Goal: Task Accomplishment & Management: Use online tool/utility

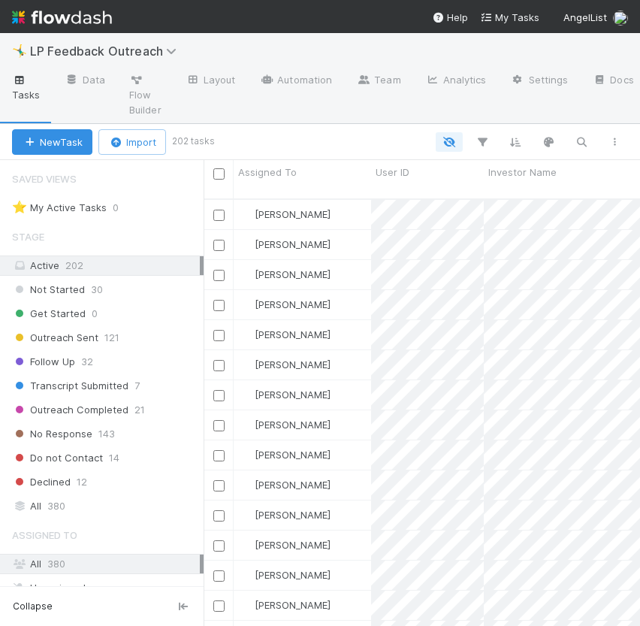
scroll to position [439, 436]
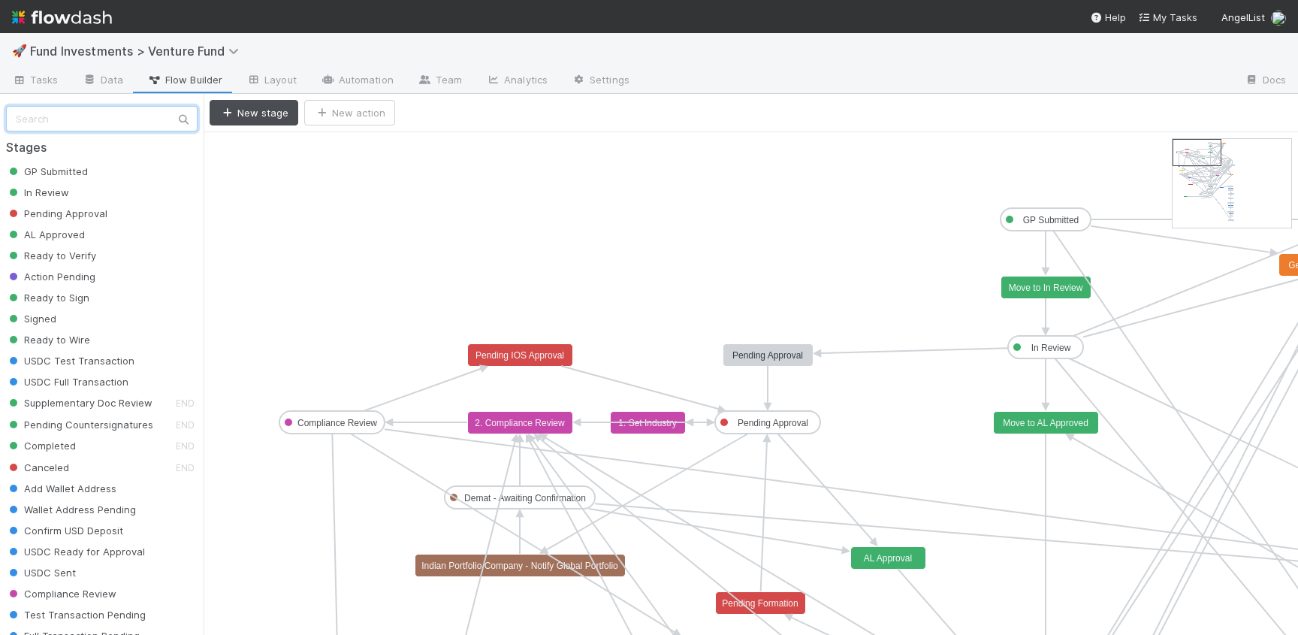
click at [63, 125] on input "text" at bounding box center [102, 119] width 192 height 26
click at [119, 41] on div "🚀 Fund Investments > Venture Fund" at bounding box center [649, 51] width 1298 height 36
click at [119, 55] on span "Fund Investments > Venture Fund" at bounding box center [138, 51] width 216 height 15
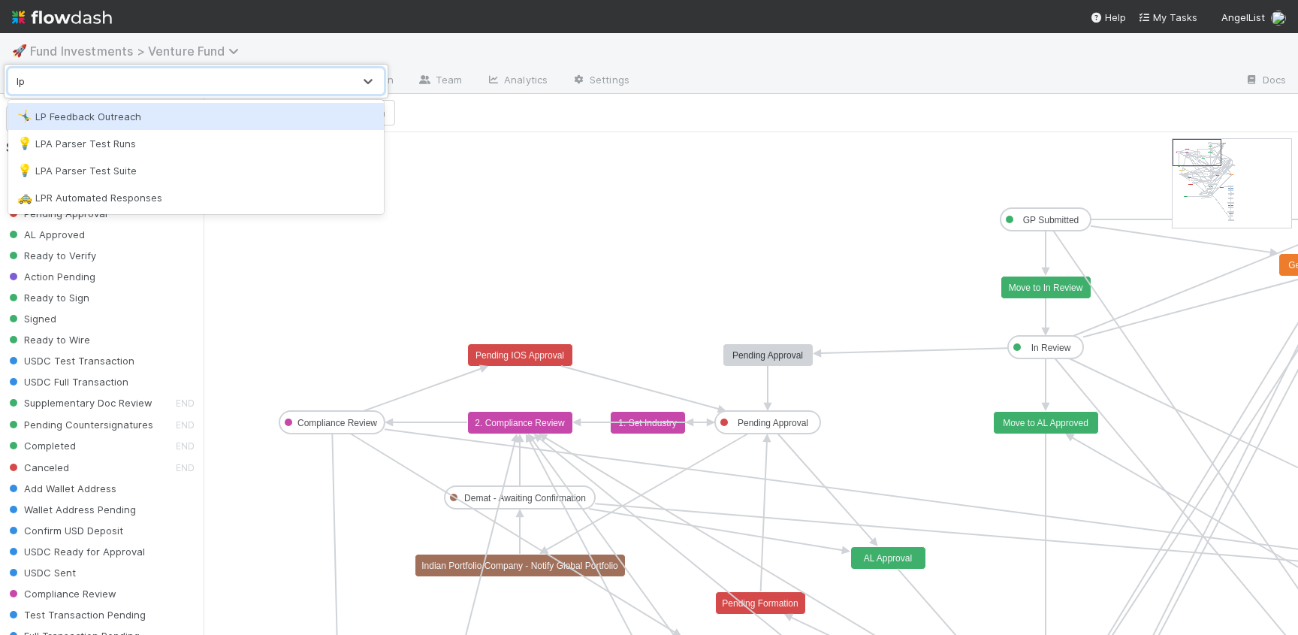
type input "lp"
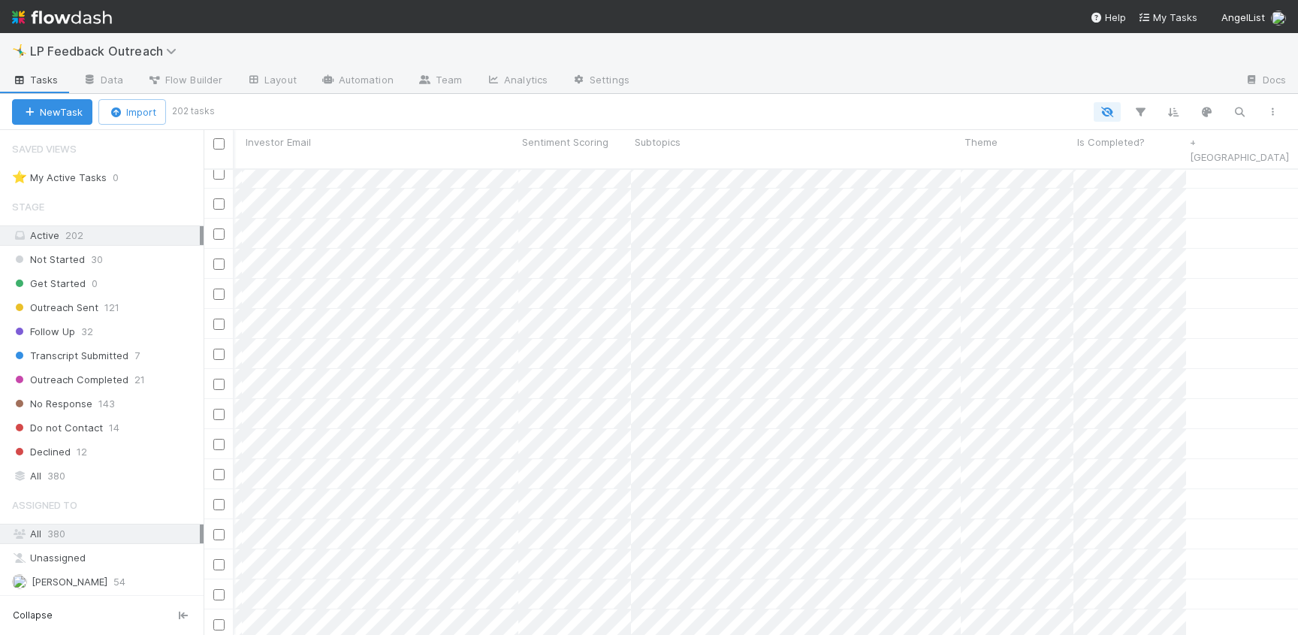
scroll to position [1077, 492]
click at [1142, 116] on icon "button" at bounding box center [1140, 112] width 15 height 14
click at [989, 156] on button "Add Filter" at bounding box center [909, 157] width 451 height 22
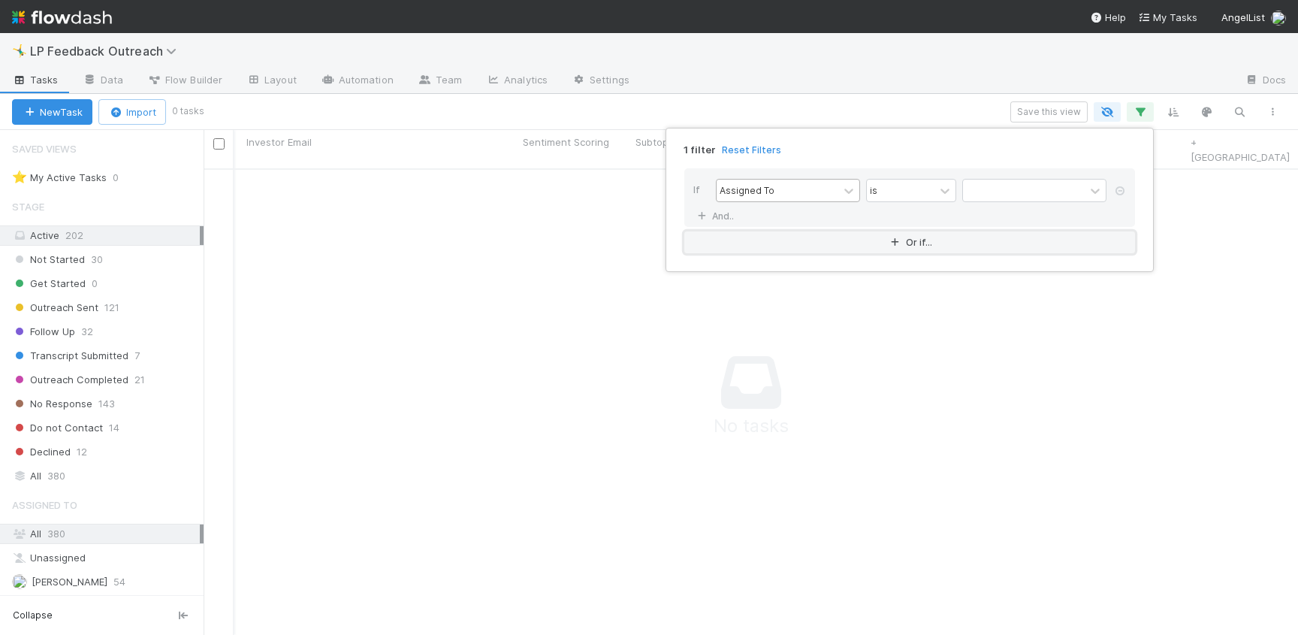
scroll to position [478, 1094]
click at [808, 188] on div "Assigned To" at bounding box center [778, 191] width 122 height 22
type input "sub"
click at [910, 189] on div "contains" at bounding box center [901, 191] width 68 height 22
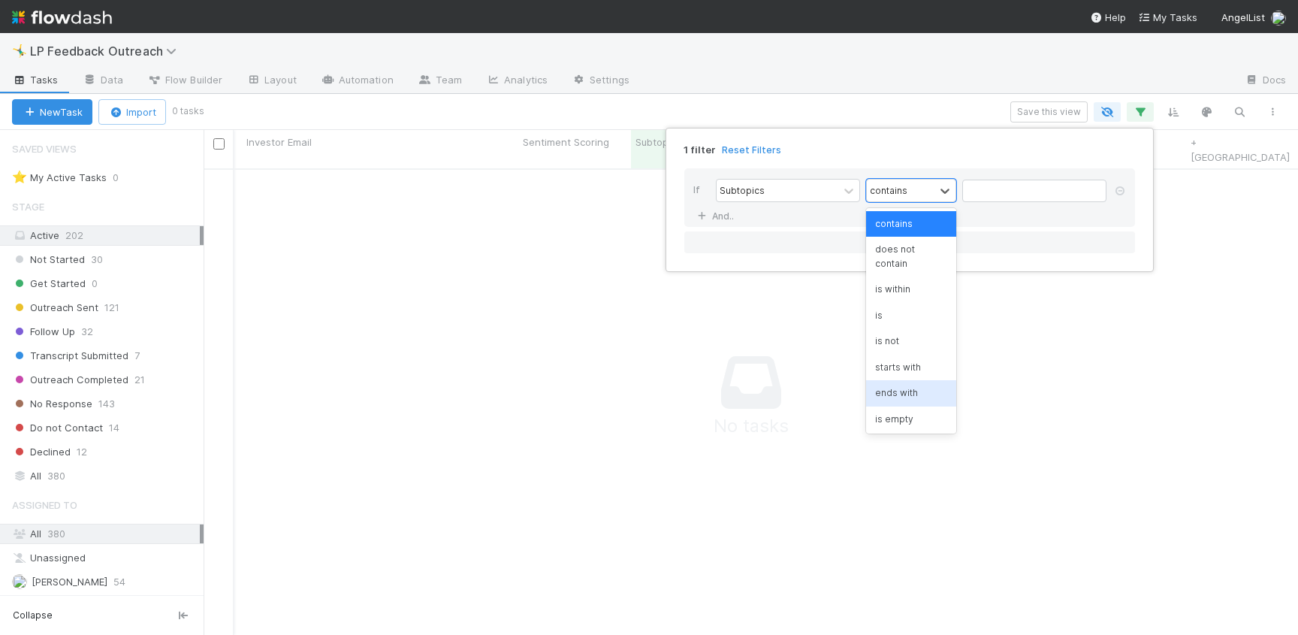
scroll to position [14, 0]
click at [923, 418] on div "is not empty" at bounding box center [911, 431] width 90 height 26
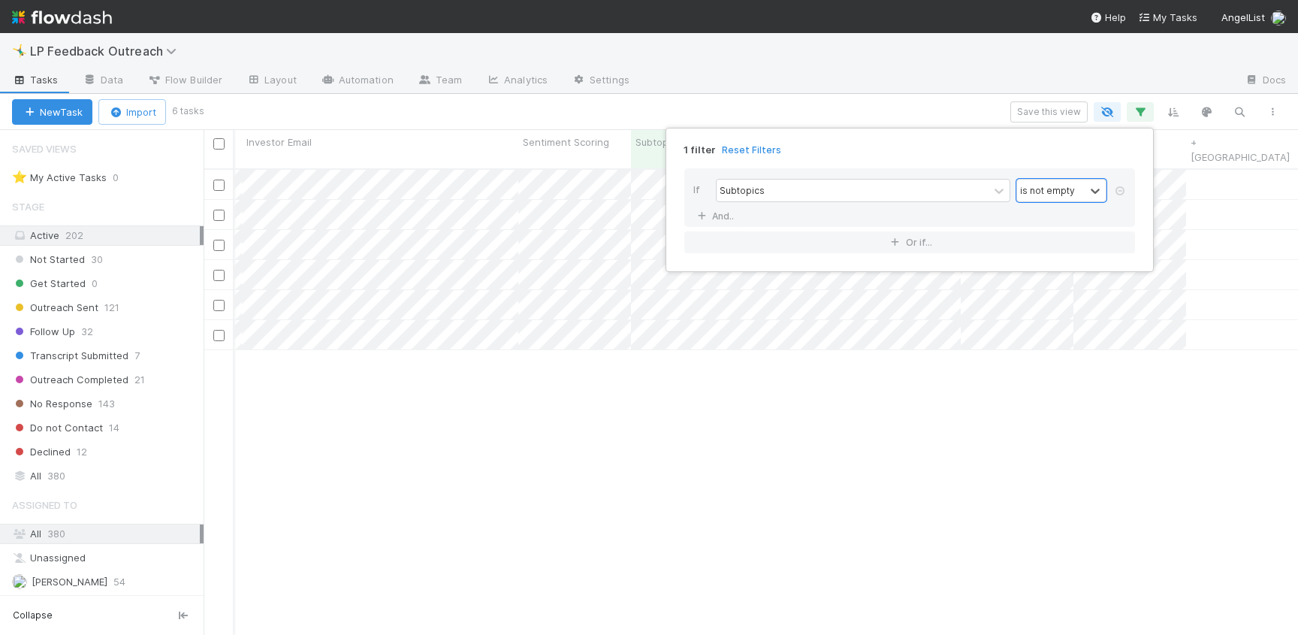
scroll to position [478, 1094]
click at [815, 95] on div "1 filter Reset Filters If Subtopics option is not empty, selected. 0 results av…" at bounding box center [649, 317] width 1298 height 635
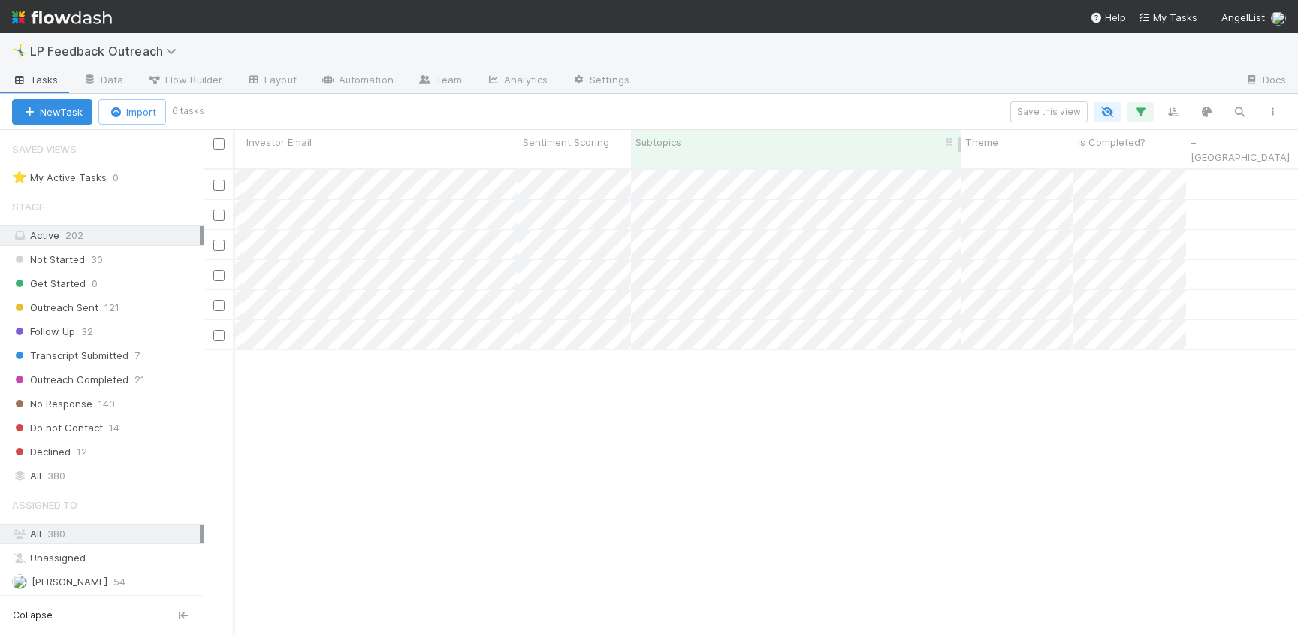
scroll to position [0, 0]
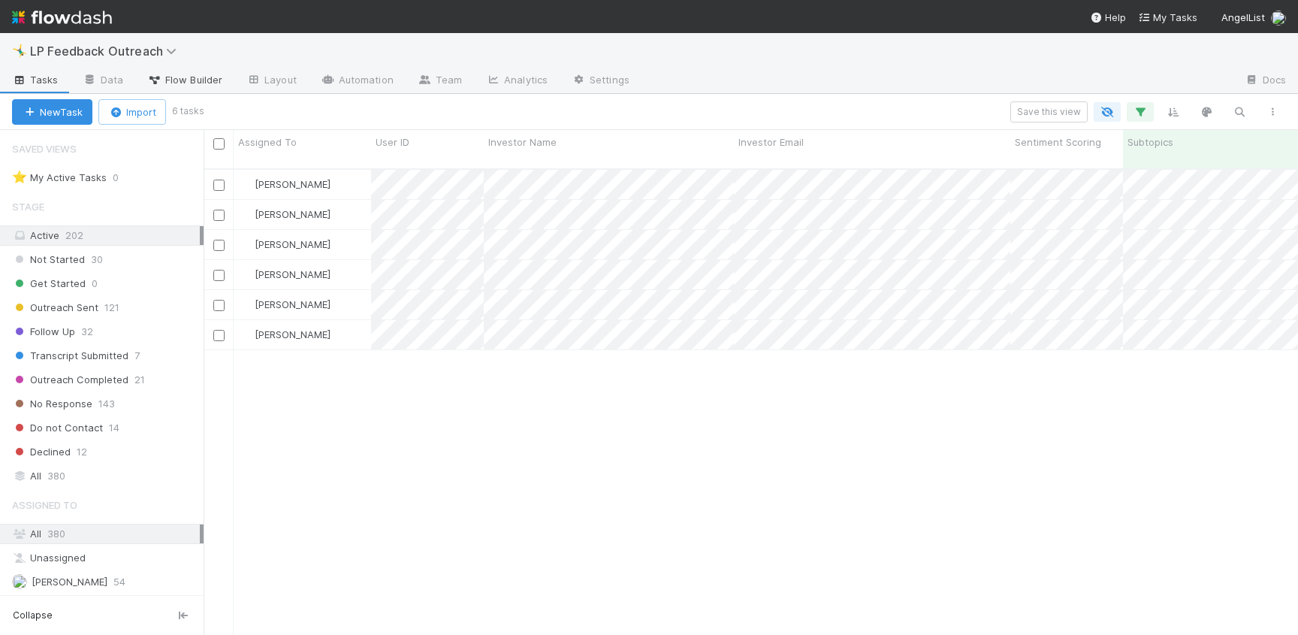
click at [196, 87] on link "Flow Builder" at bounding box center [184, 81] width 99 height 24
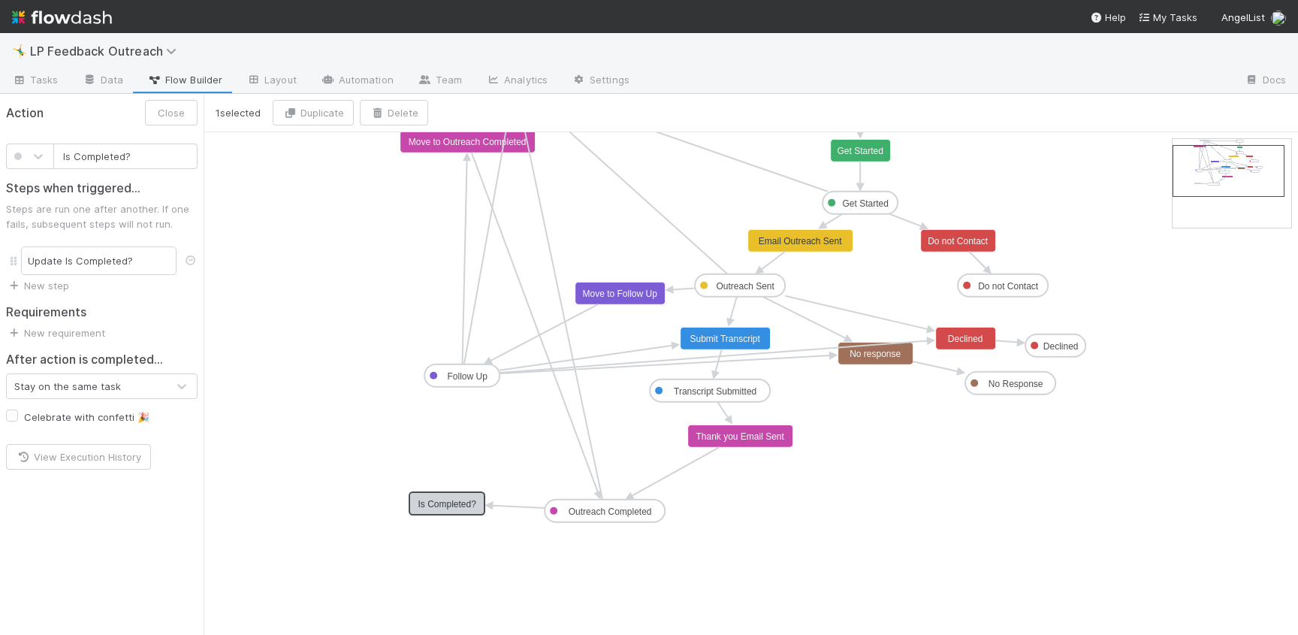
click at [468, 508] on text "Is Completed?" at bounding box center [447, 504] width 59 height 11
click at [187, 111] on button "Close" at bounding box center [171, 113] width 53 height 26
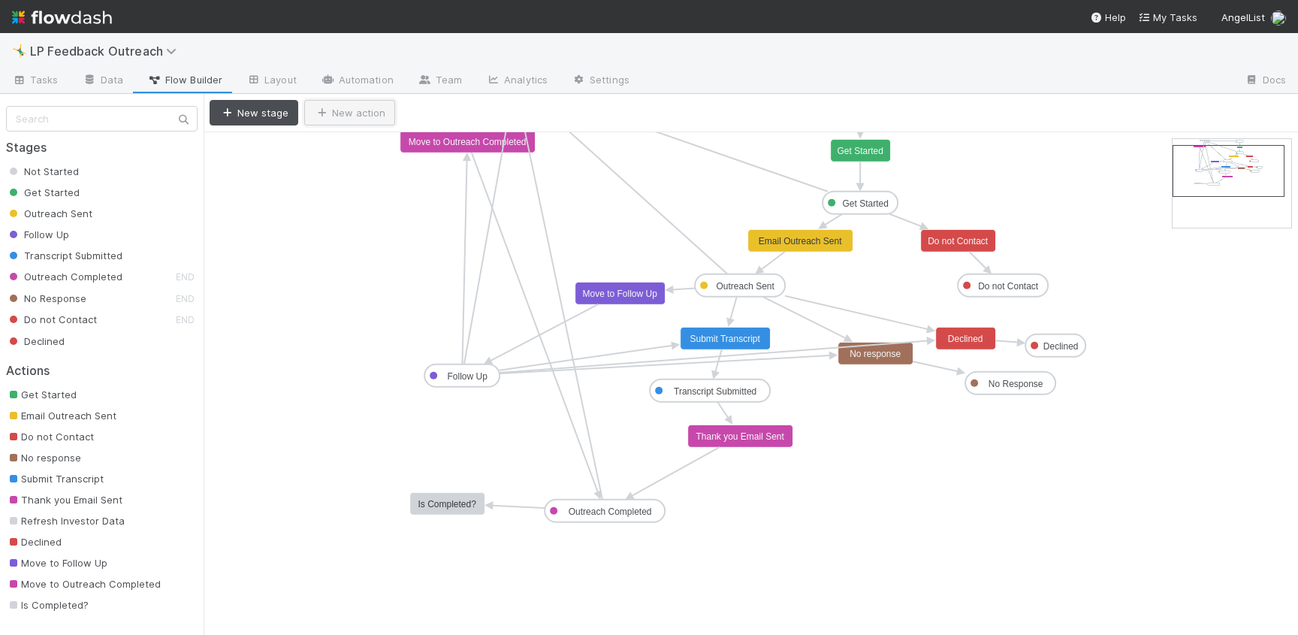
click at [371, 116] on button "New action" at bounding box center [349, 113] width 91 height 26
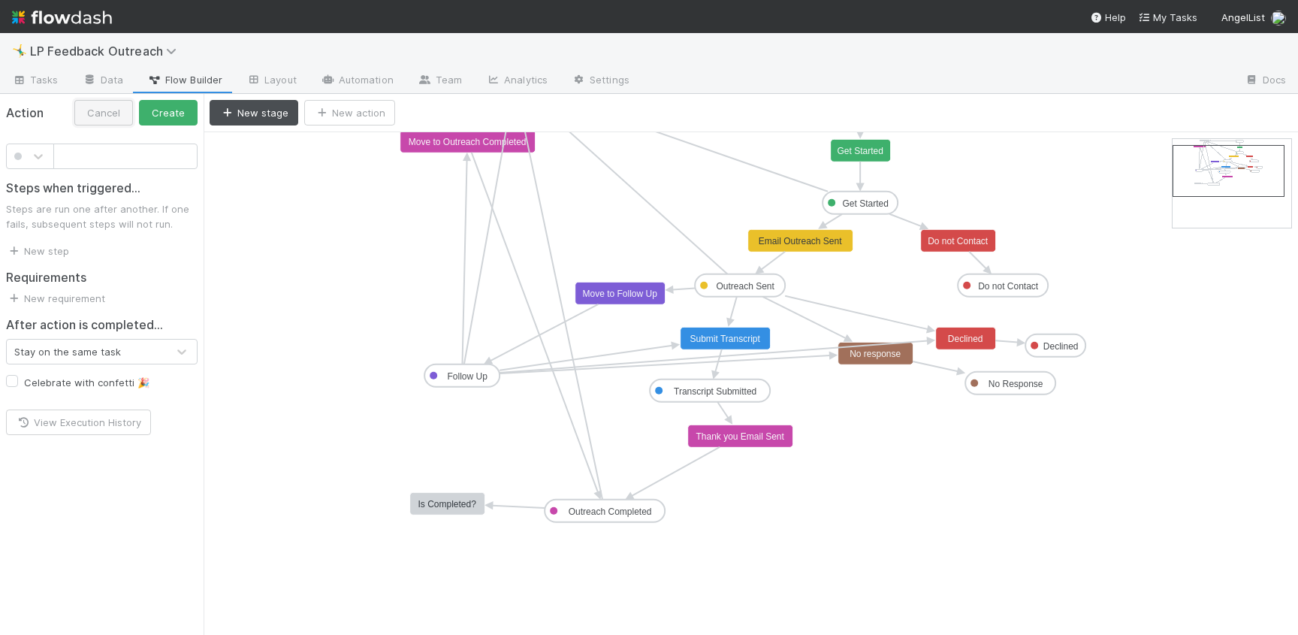
click at [104, 116] on button "Cancel" at bounding box center [103, 113] width 59 height 26
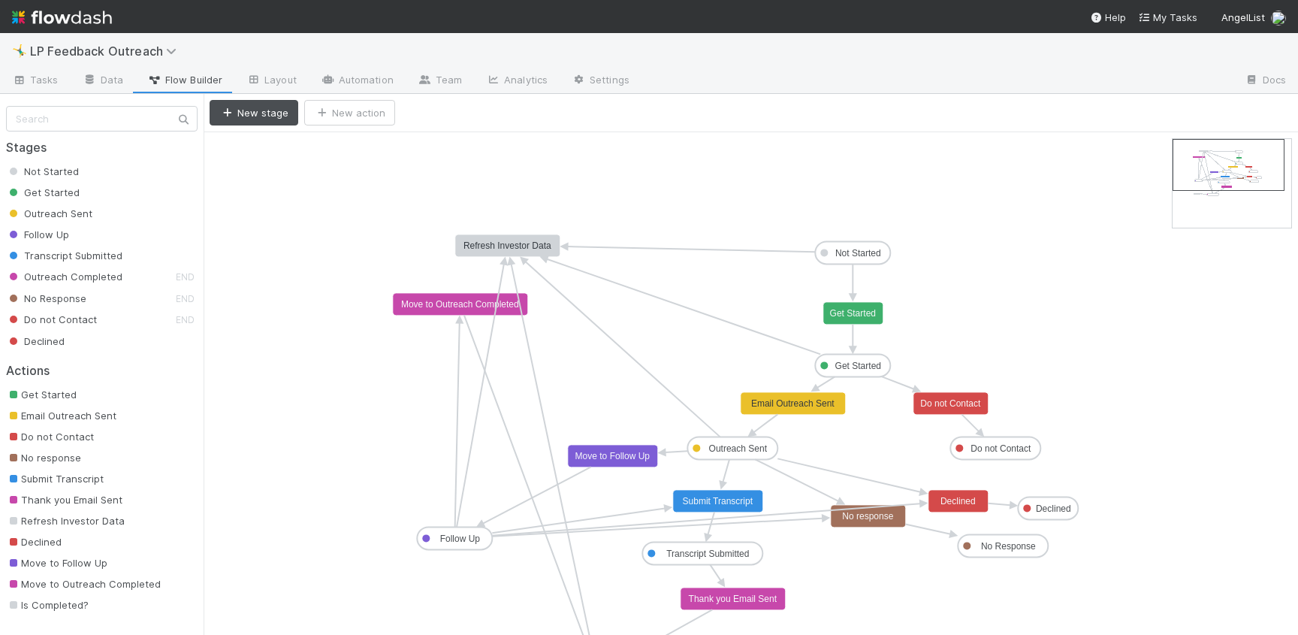
click at [534, 245] on text "Refresh Investor Data" at bounding box center [507, 245] width 88 height 11
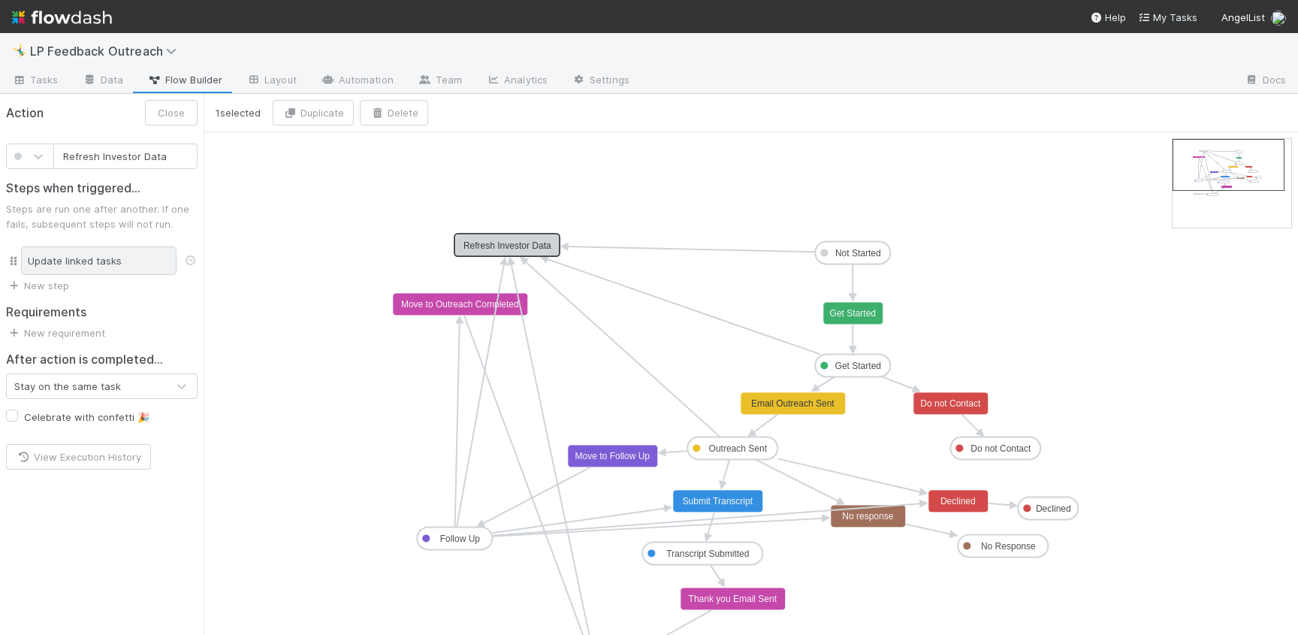
click at [66, 252] on div "Update linked tasks" at bounding box center [98, 260] width 155 height 29
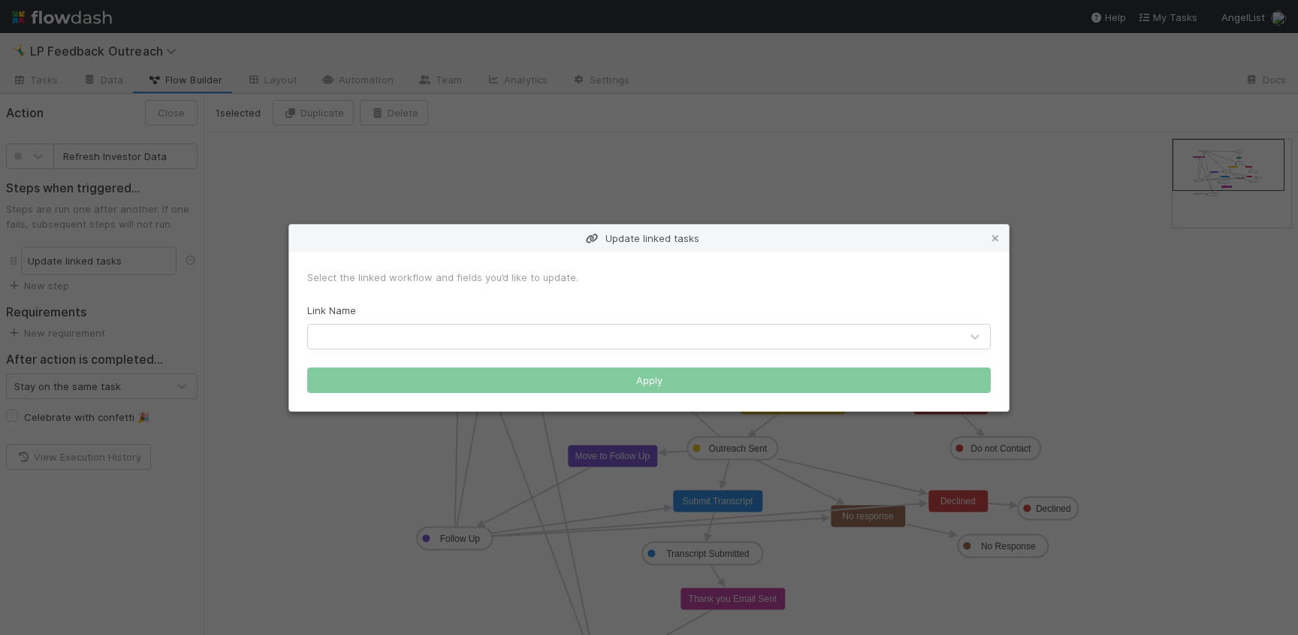
click at [350, 153] on div "Update linked tasks Select the linked workflow and fields you’d like to update.…" at bounding box center [649, 317] width 1298 height 635
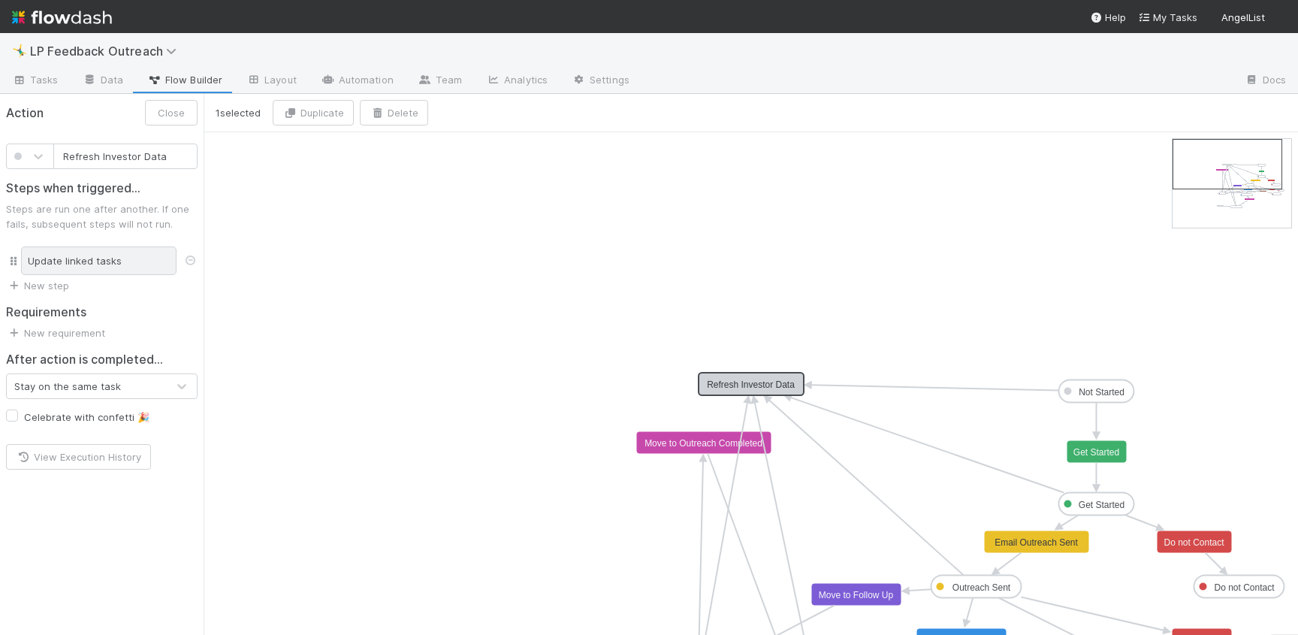
click at [118, 250] on div "Update linked tasks" at bounding box center [98, 260] width 155 height 29
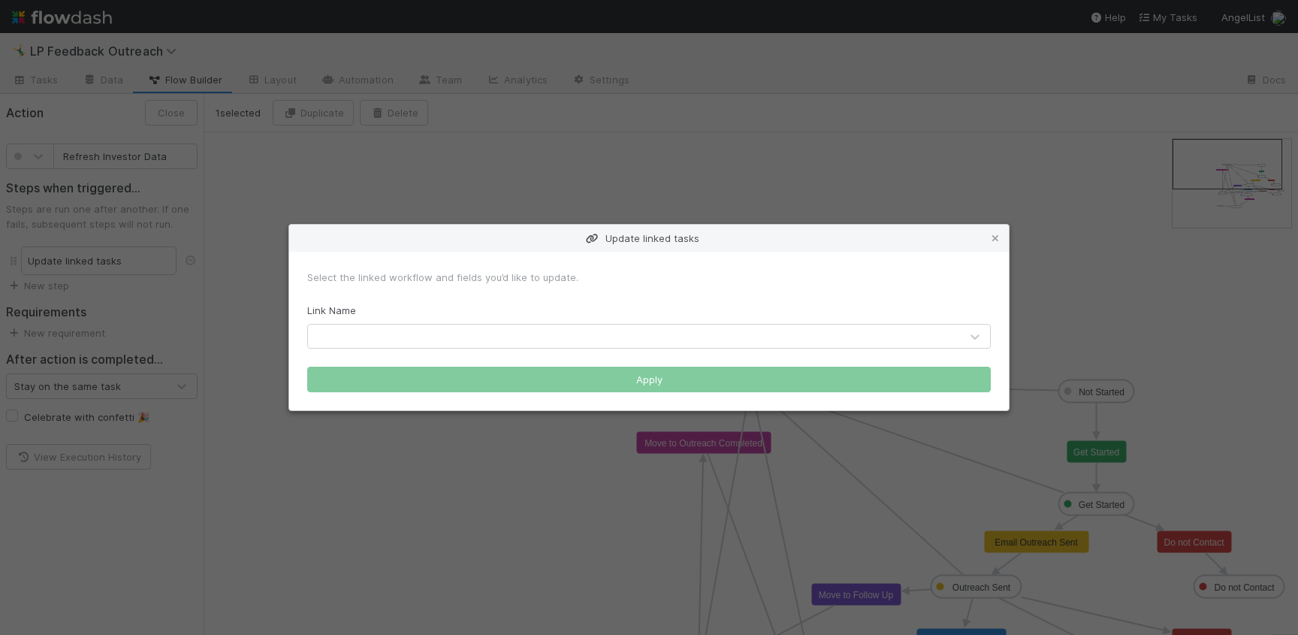
click at [682, 146] on div "Update linked tasks Select the linked workflow and fields you’d like to update.…" at bounding box center [649, 317] width 1298 height 635
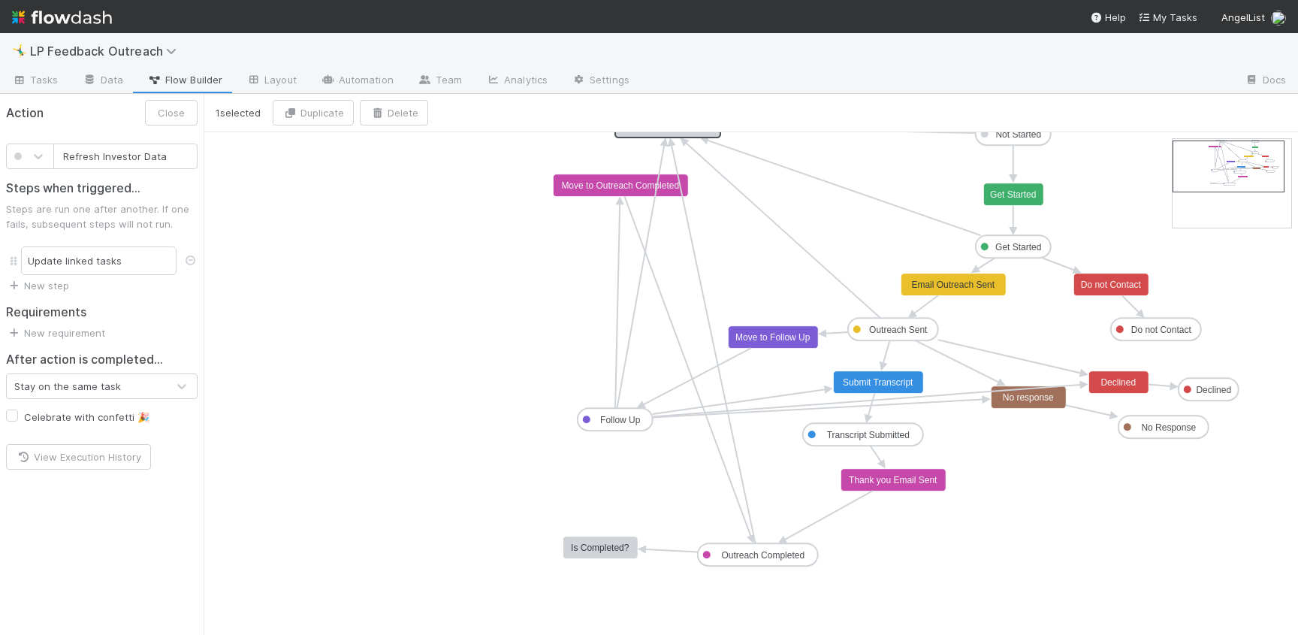
click at [683, 219] on icon "Not Started Get Started Outreach Sent Follow Up Transcript Submitted Outreach C…" at bounding box center [751, 383] width 1094 height 502
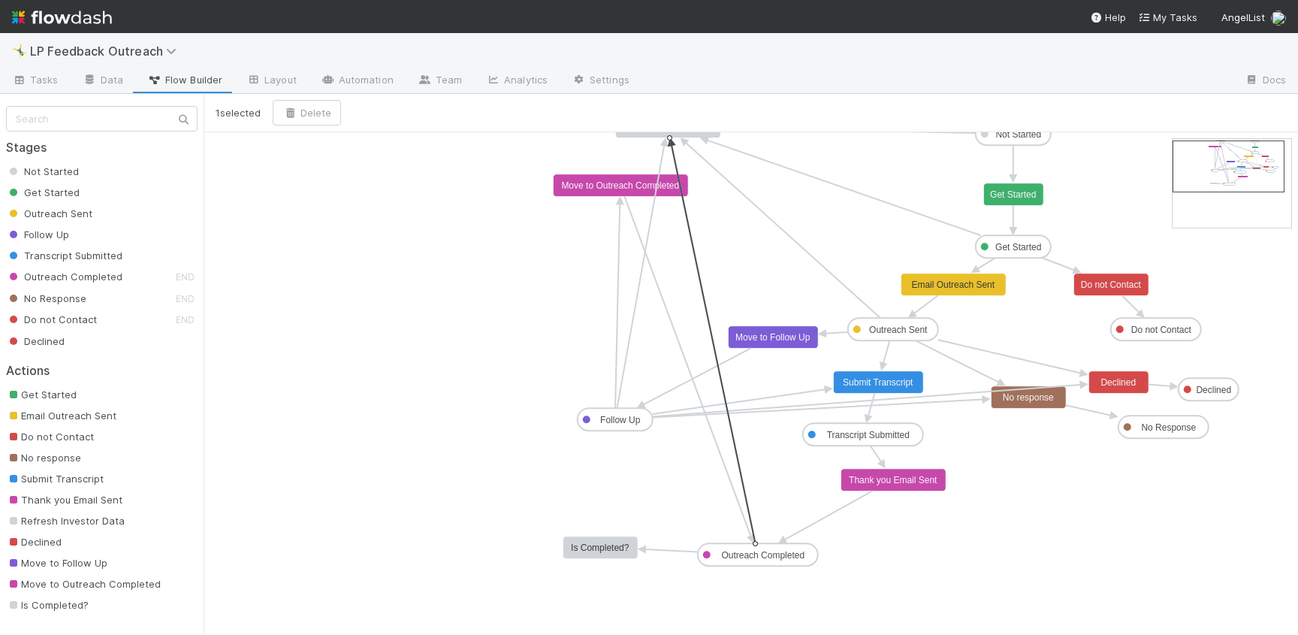
click at [690, 219] on icon at bounding box center [713, 344] width 84 height 398
click at [644, 263] on icon at bounding box center [640, 276] width 47 height 263
click at [700, 263] on icon "Not Started Get Started Outreach Sent Follow Up Transcript Submitted Outreach C…" at bounding box center [751, 383] width 1094 height 502
click at [699, 263] on icon at bounding box center [713, 344] width 84 height 398
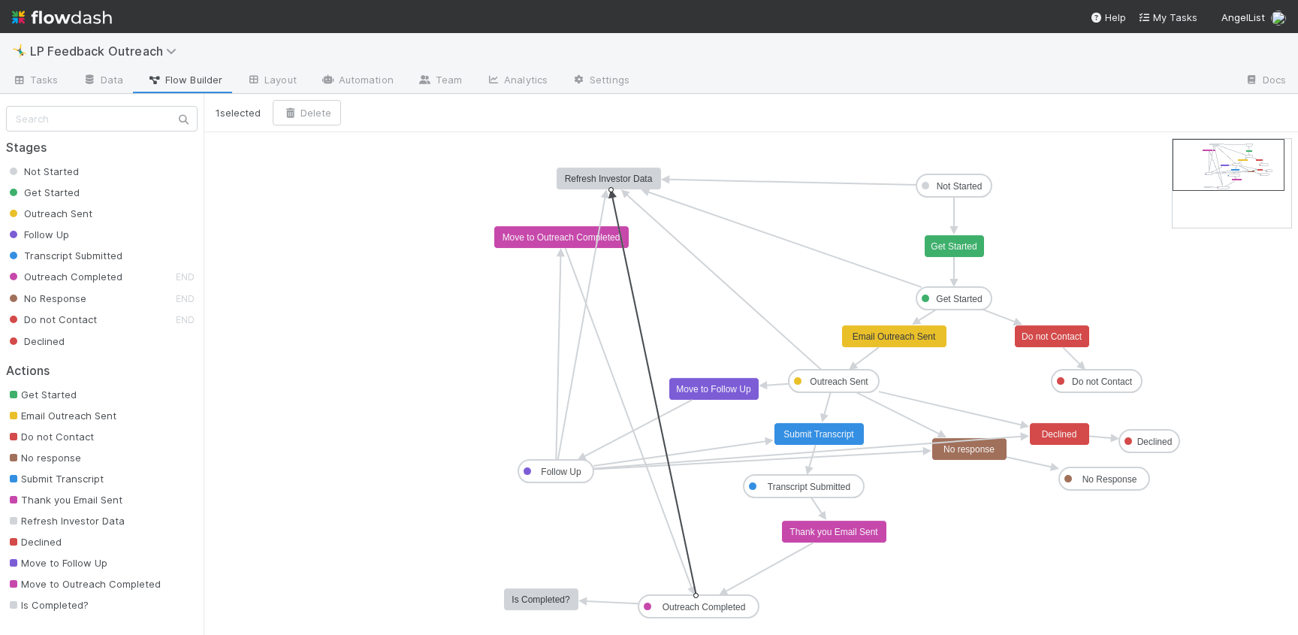
click at [324, 173] on icon "Not Started Get Started Outreach Sent Follow Up Transcript Submitted Outreach C…" at bounding box center [751, 383] width 1094 height 502
click at [367, 104] on button "New action" at bounding box center [349, 113] width 91 height 26
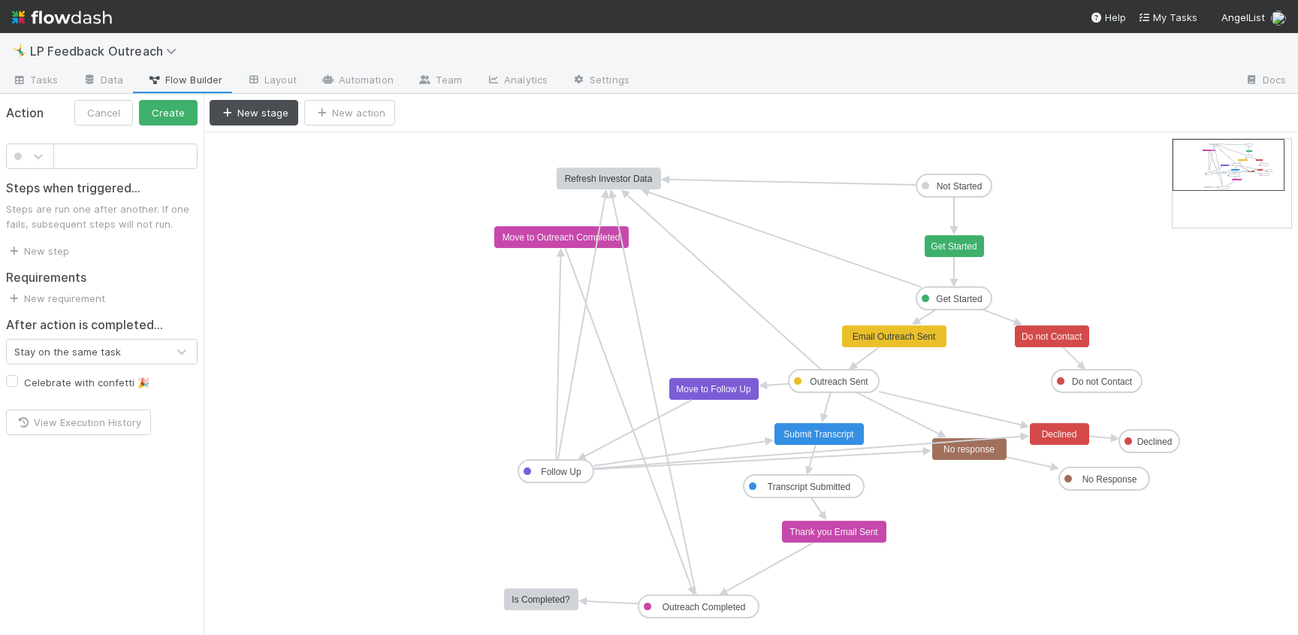
type input "Refresh Investor Data"
click at [593, 173] on text "Refresh Investor Data" at bounding box center [609, 178] width 88 height 11
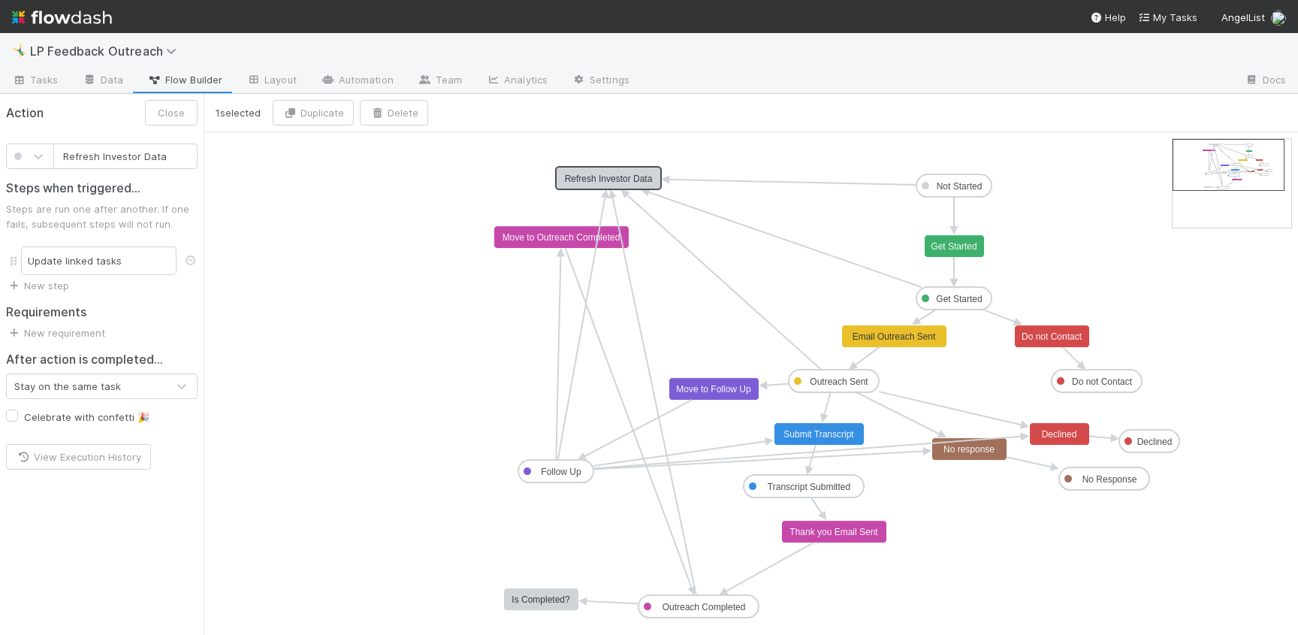
click at [388, 206] on icon "Not Started Get Started Outreach Sent Follow Up Transcript Submitted Outreach C…" at bounding box center [751, 383] width 1094 height 502
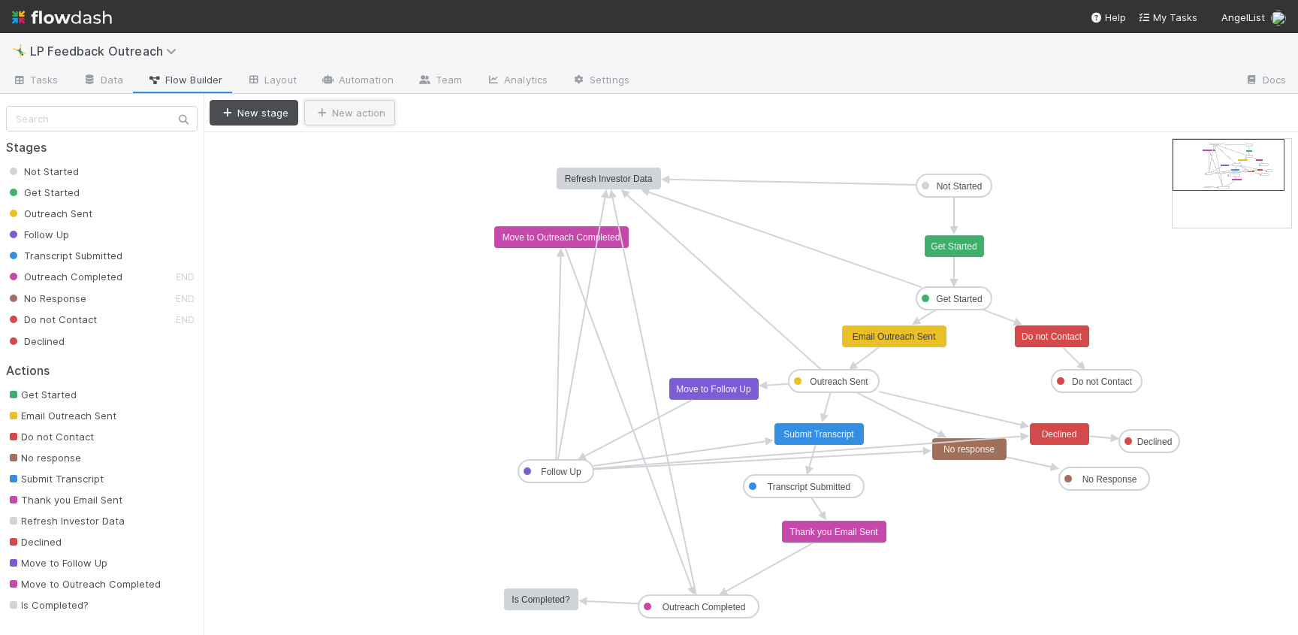
click at [339, 117] on button "New action" at bounding box center [349, 113] width 91 height 26
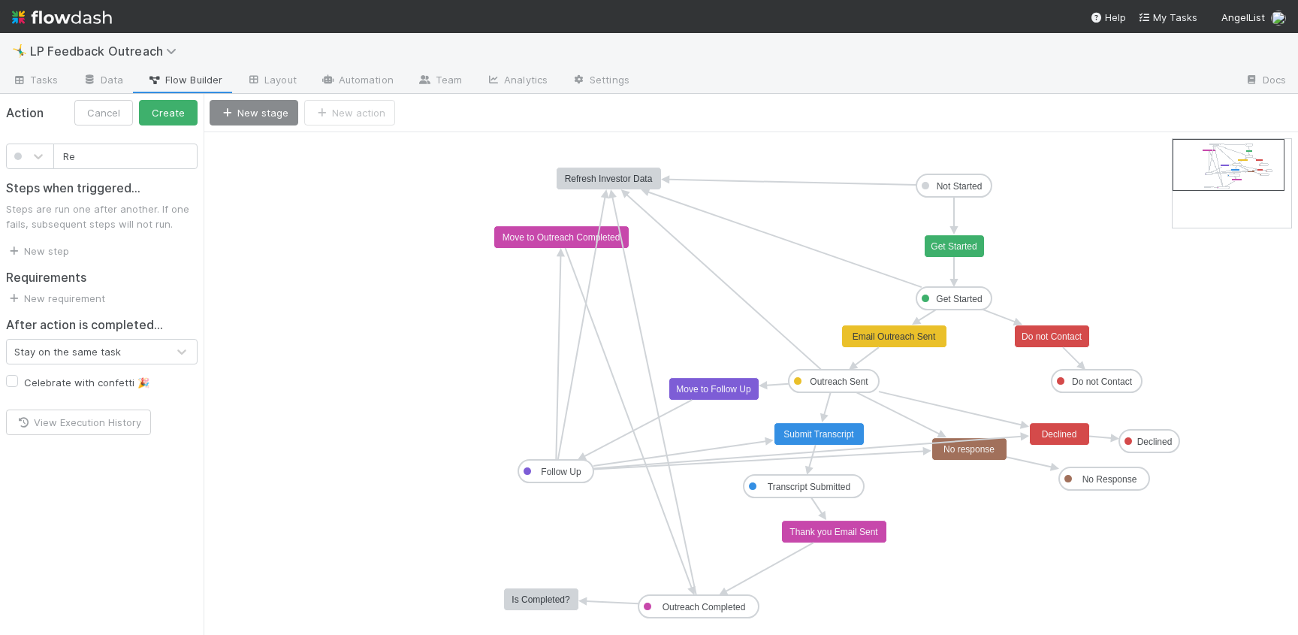
type input "R"
type input "Run Subtopic job"
click at [172, 116] on button "Create" at bounding box center [168, 113] width 59 height 26
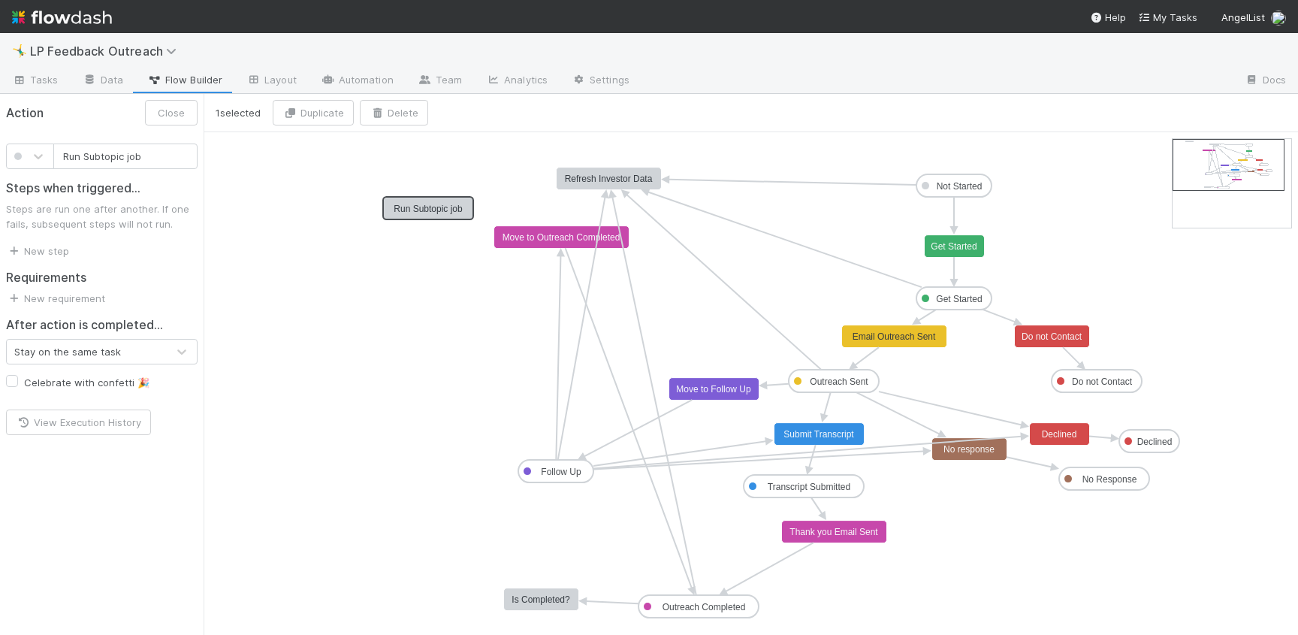
drag, startPoint x: 353, startPoint y: 153, endPoint x: 412, endPoint y: 214, distance: 85.0
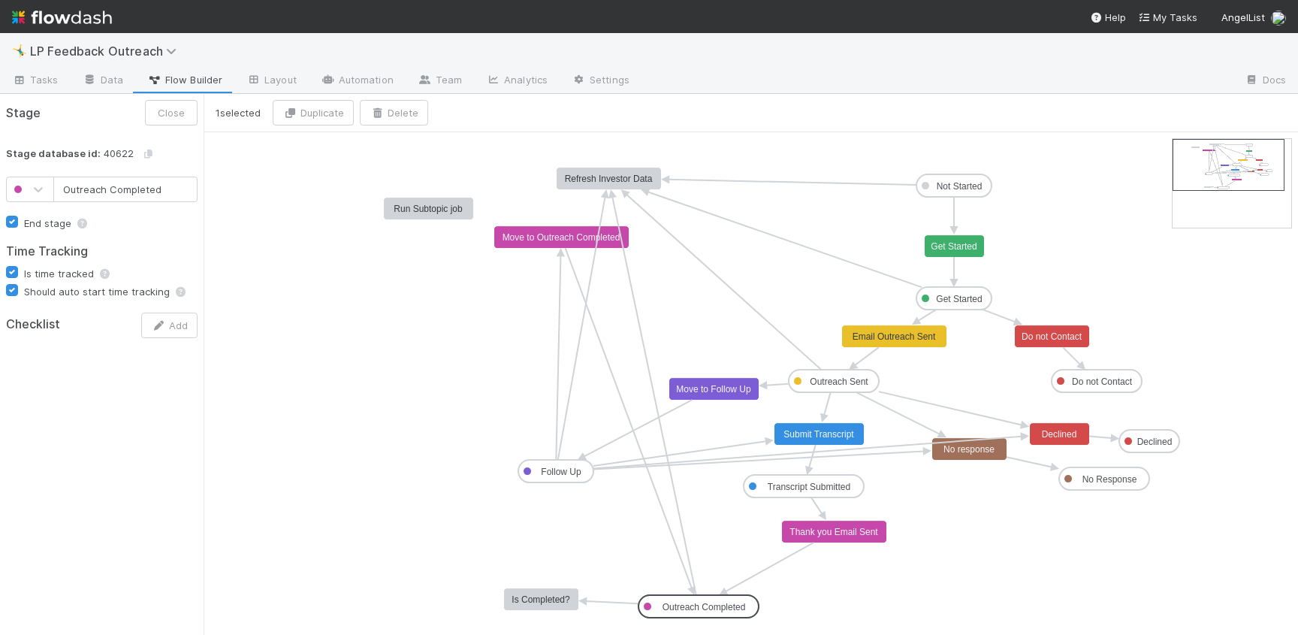
click at [697, 602] on text "Outreach Completed" at bounding box center [703, 607] width 83 height 11
drag, startPoint x: 698, startPoint y: 616, endPoint x: 414, endPoint y: 217, distance: 489.5
click at [414, 208] on text "Run Subtopic job" at bounding box center [428, 209] width 69 height 11
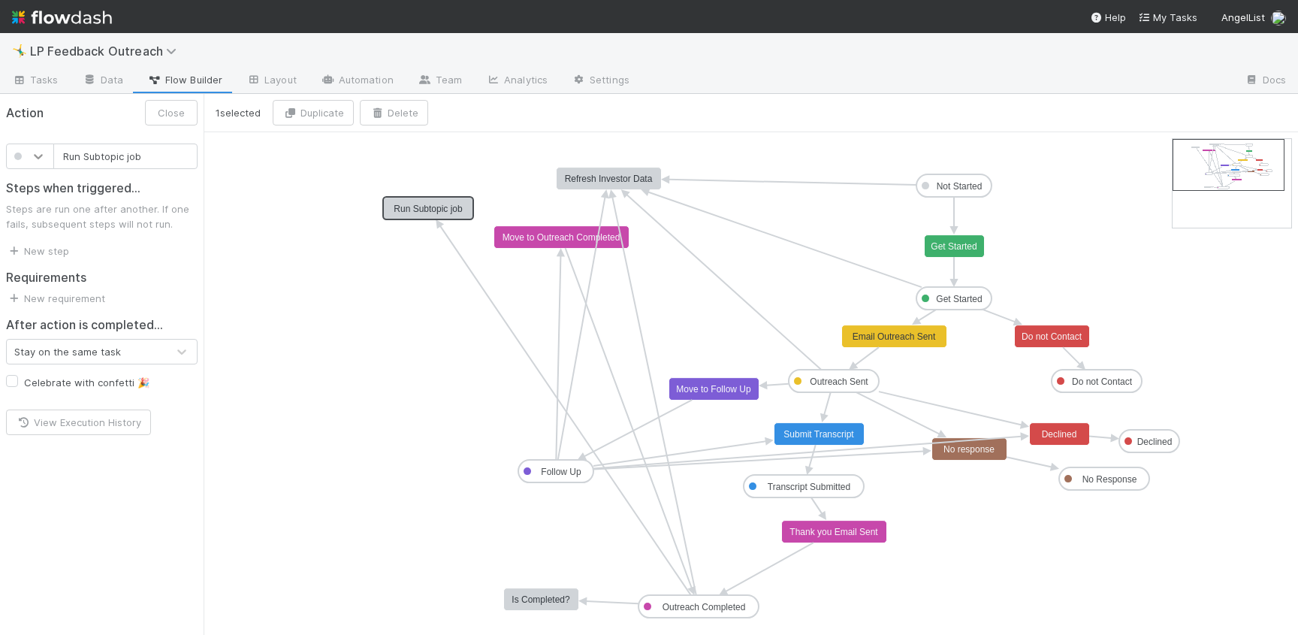
click at [30, 160] on div at bounding box center [38, 156] width 27 height 15
click at [33, 245] on div at bounding box center [30, 245] width 30 height 15
click at [161, 102] on button "Save" at bounding box center [173, 113] width 49 height 26
click at [45, 250] on link "New step" at bounding box center [37, 251] width 63 height 12
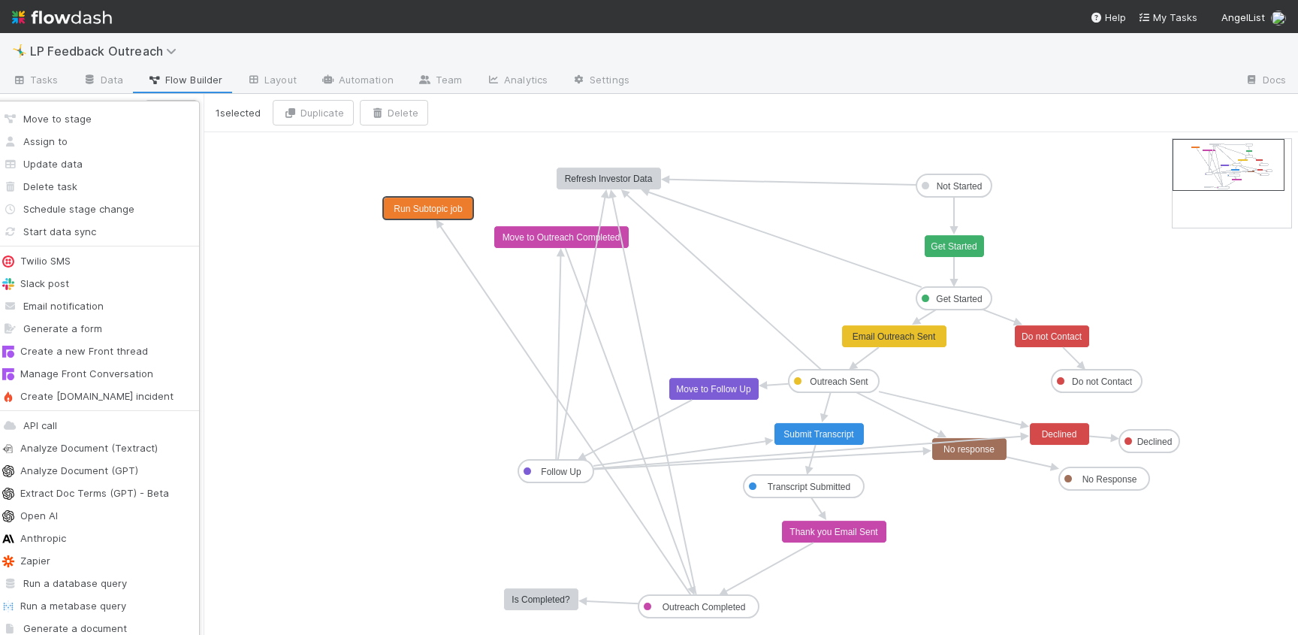
click at [273, 183] on div "Move to stage Assign to Update data Delete task Schedule stage change Start dat…" at bounding box center [649, 317] width 1298 height 635
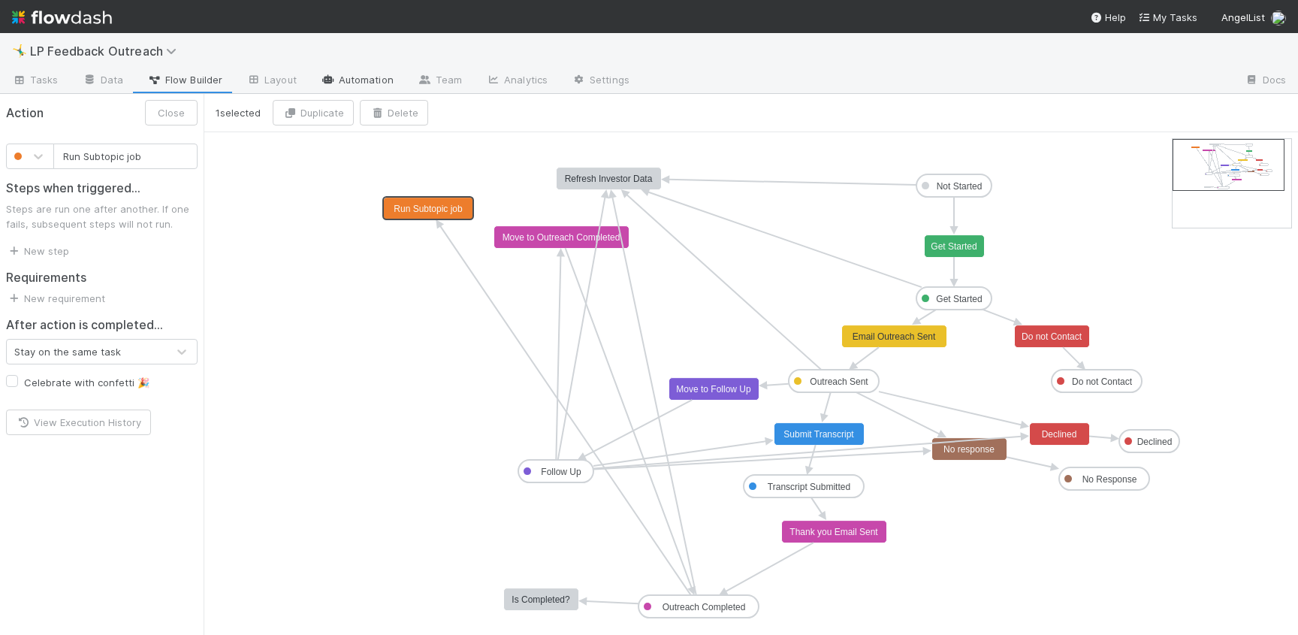
click at [335, 86] on link "Automation" at bounding box center [357, 81] width 97 height 24
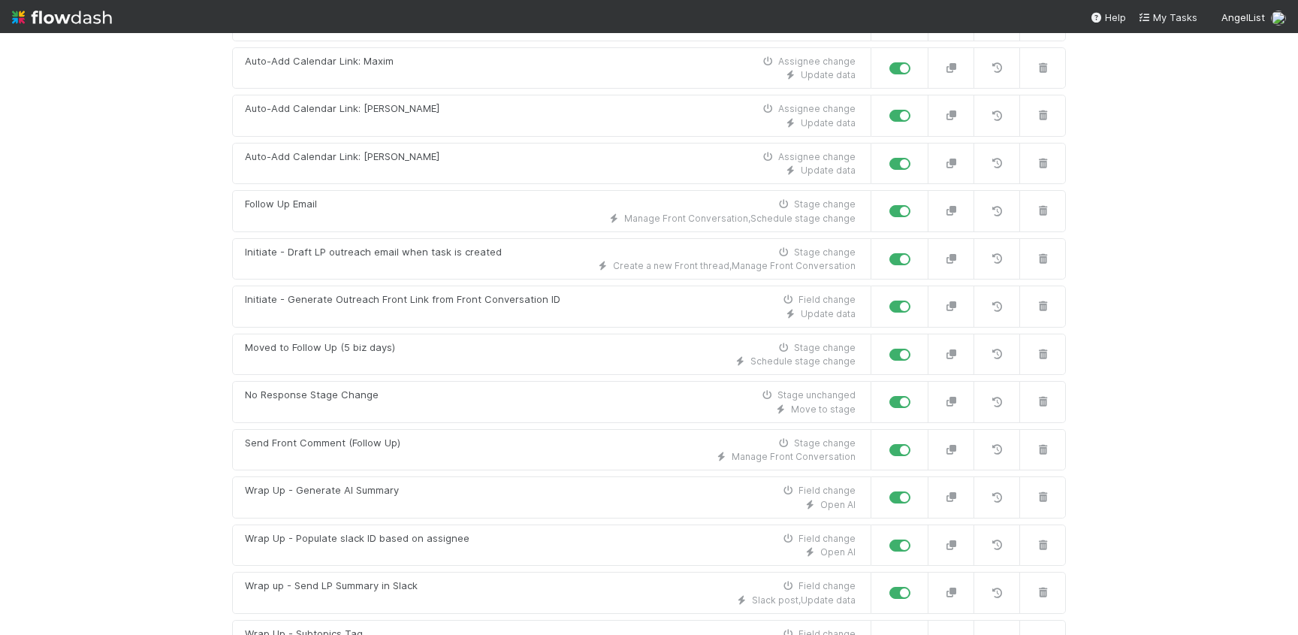
scroll to position [502, 0]
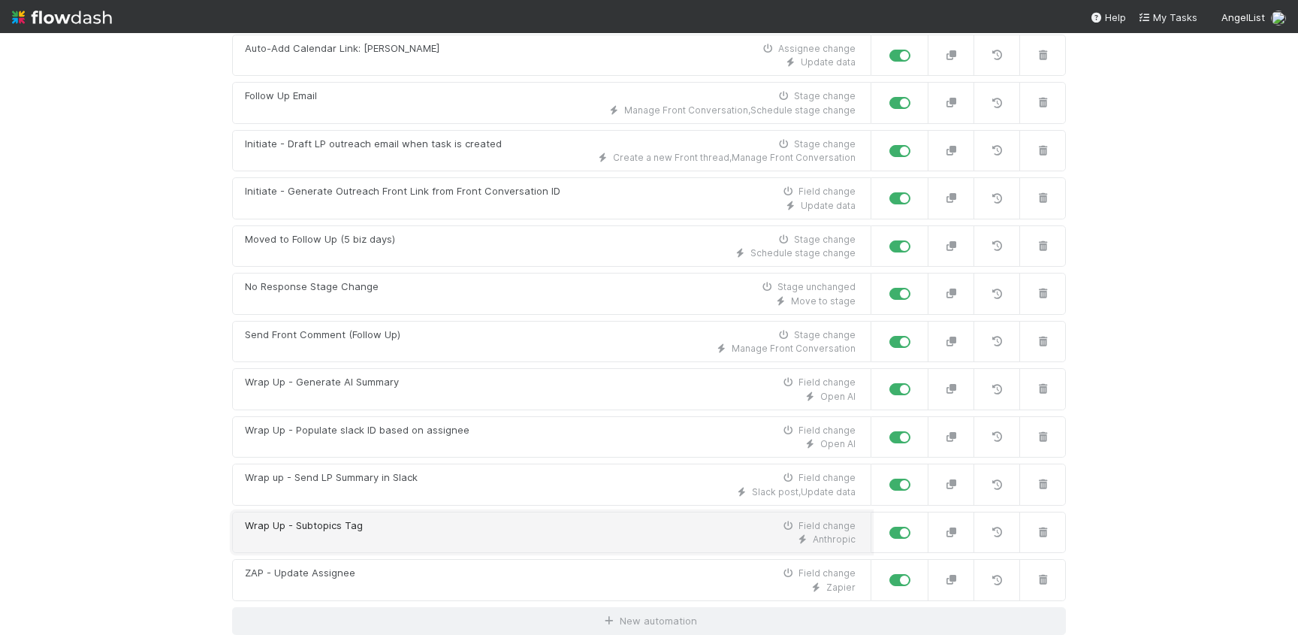
click at [365, 522] on div "Wrap Up - Subtopics Tag Field change" at bounding box center [550, 525] width 611 height 15
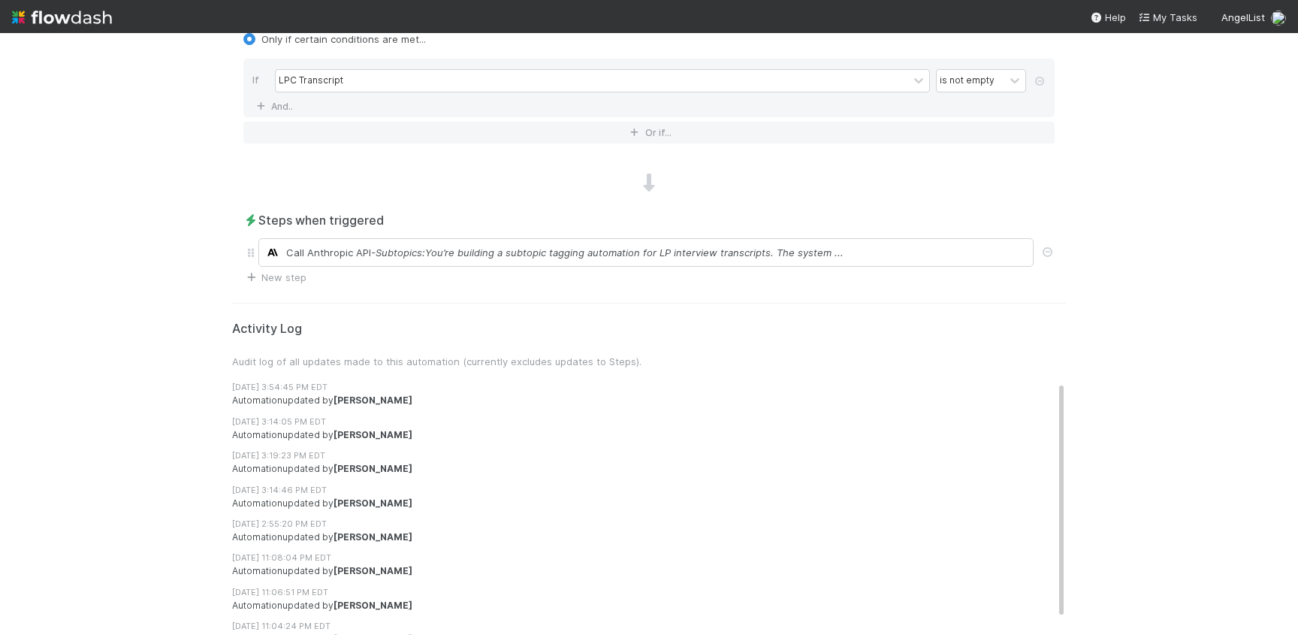
scroll to position [646, 0]
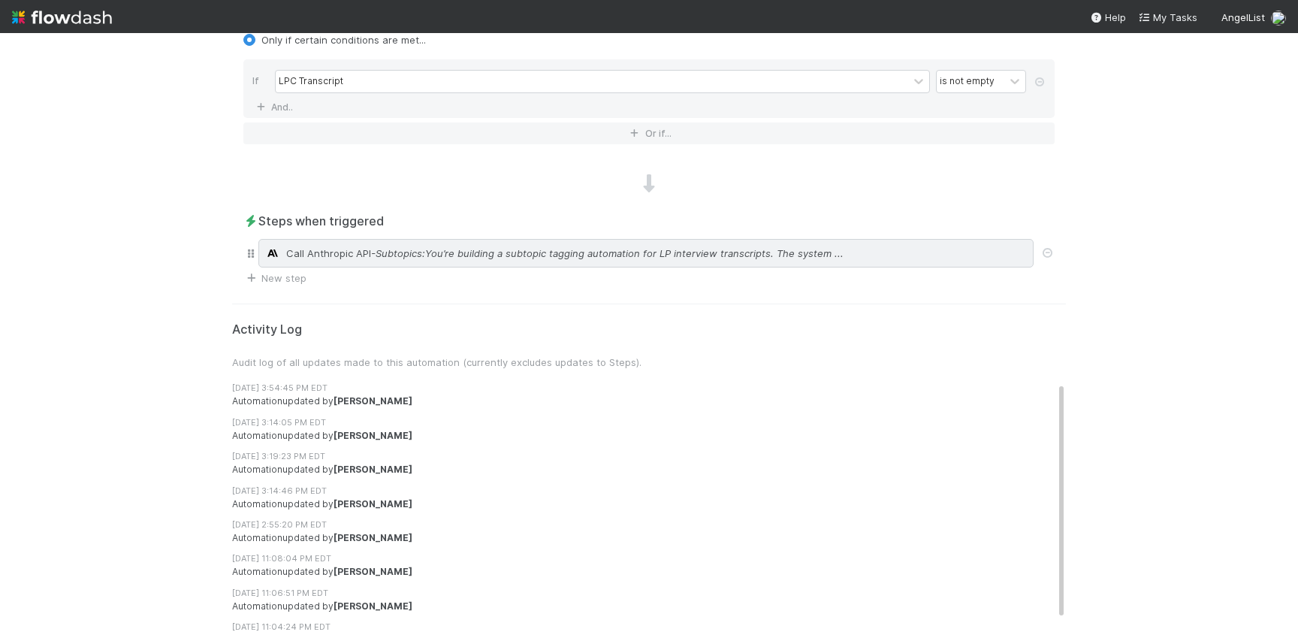
click at [394, 250] on span "- Subtopics:You’re building a subtopic tagging automation for LP interview tran…" at bounding box center [607, 253] width 472 height 15
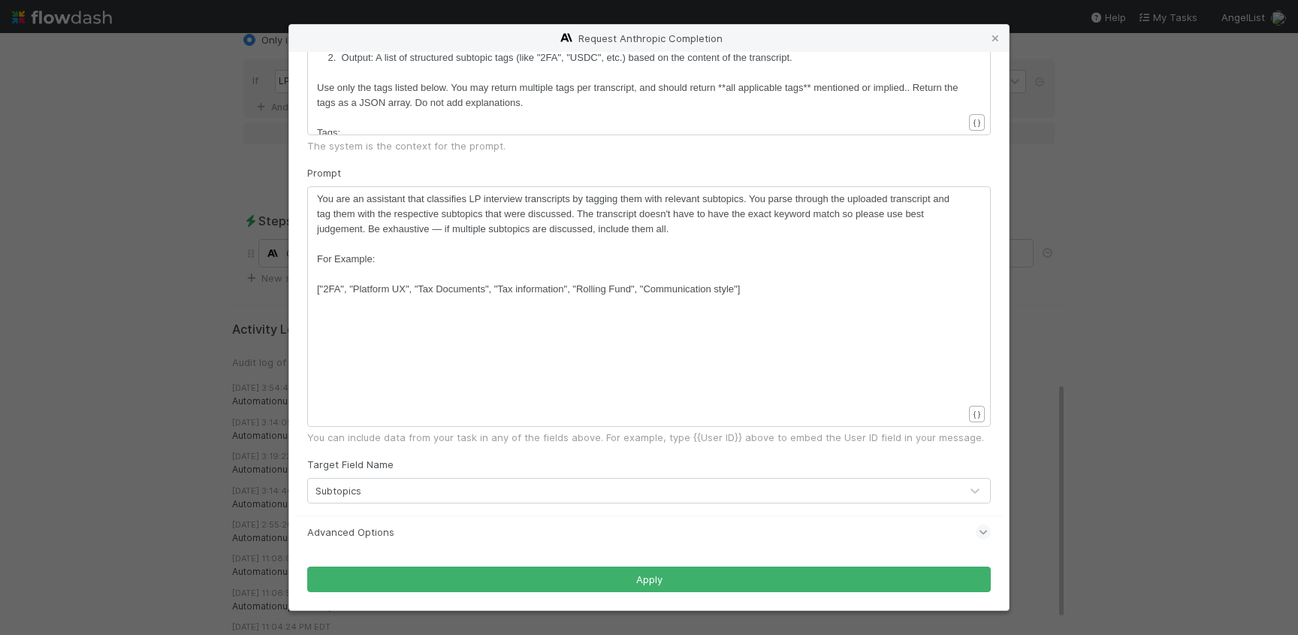
scroll to position [0, 0]
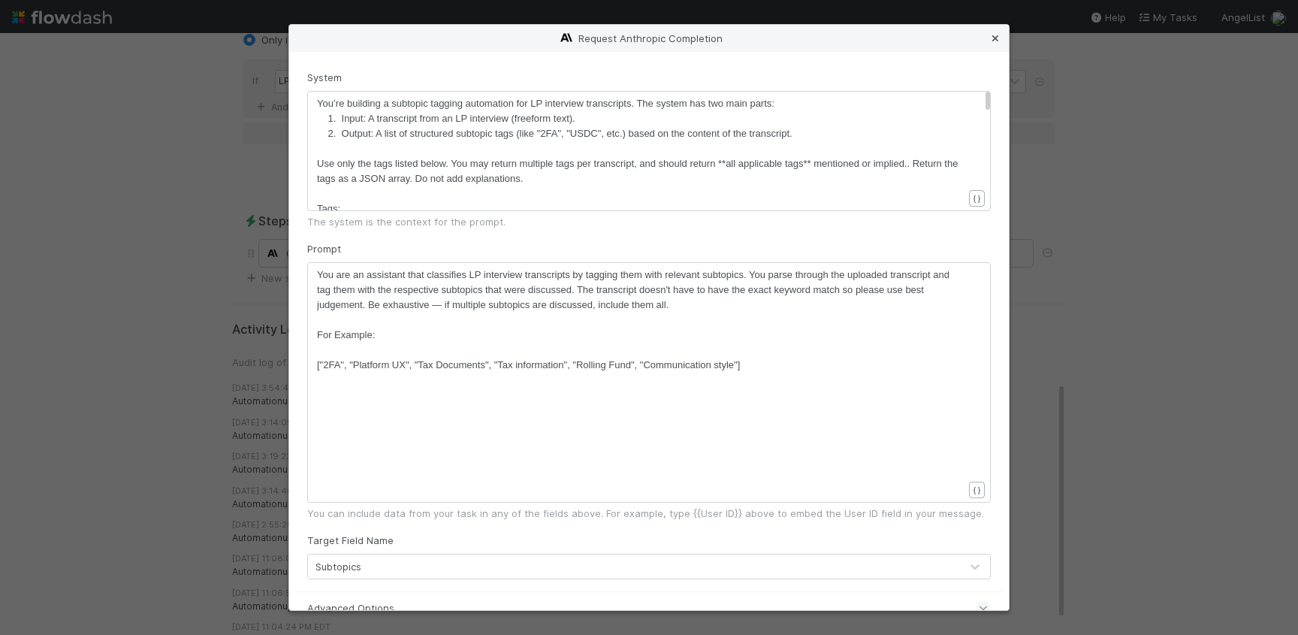
click at [988, 35] on icon at bounding box center [995, 39] width 15 height 10
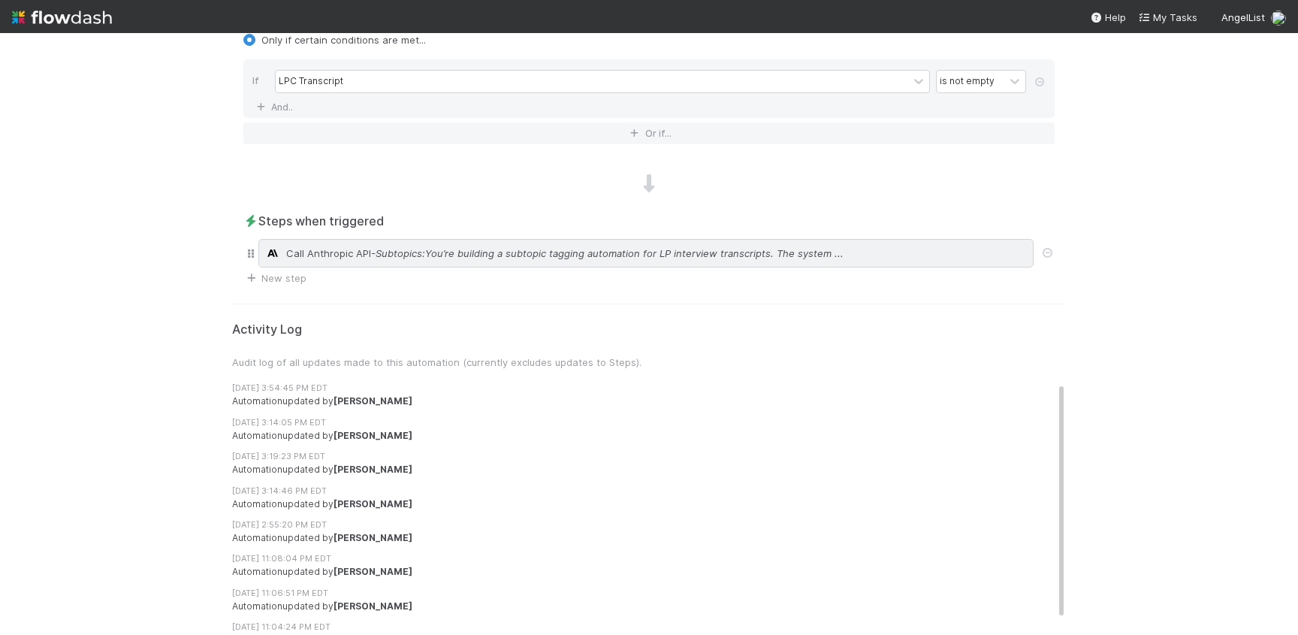
click at [553, 245] on div "Call Anthropic API - Subtopics:You’re building a subtopic tagging automation fo…" at bounding box center [645, 253] width 775 height 29
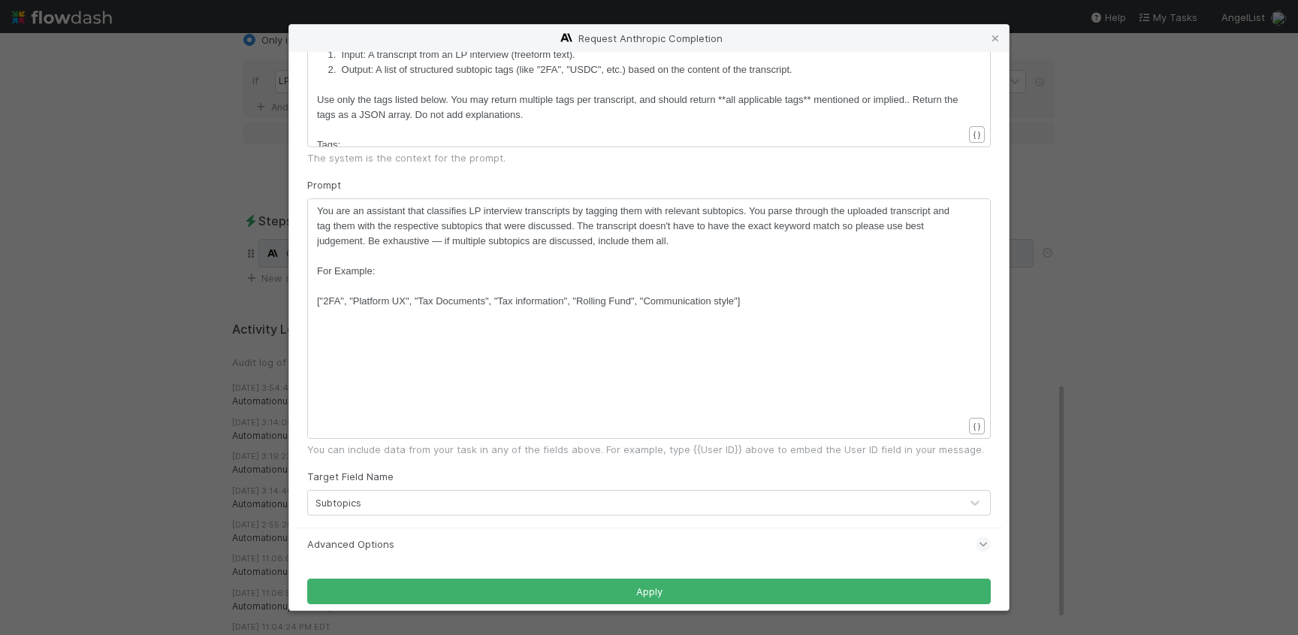
scroll to position [76, 0]
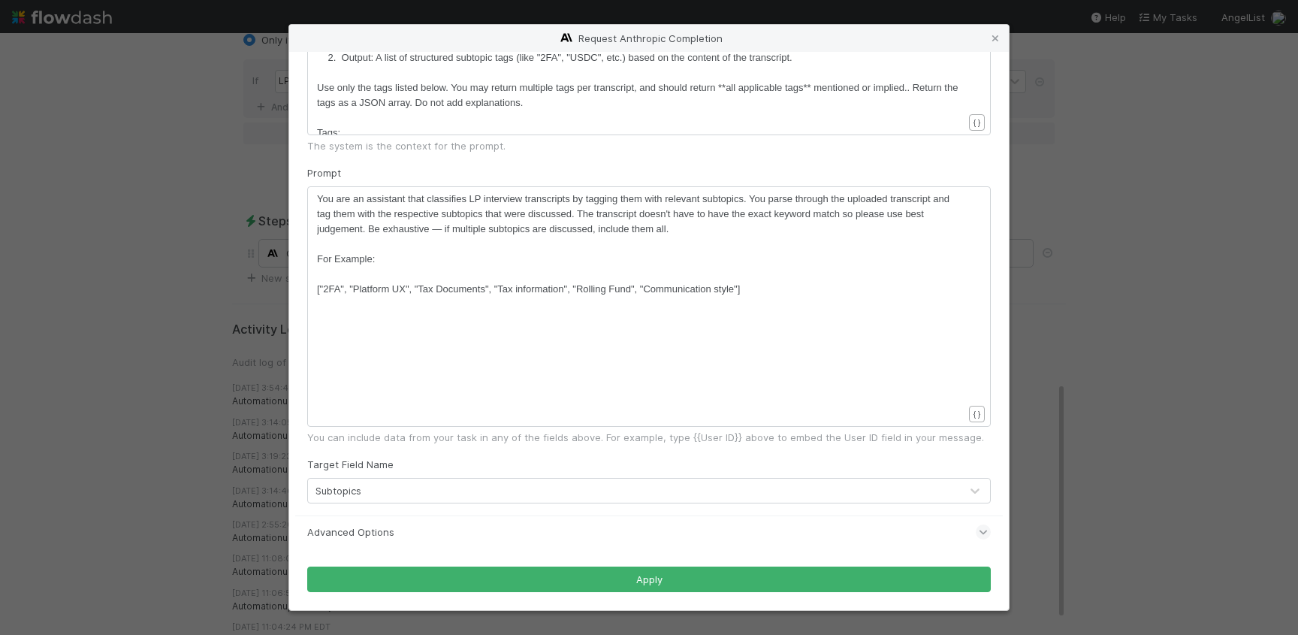
click at [149, 290] on div "Request Anthropic Completion System xxxxxxxxxx ​ You’re building a subtopic tag…" at bounding box center [649, 317] width 1298 height 635
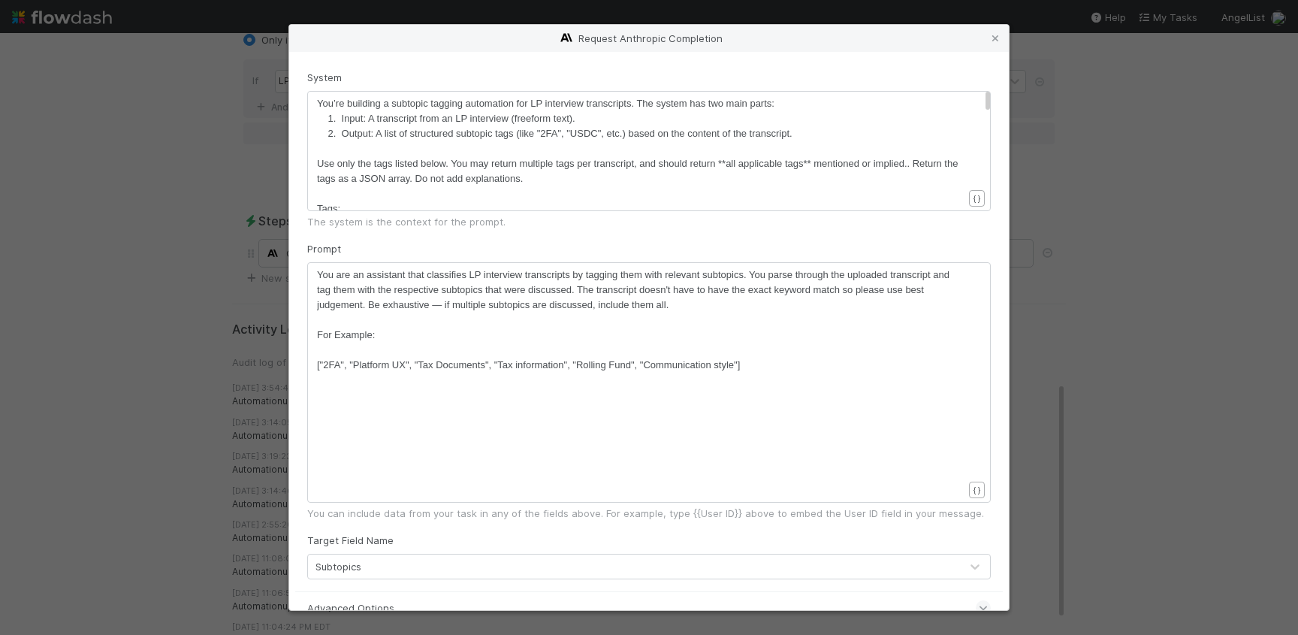
scroll to position [5, 0]
click at [777, 127] on pre "2. Output: A list of structured subtopic tags (like "2FA", "USDC", etc.) based …" at bounding box center [640, 133] width 646 height 15
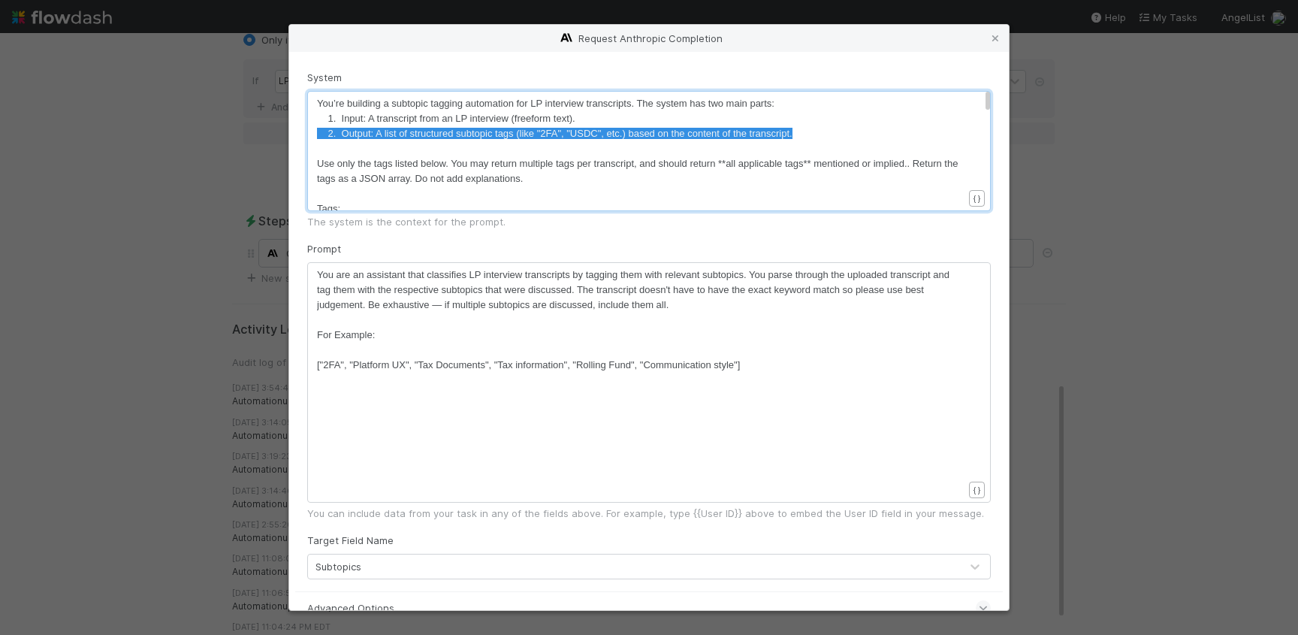
type textarea "You’re building a subtopic tagging automation for LP interview transcripts. The…"
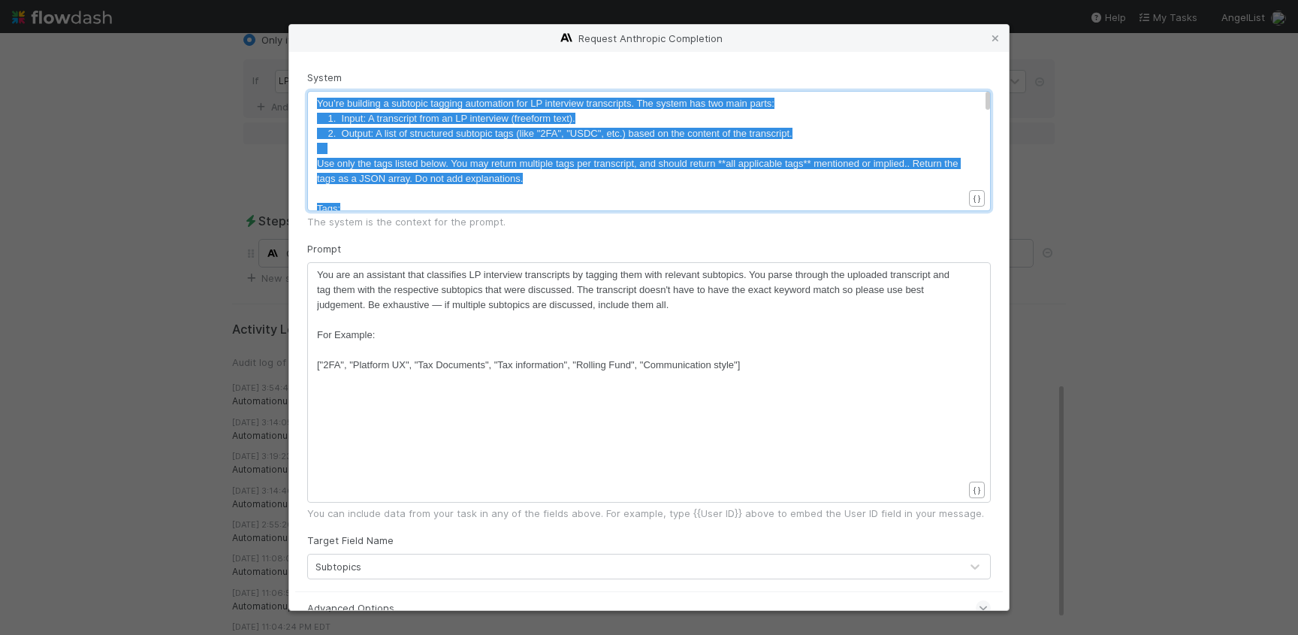
click at [673, 400] on div "xxxxxxxxxx You are an assistant that classifies LP interview transcripts by tag…" at bounding box center [658, 400] width 683 height 267
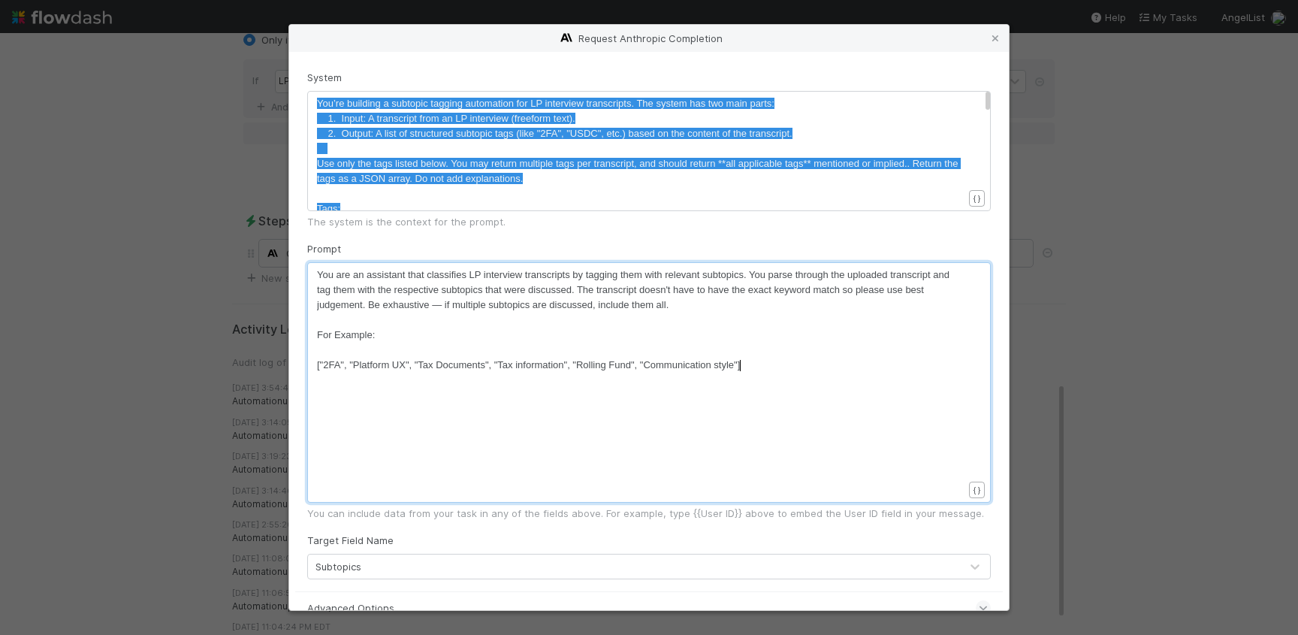
type textarea "You are an assistant that classifies LP interview transcripts by tagging them w…"
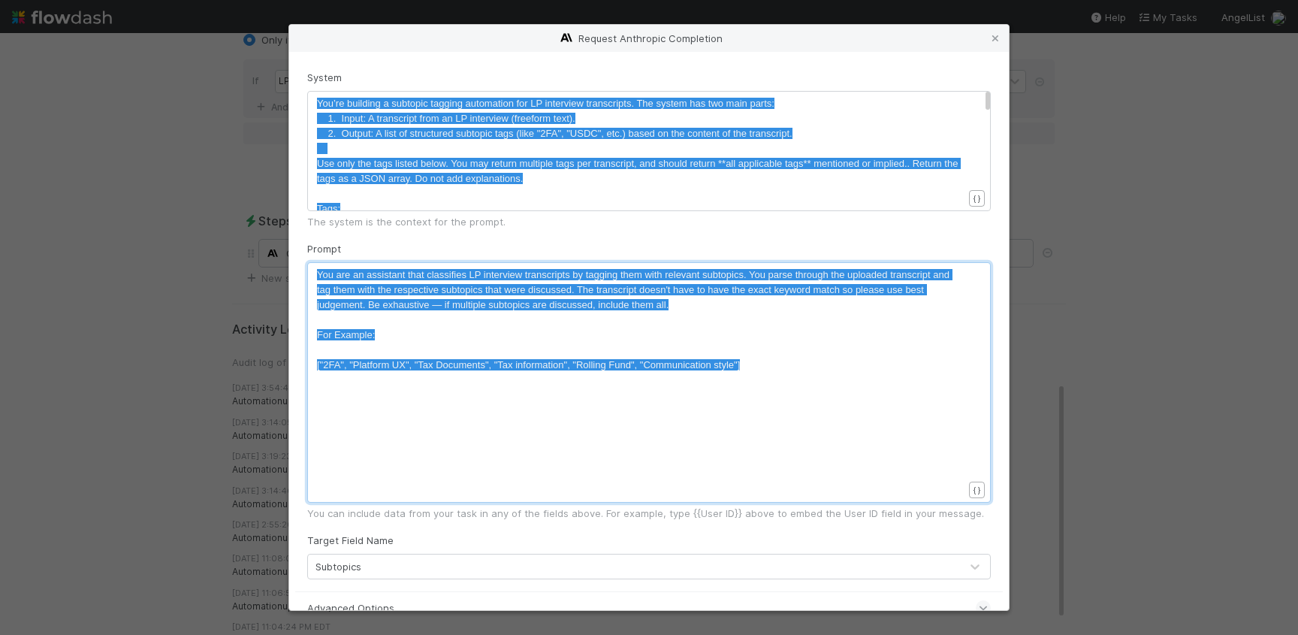
click at [231, 189] on div "Request Anthropic Completion System x ​ You’re building a subtopic tagging auto…" at bounding box center [649, 317] width 1298 height 635
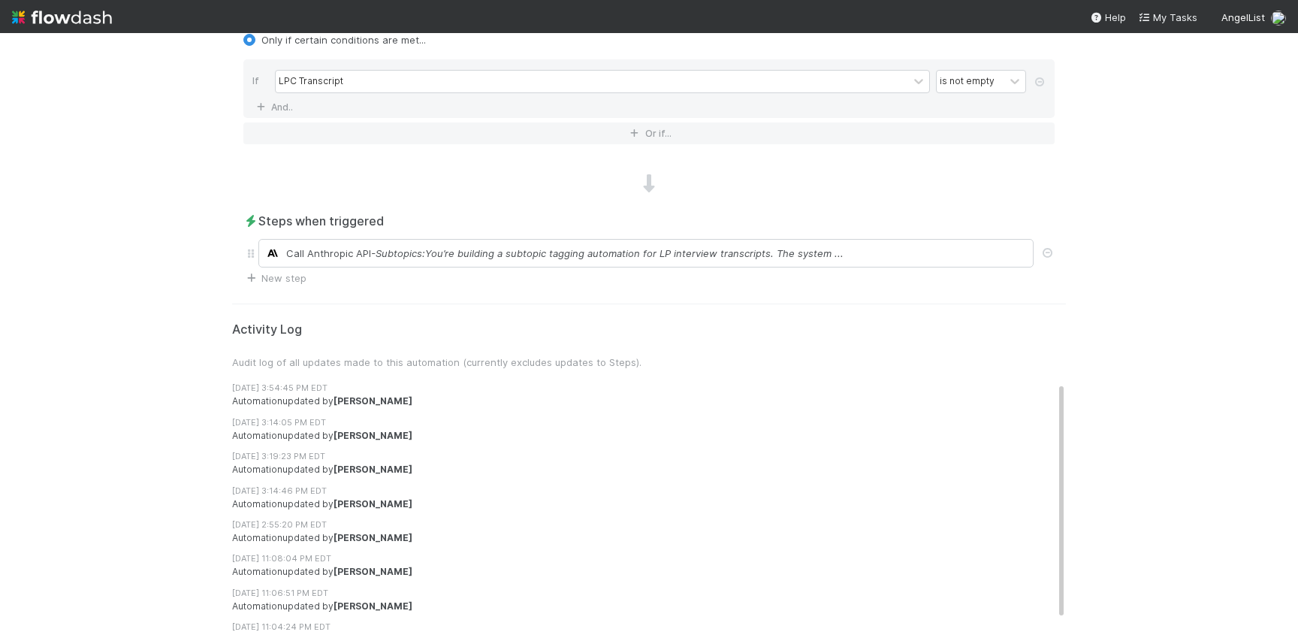
click at [232, 189] on div at bounding box center [649, 184] width 834 height 20
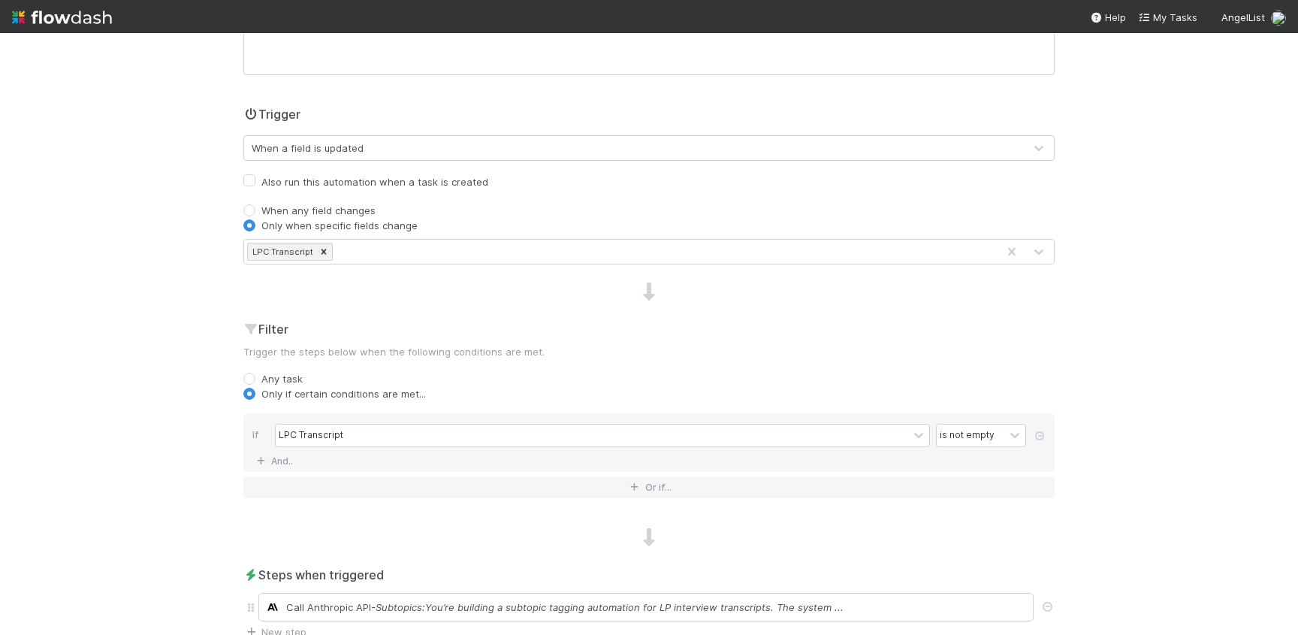
scroll to position [0, 0]
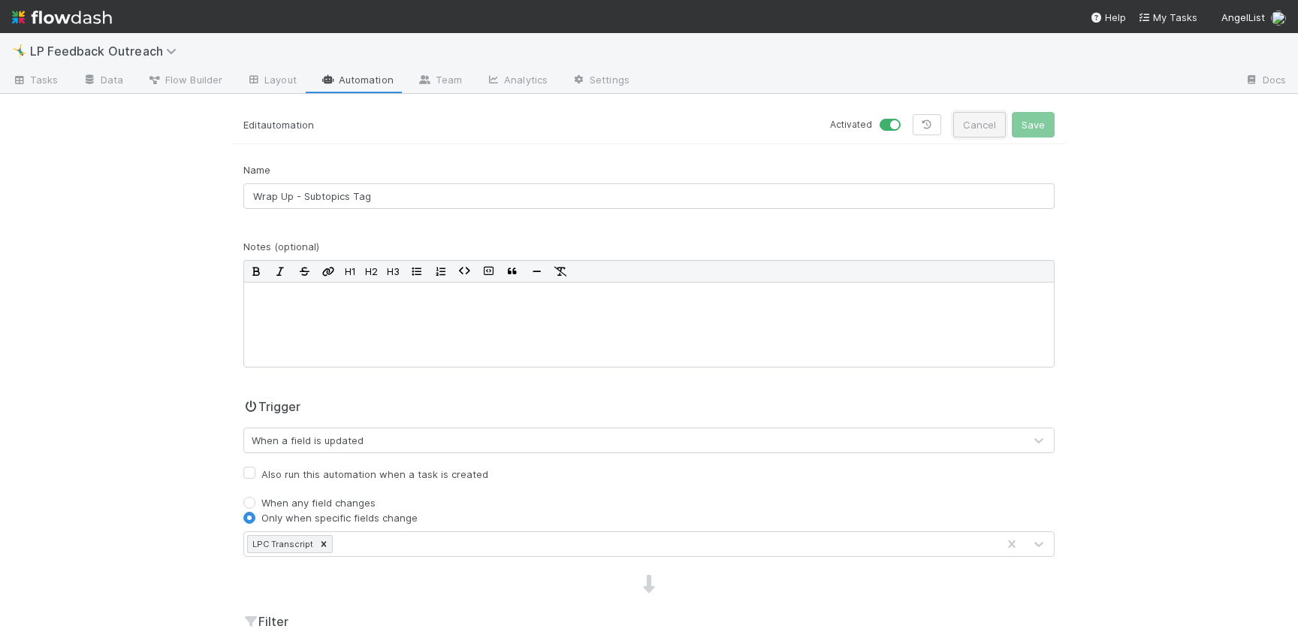
click at [986, 128] on button "Cancel" at bounding box center [979, 125] width 53 height 26
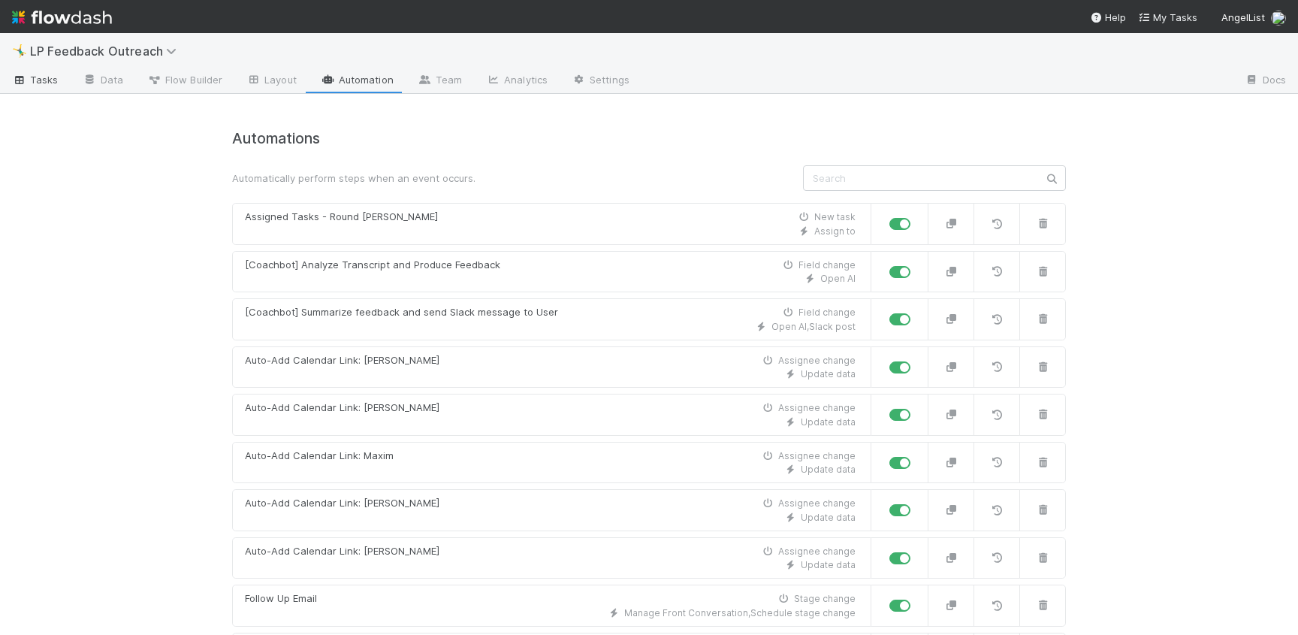
click at [52, 69] on link "Tasks" at bounding box center [35, 81] width 71 height 24
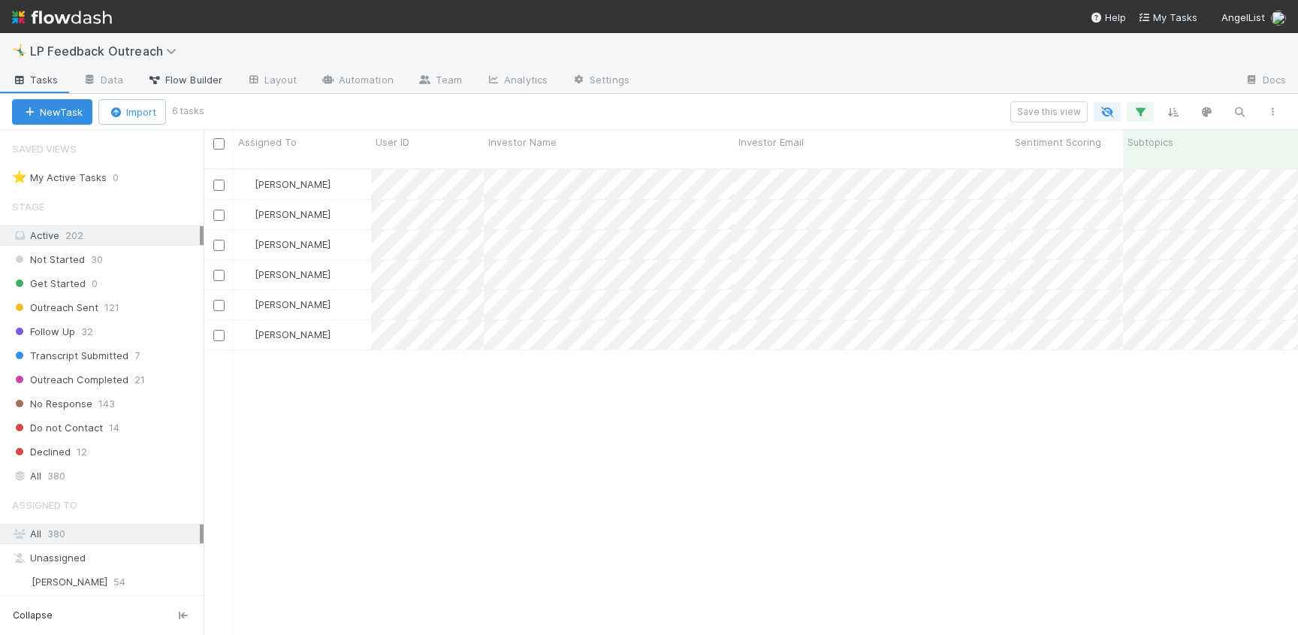
scroll to position [478, 1094]
click at [164, 69] on link "Flow Builder" at bounding box center [184, 81] width 99 height 24
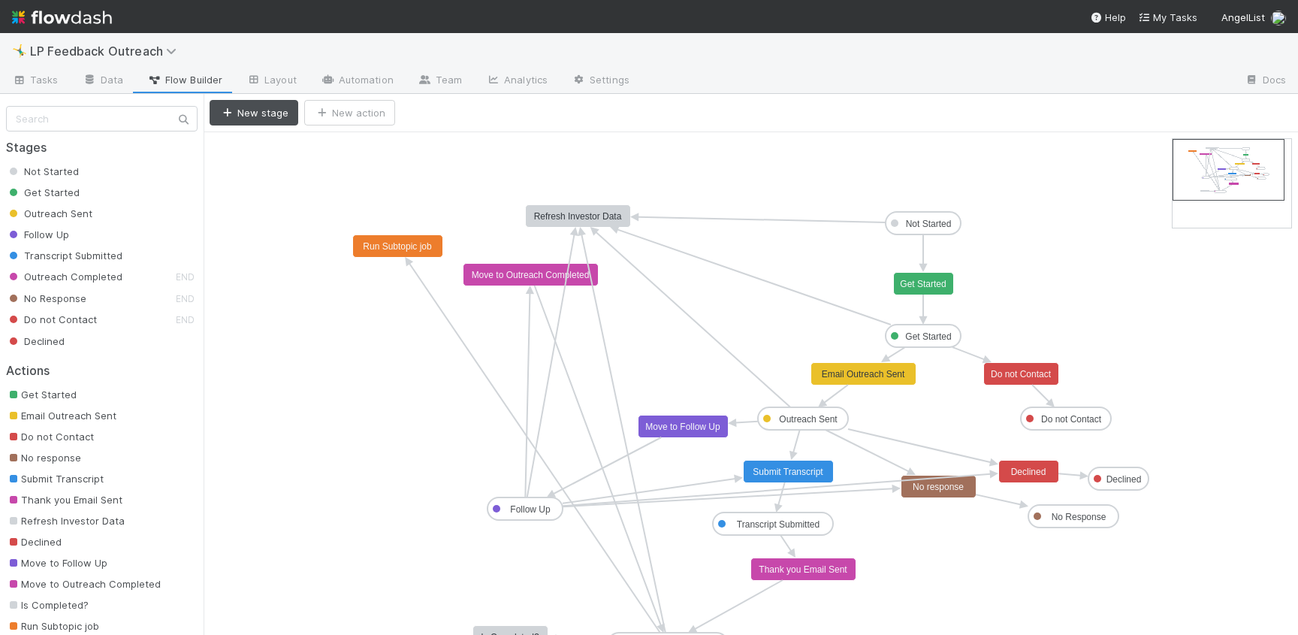
click at [394, 242] on text "Run Subtopic job" at bounding box center [397, 246] width 69 height 11
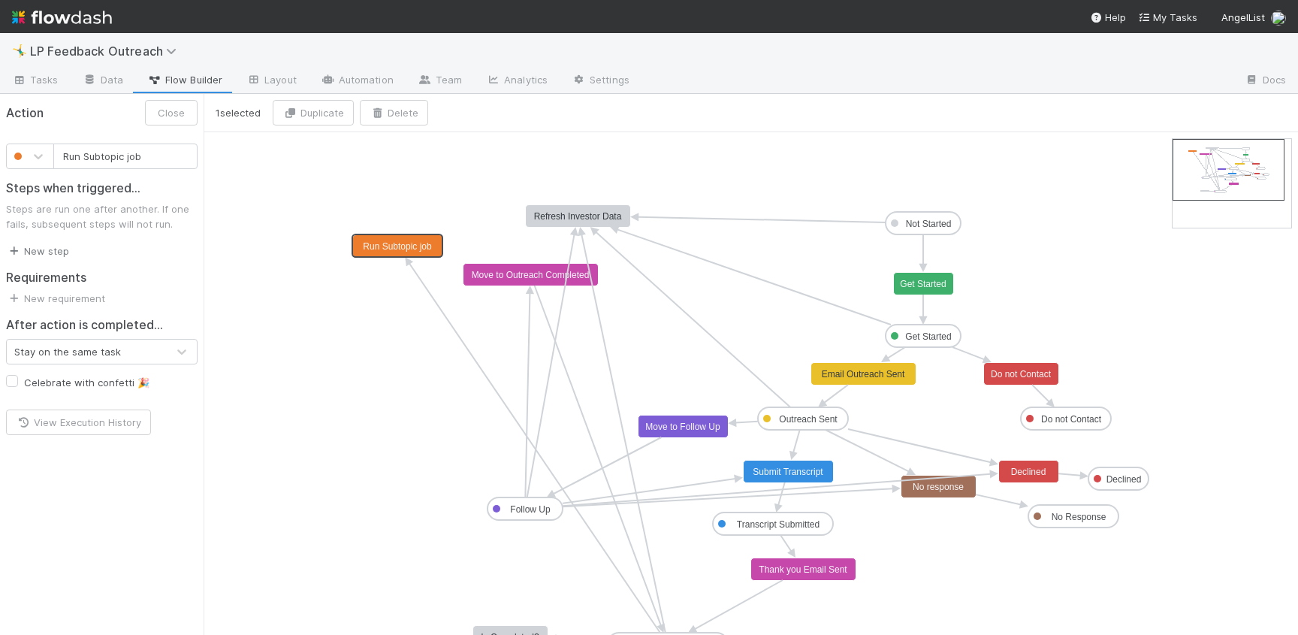
click at [46, 252] on link "New step" at bounding box center [37, 251] width 63 height 12
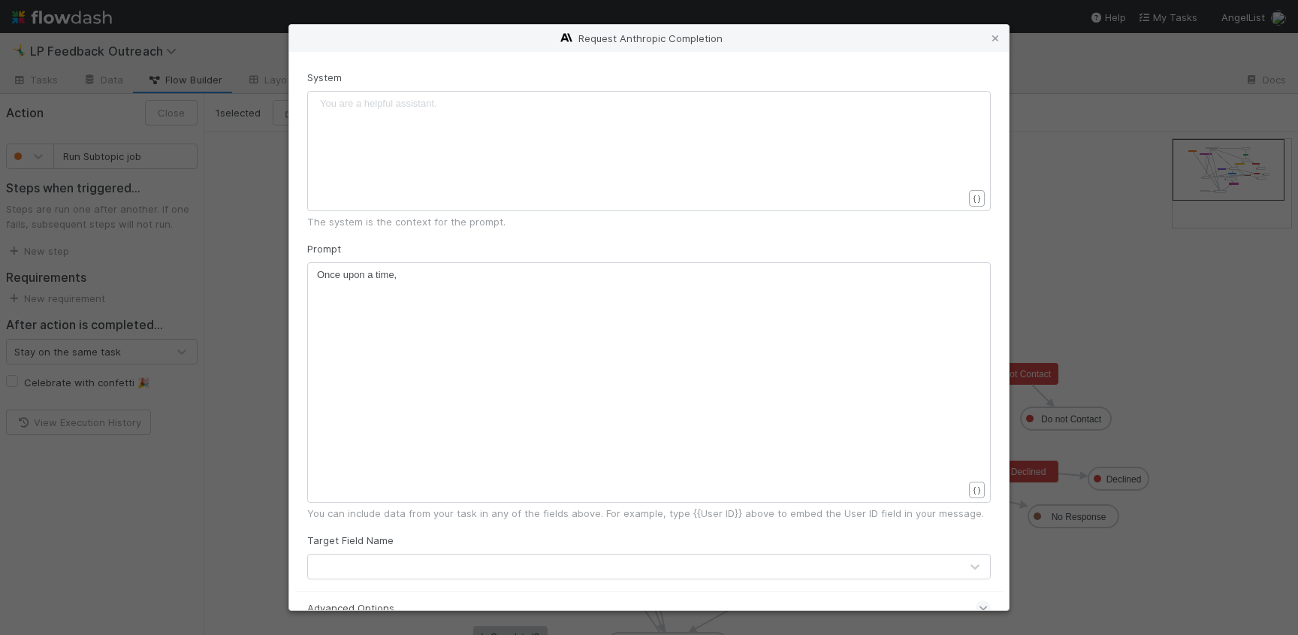
click at [361, 93] on div "You are a helpful assistant. xxxxxxxxxx ​" at bounding box center [648, 151] width 683 height 120
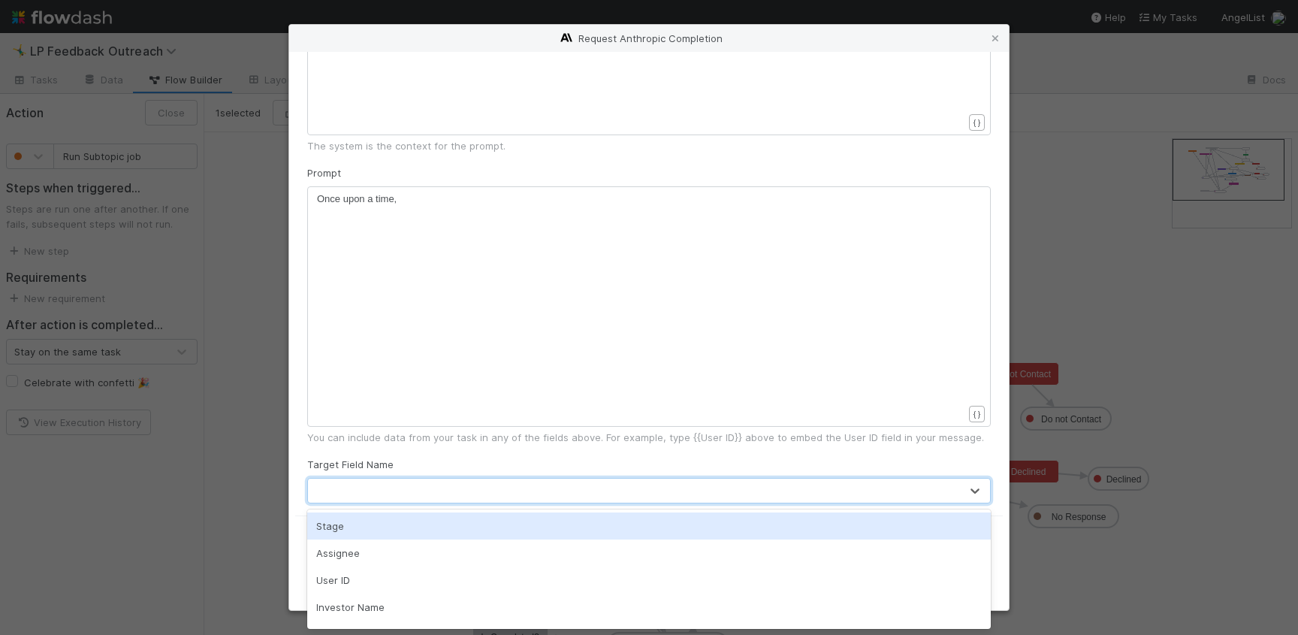
click at [401, 490] on div at bounding box center [634, 490] width 652 height 24
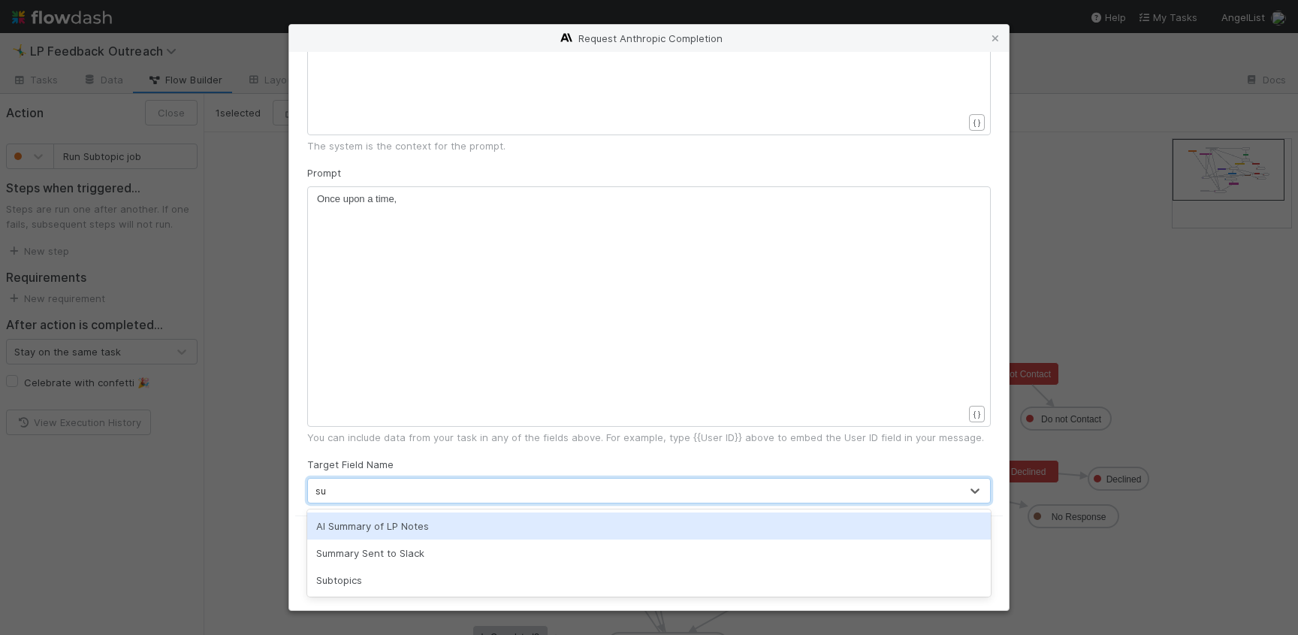
type input "sub"
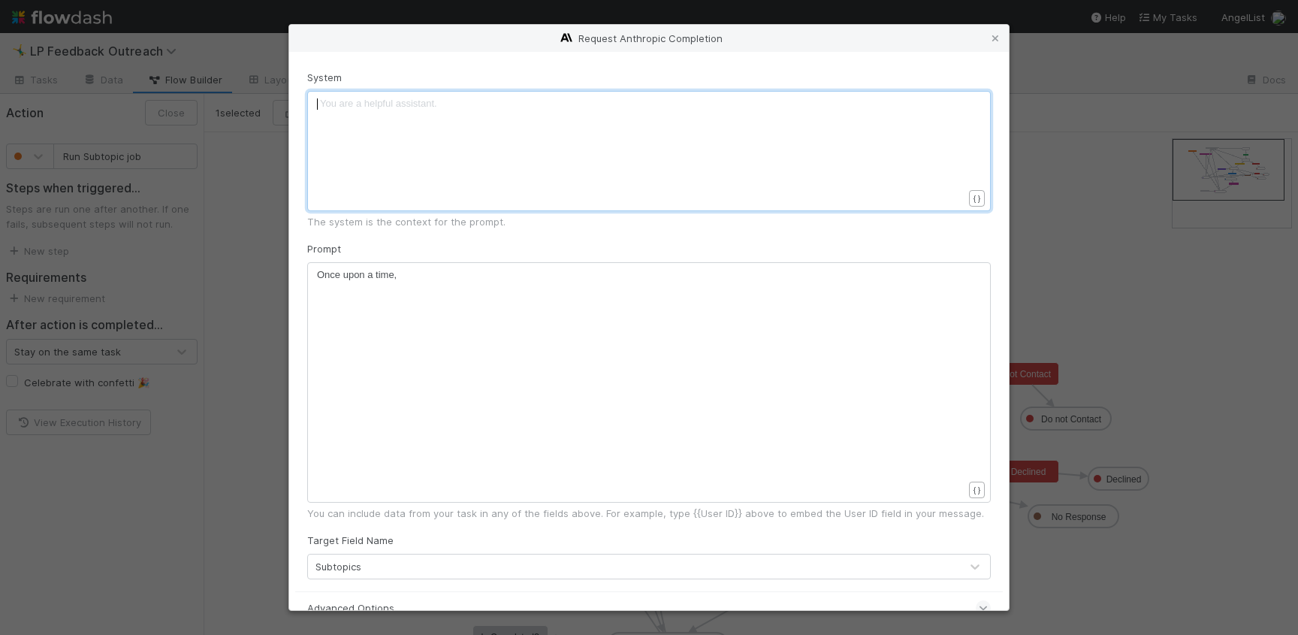
scroll to position [5, 0]
click at [638, 109] on pre "​" at bounding box center [640, 103] width 646 height 15
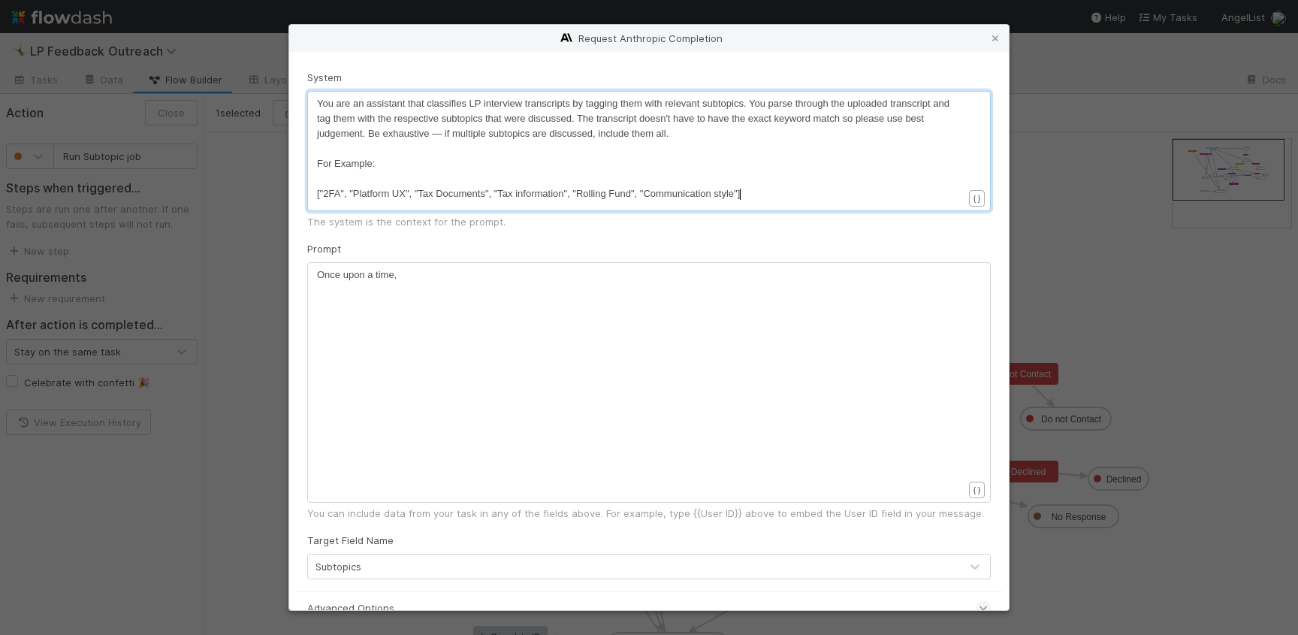
click at [577, 336] on div "xxxxxxxxxx Once upon a time," at bounding box center [658, 400] width 683 height 267
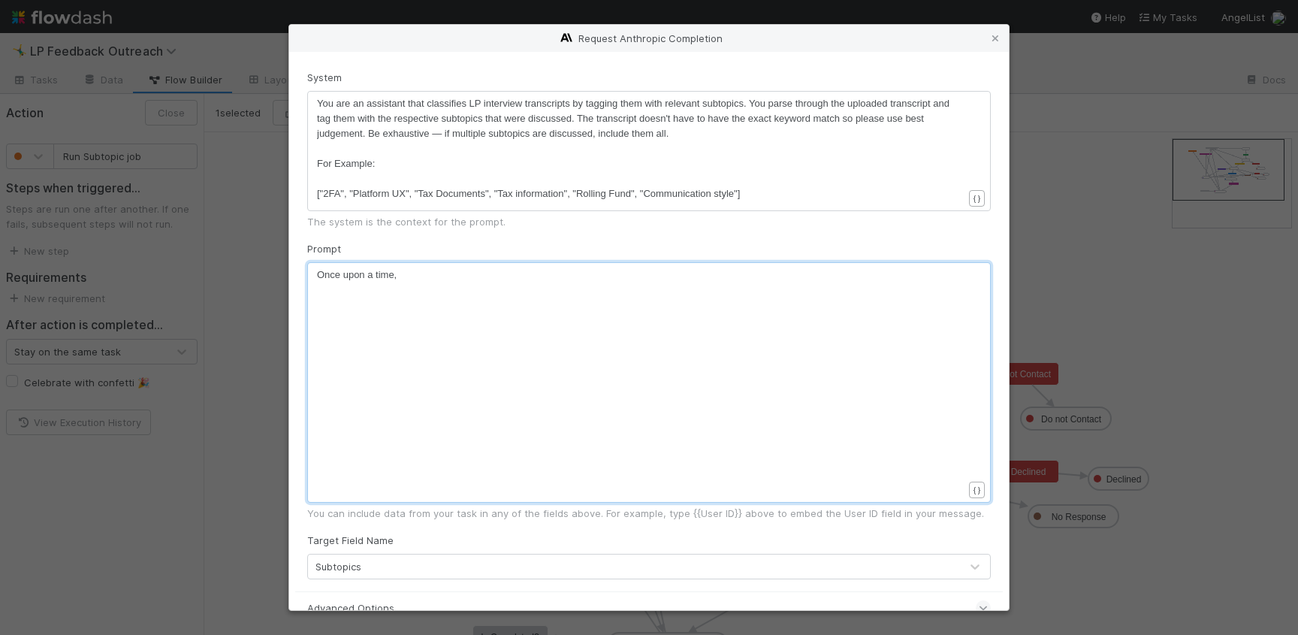
click at [575, 329] on div "xxxxxxxxxx Once upon a time," at bounding box center [658, 400] width 683 height 267
type textarea "Once upon a time,"
click at [551, 312] on div "x ​" at bounding box center [658, 400] width 683 height 267
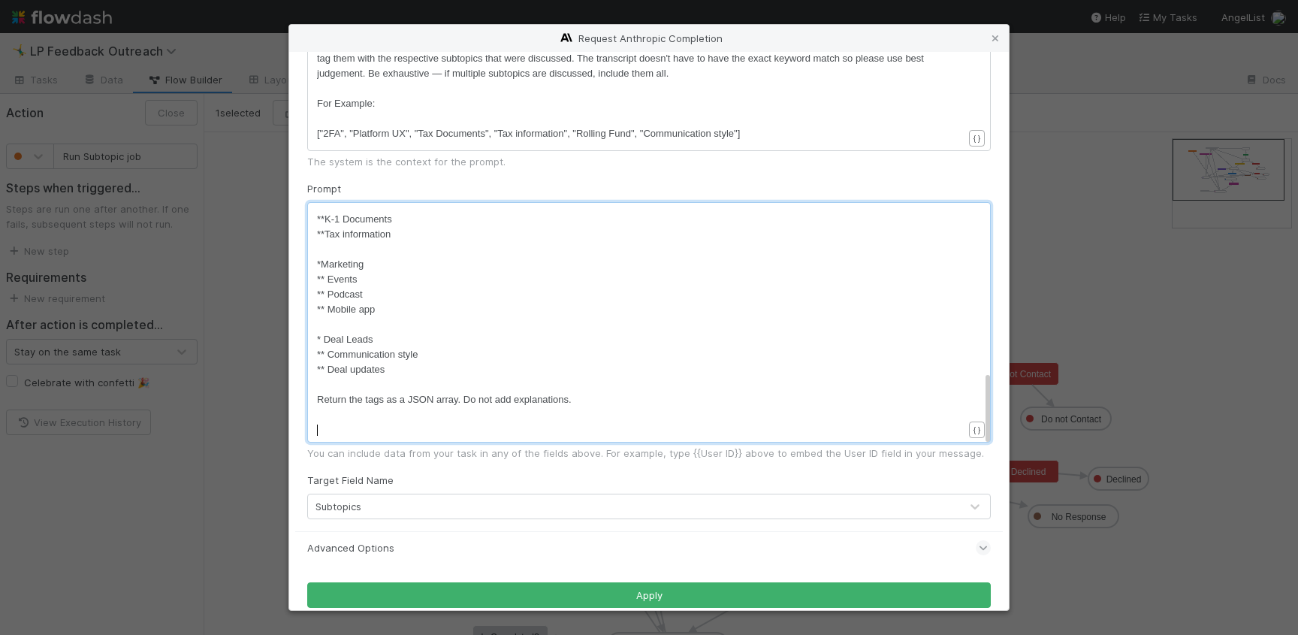
scroll to position [76, 0]
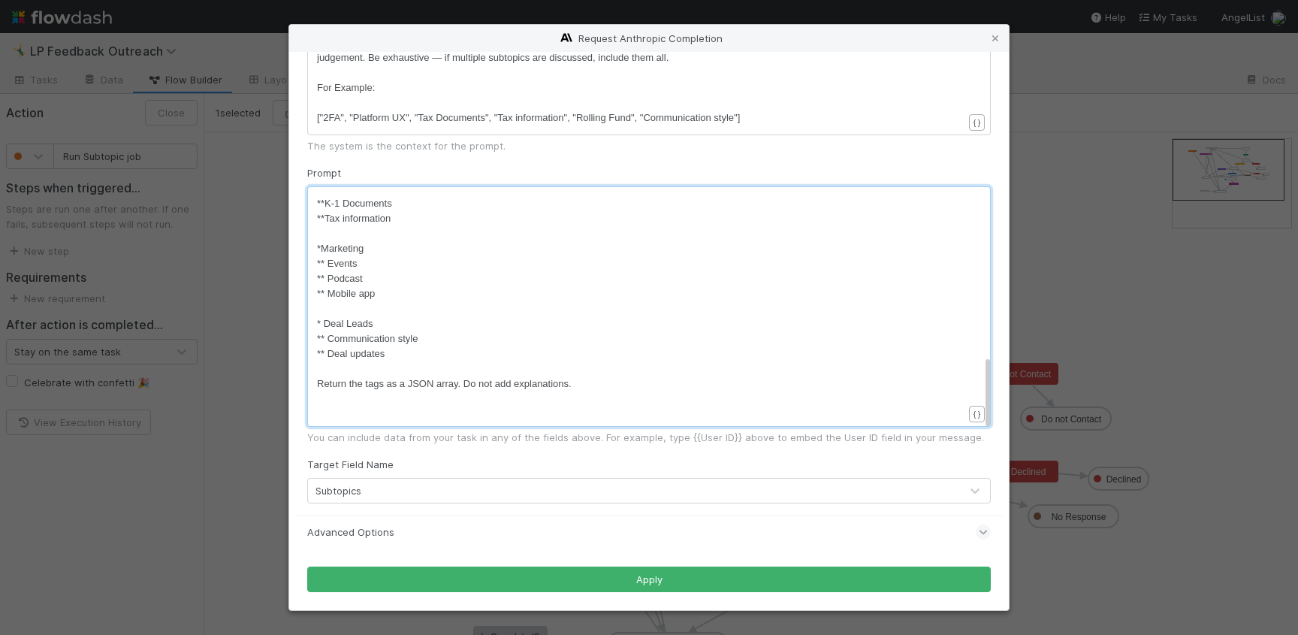
click at [419, 523] on div "Advanced Options" at bounding box center [648, 531] width 683 height 33
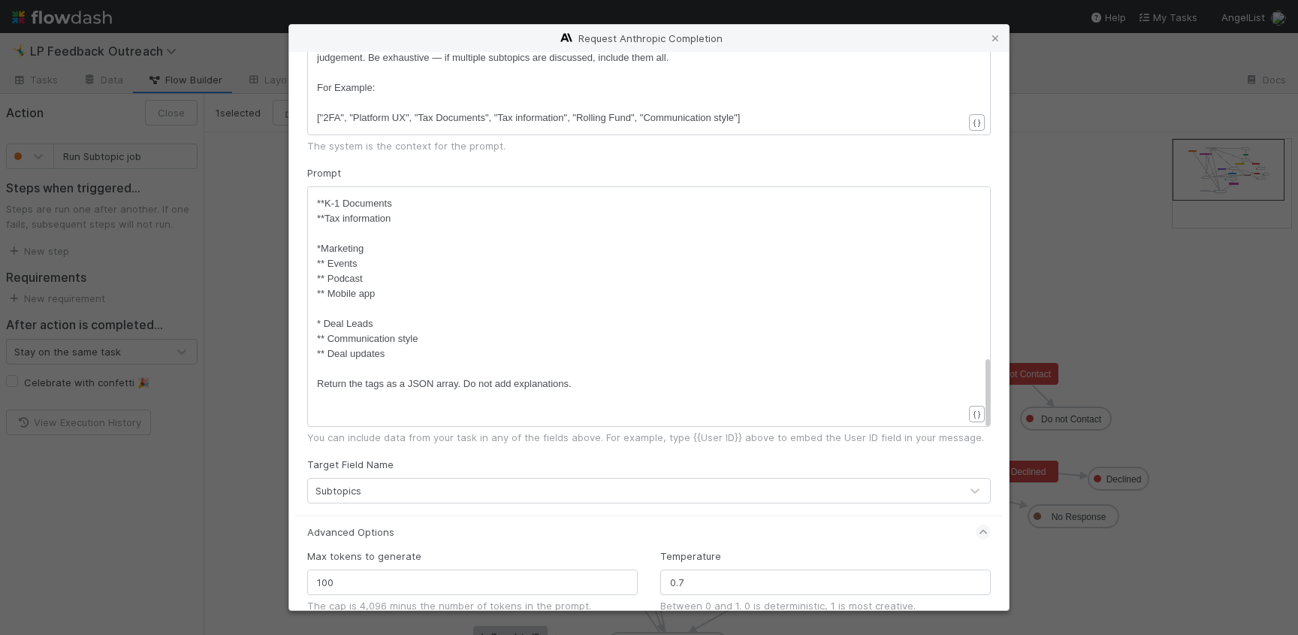
scroll to position [195, 0]
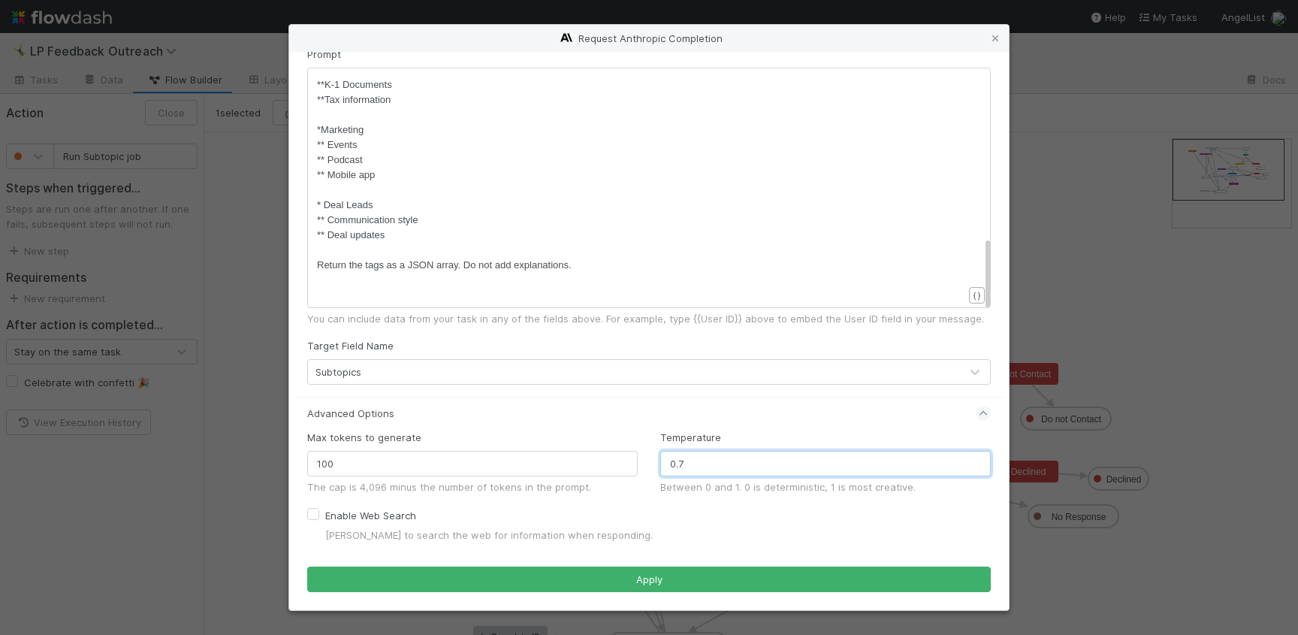
click at [700, 466] on input "0.7" at bounding box center [825, 464] width 330 height 26
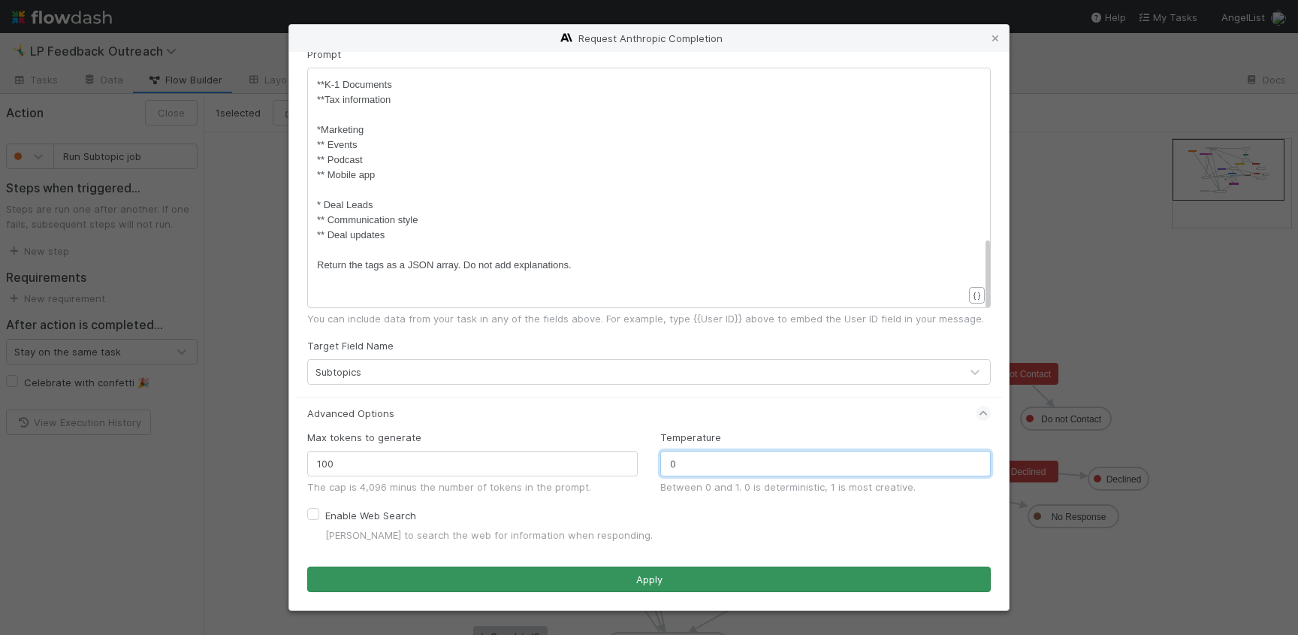
type input "0"
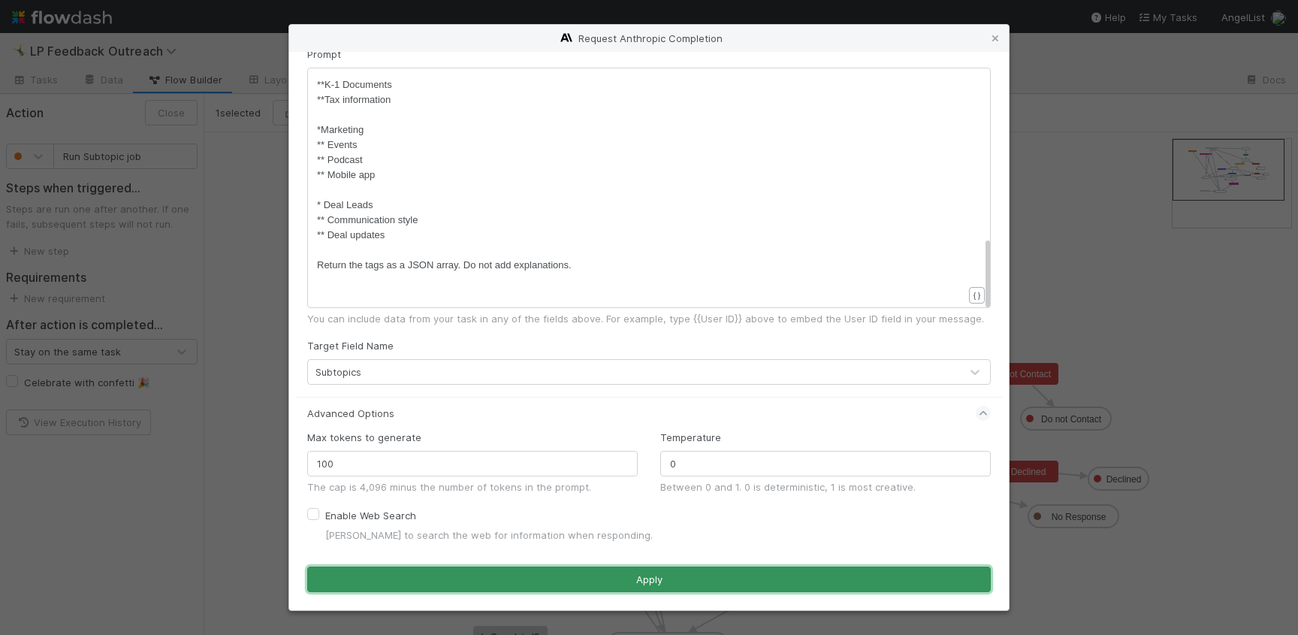
click at [608, 580] on button "Apply" at bounding box center [648, 579] width 683 height 26
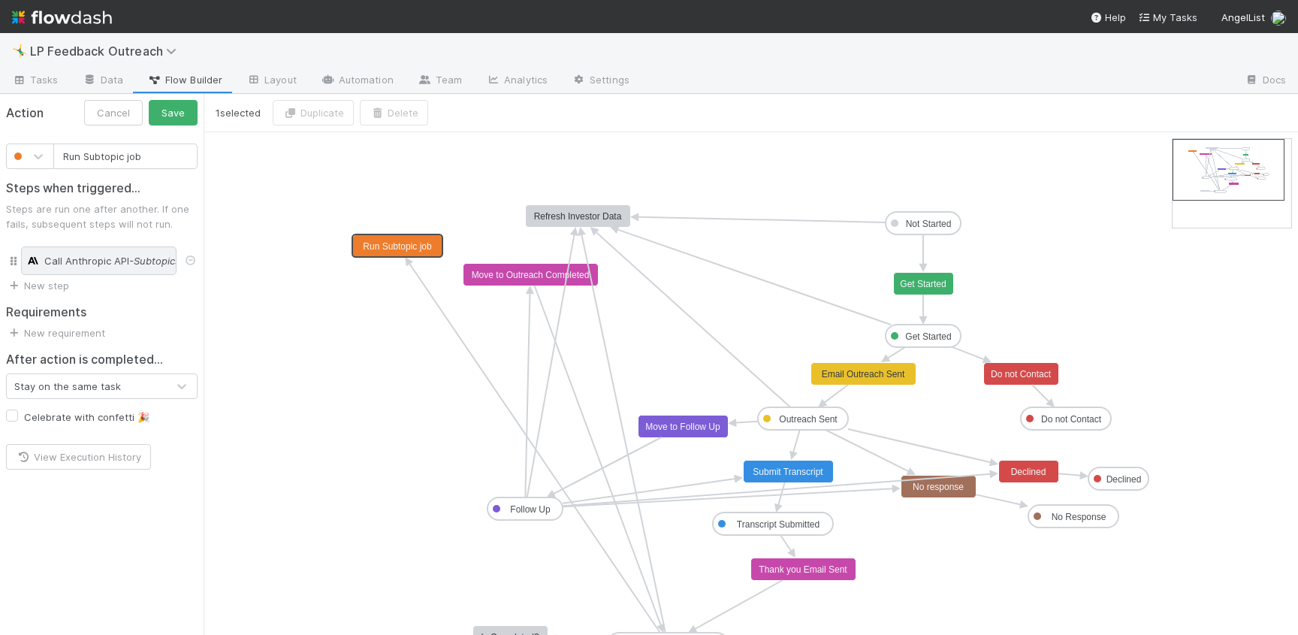
click at [130, 258] on span "- Subtopics:You are an assistant that classifies LP interview transcripts by ta…" at bounding box center [361, 260] width 464 height 15
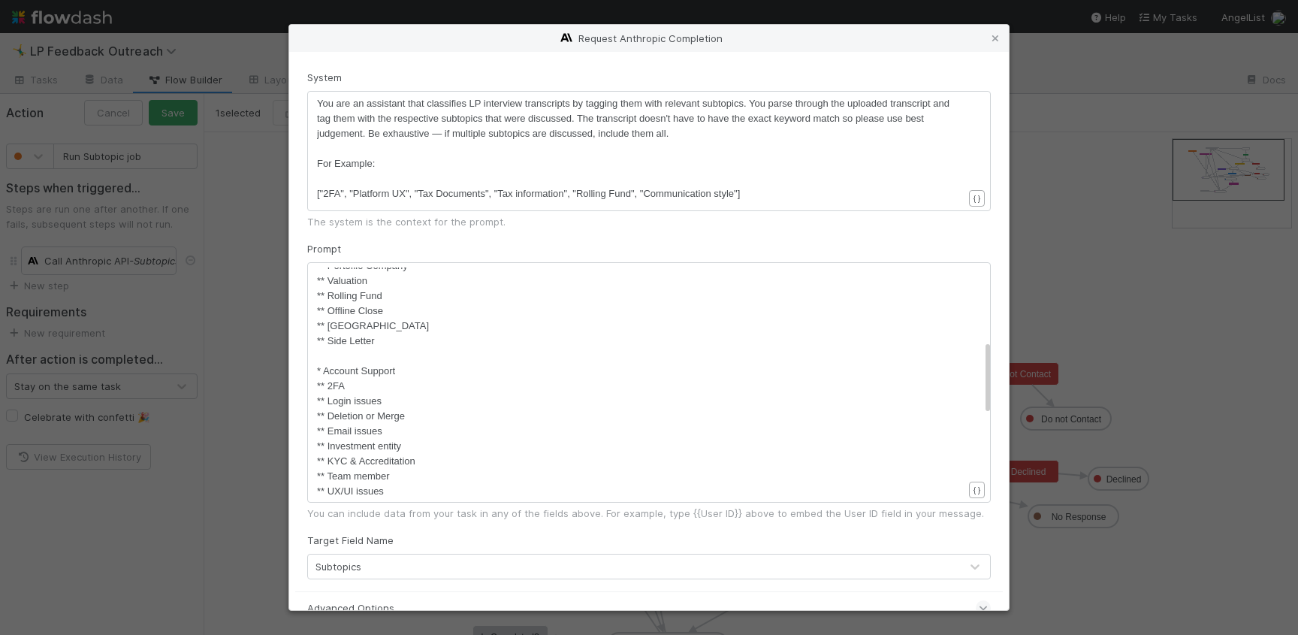
scroll to position [76, 0]
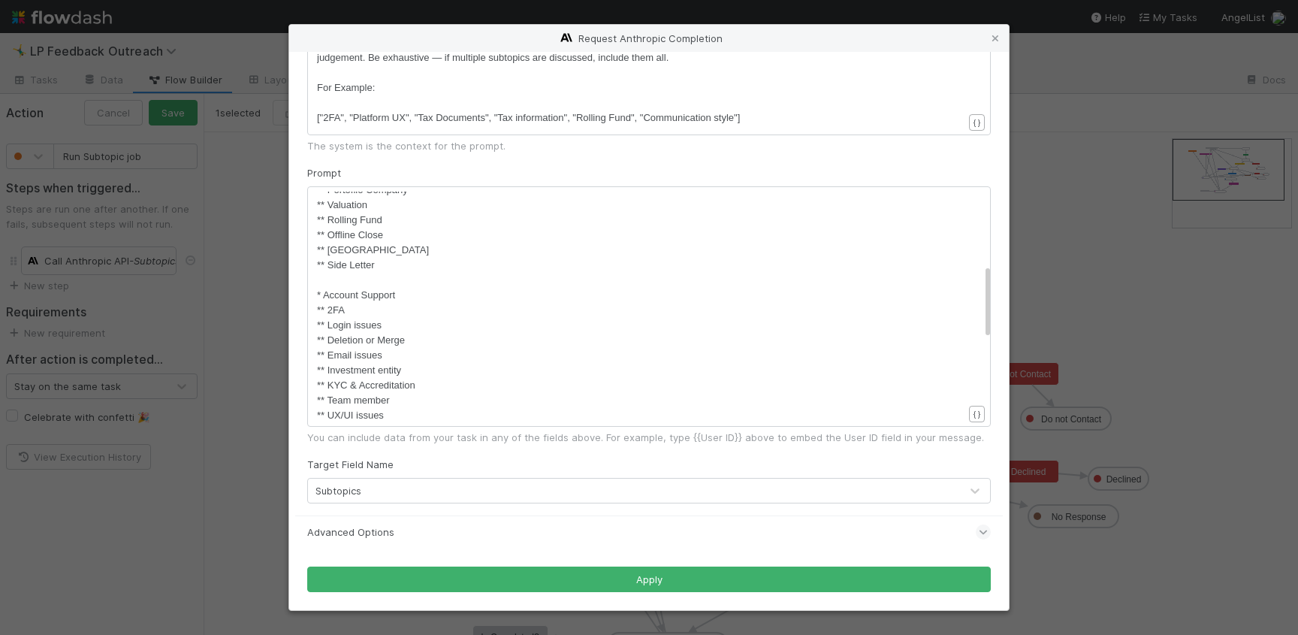
click at [412, 526] on div "Advanced Options" at bounding box center [648, 531] width 683 height 33
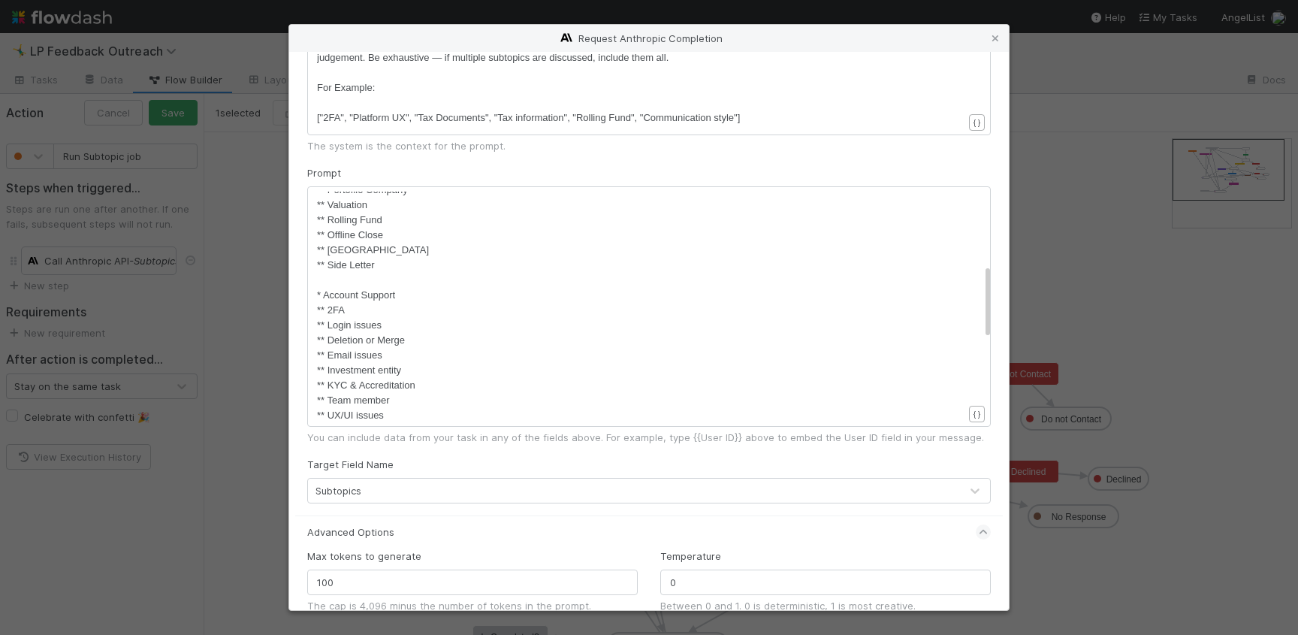
scroll to position [195, 0]
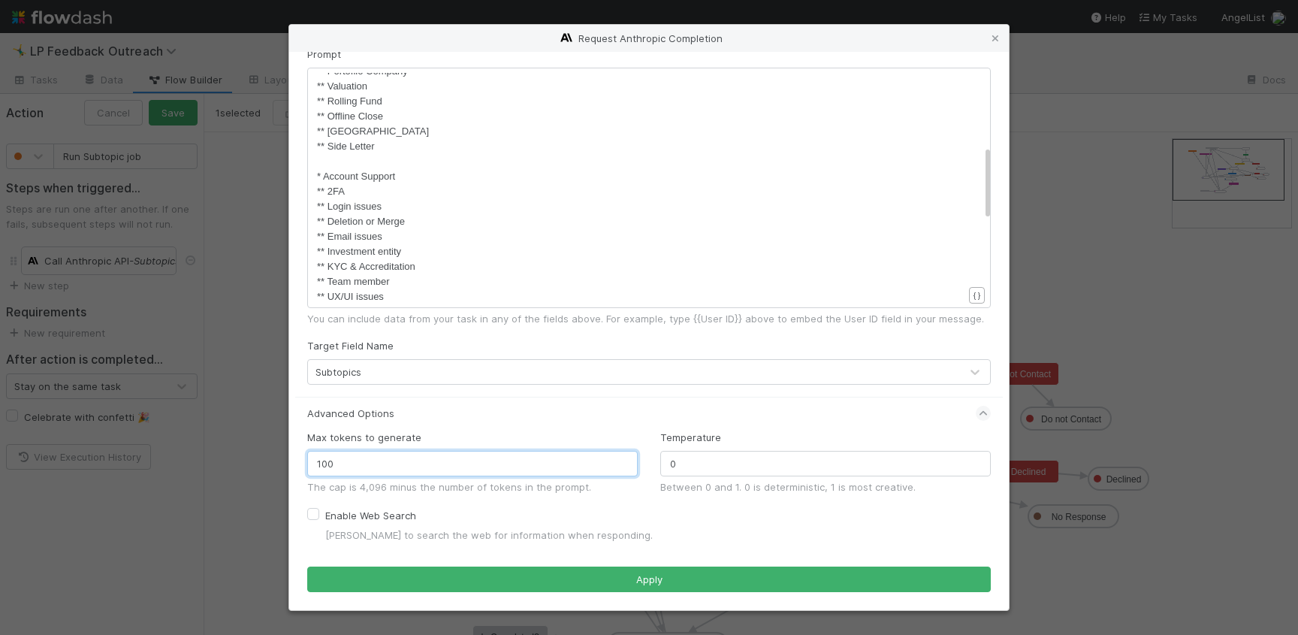
click at [394, 457] on input "100" at bounding box center [472, 464] width 330 height 26
type input "4"
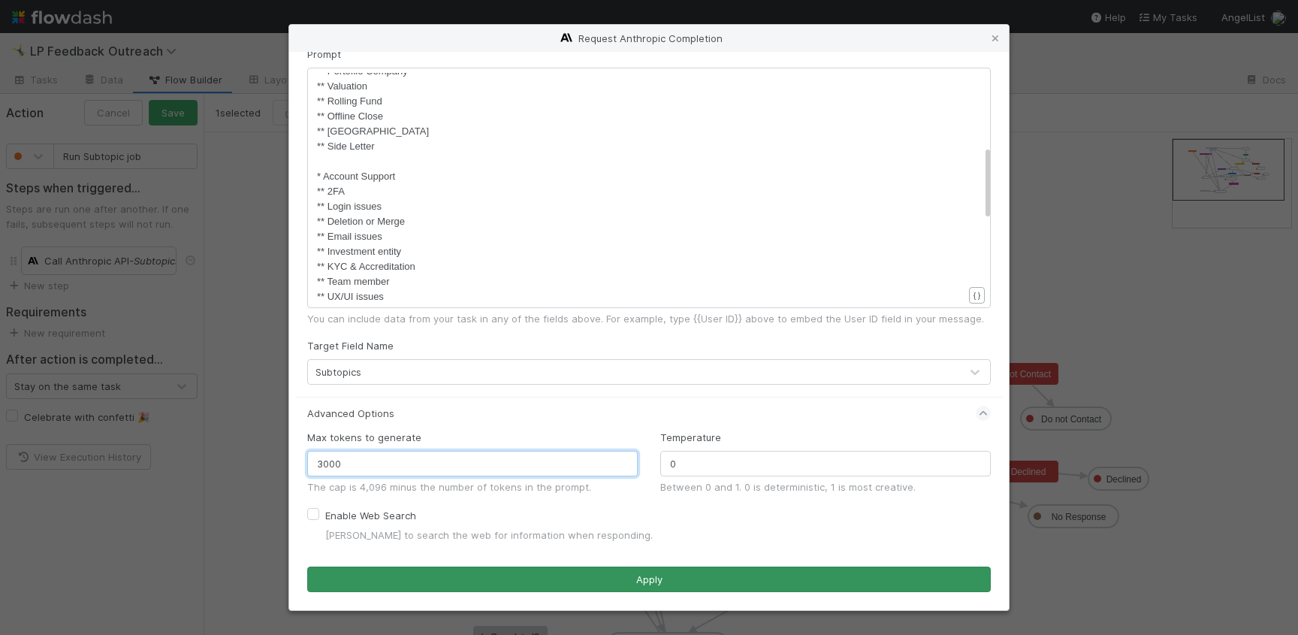
type input "3000"
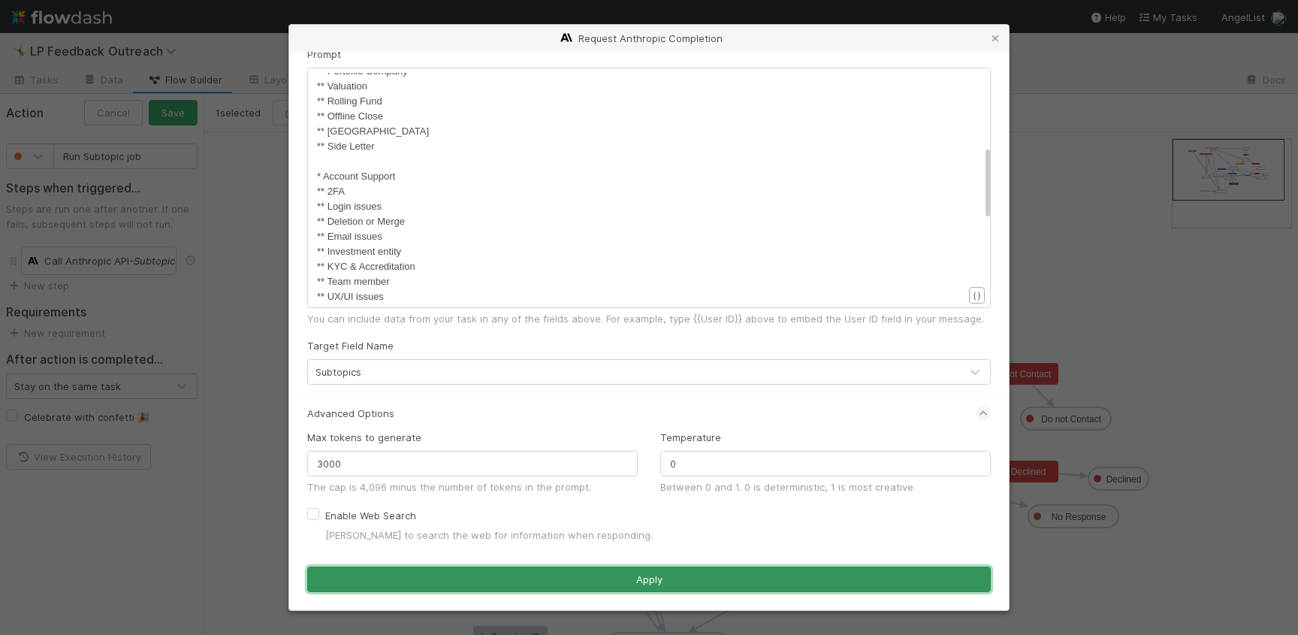
click at [467, 571] on button "Apply" at bounding box center [648, 579] width 683 height 26
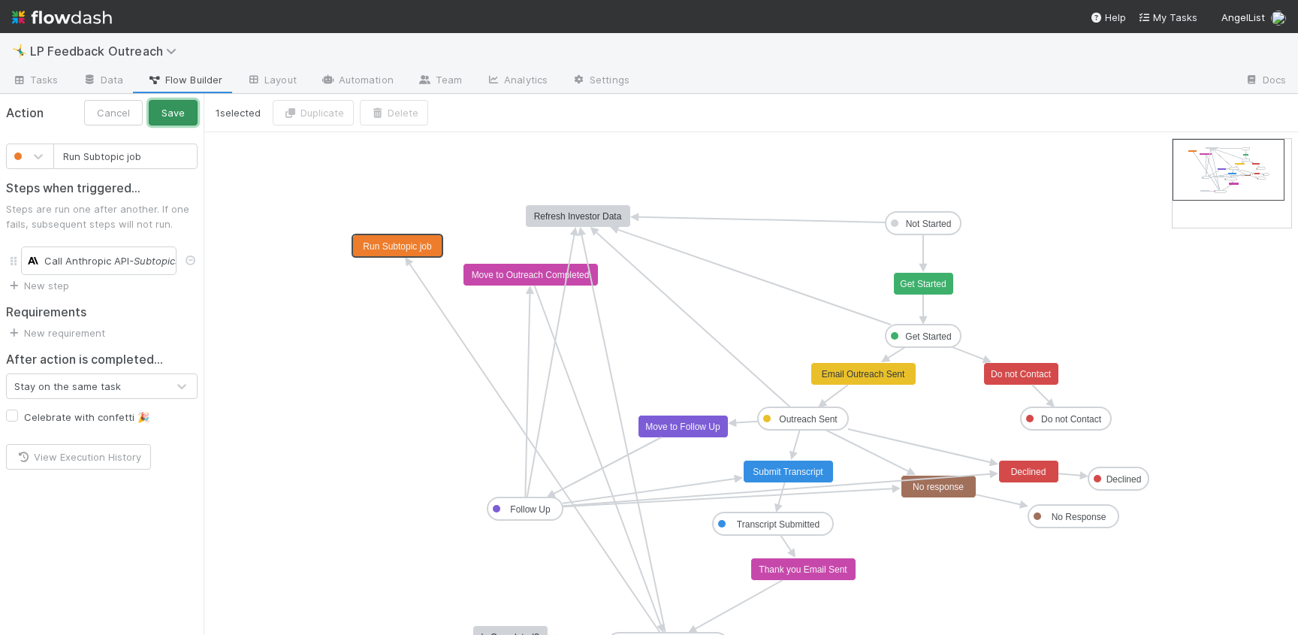
click at [186, 121] on button "Save" at bounding box center [173, 113] width 49 height 26
click at [398, 246] on text "Run Subtopic job" at bounding box center [397, 246] width 69 height 11
click at [380, 246] on text "Run Subtopic job" at bounding box center [397, 246] width 69 height 11
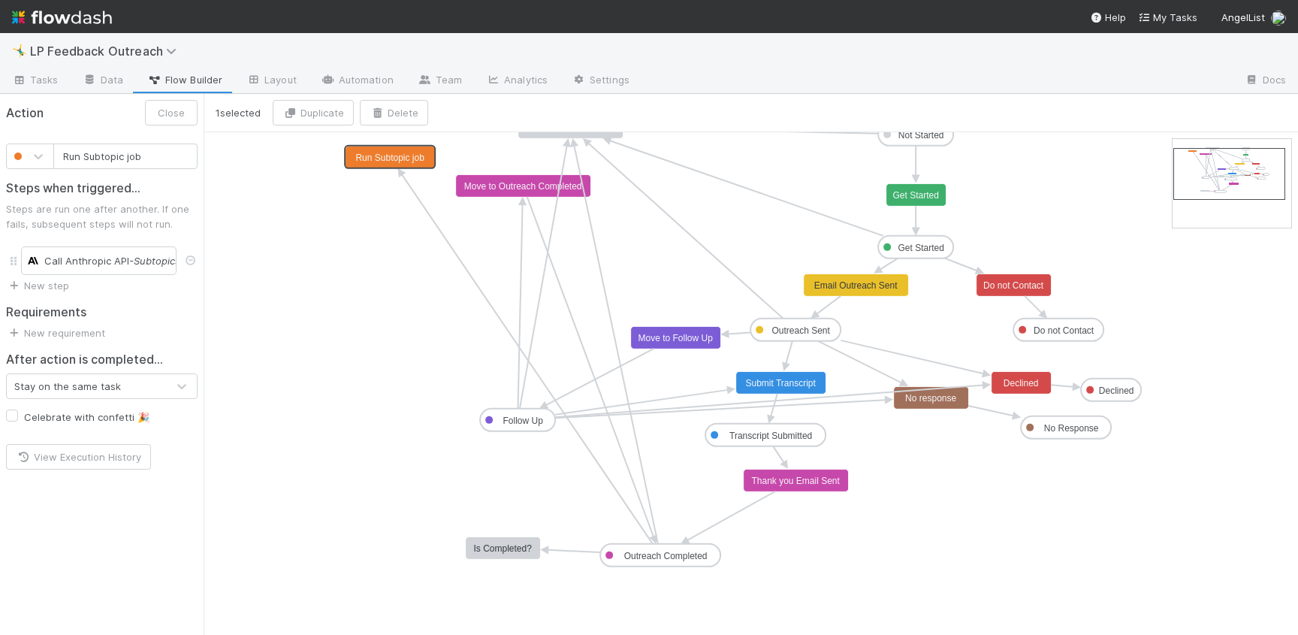
drag, startPoint x: 1251, startPoint y: 171, endPoint x: 1252, endPoint y: 183, distance: 11.3
click at [182, 112] on button "Close" at bounding box center [171, 113] width 53 height 26
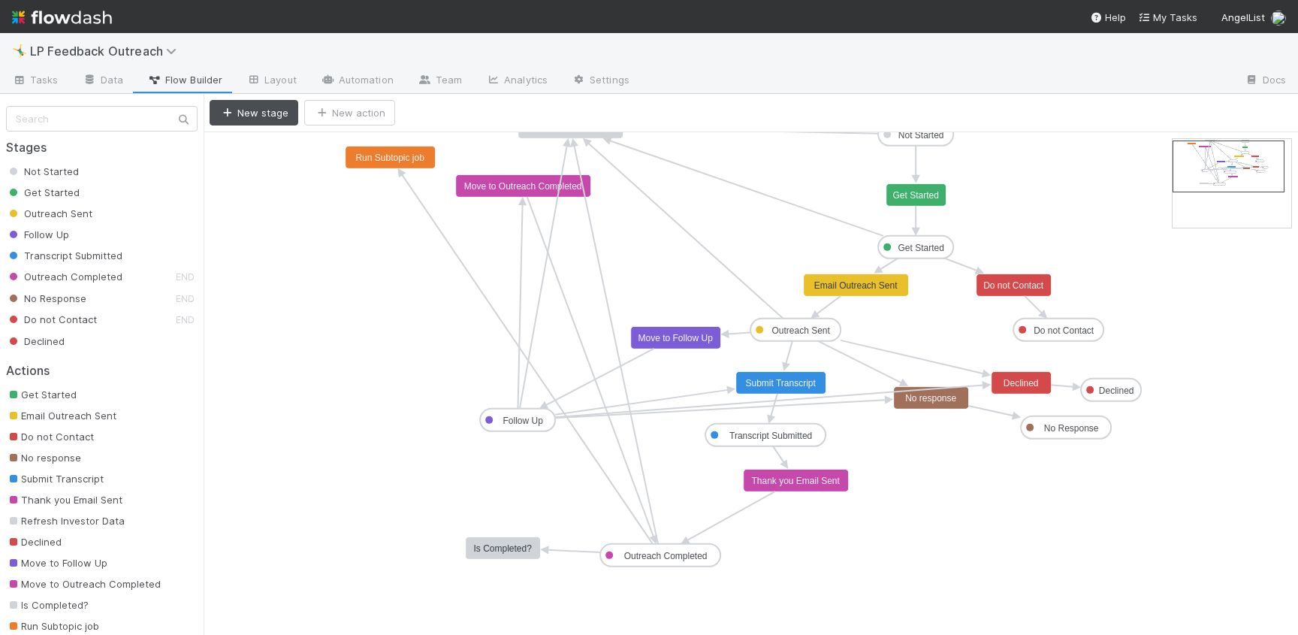
click at [97, 280] on span "Outreach Completed" at bounding box center [64, 276] width 116 height 12
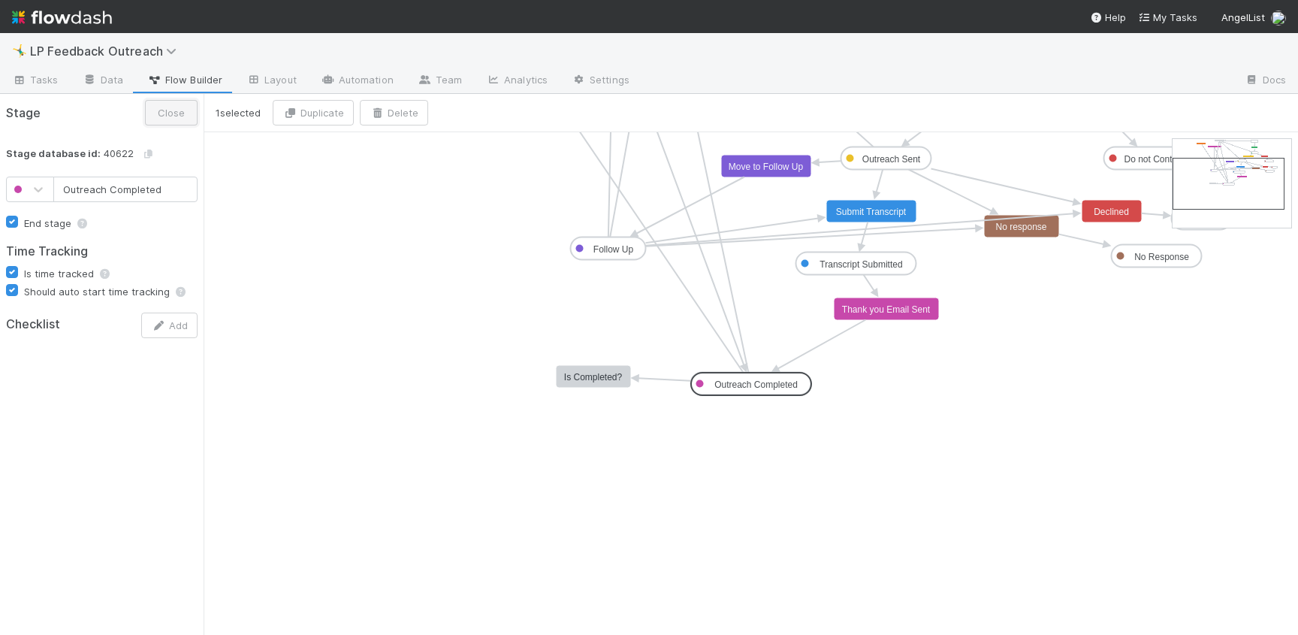
click at [153, 104] on button "Close" at bounding box center [171, 113] width 53 height 26
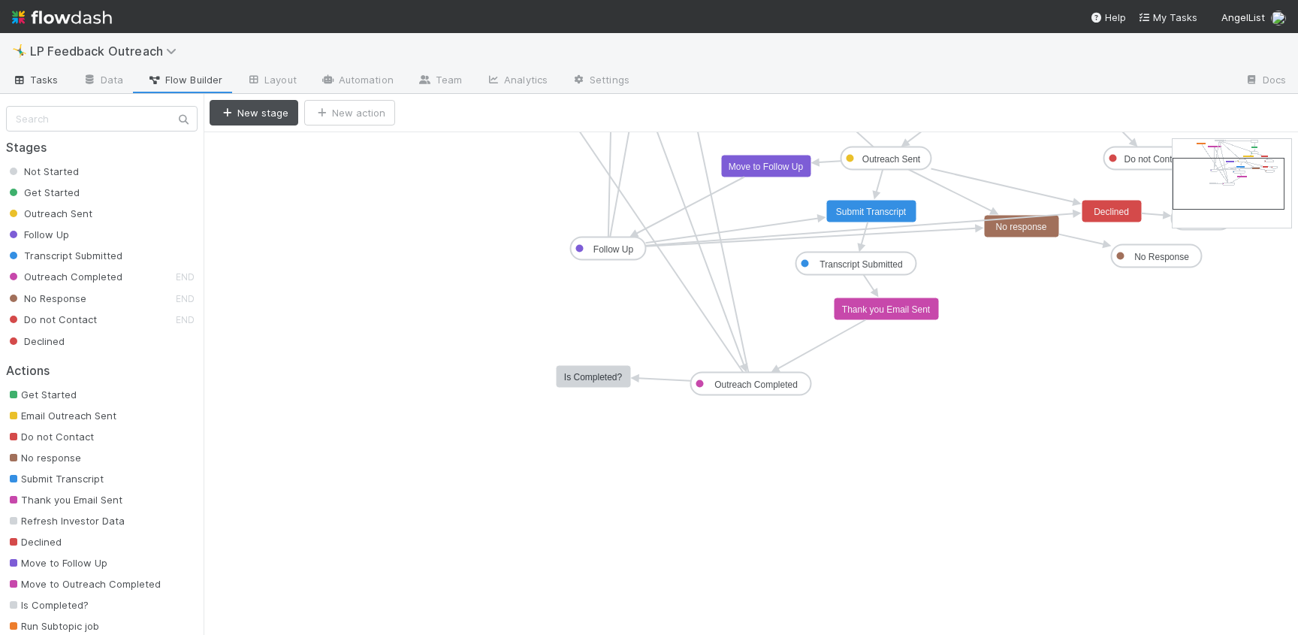
click at [50, 87] on link "Tasks" at bounding box center [35, 81] width 71 height 24
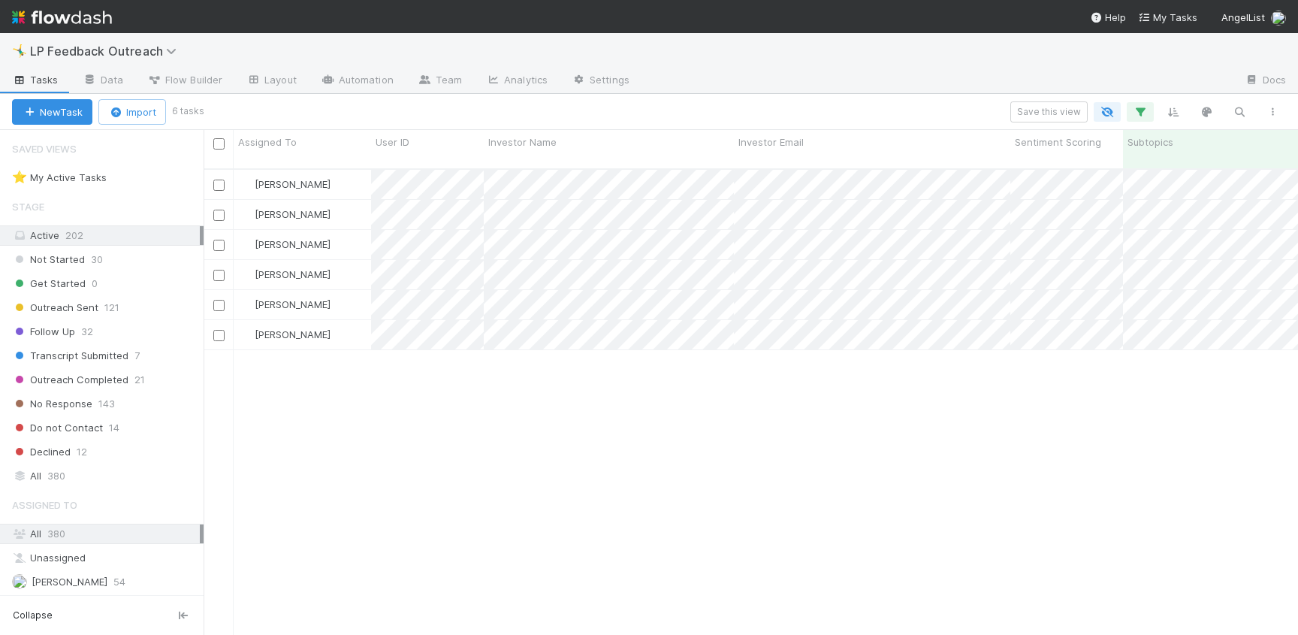
scroll to position [478, 1094]
click at [108, 385] on span "Outreach Completed" at bounding box center [70, 379] width 116 height 19
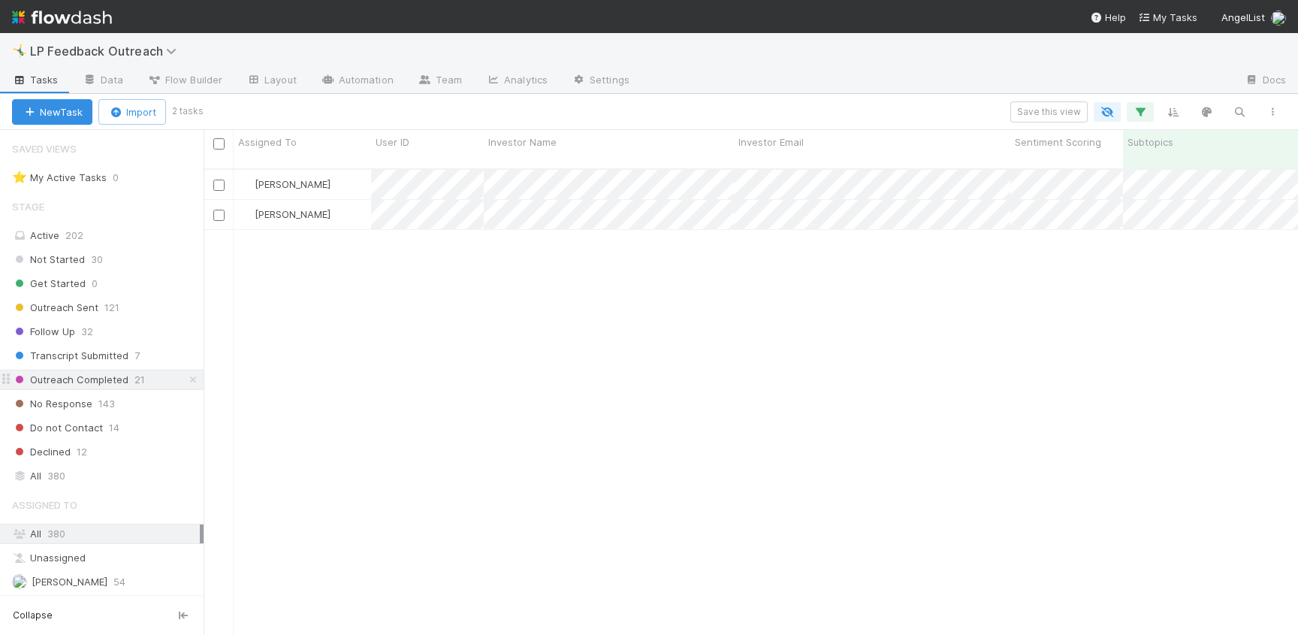
scroll to position [478, 1094]
click at [1135, 114] on icon "button" at bounding box center [1140, 112] width 15 height 14
click at [1112, 189] on icon at bounding box center [1119, 190] width 15 height 9
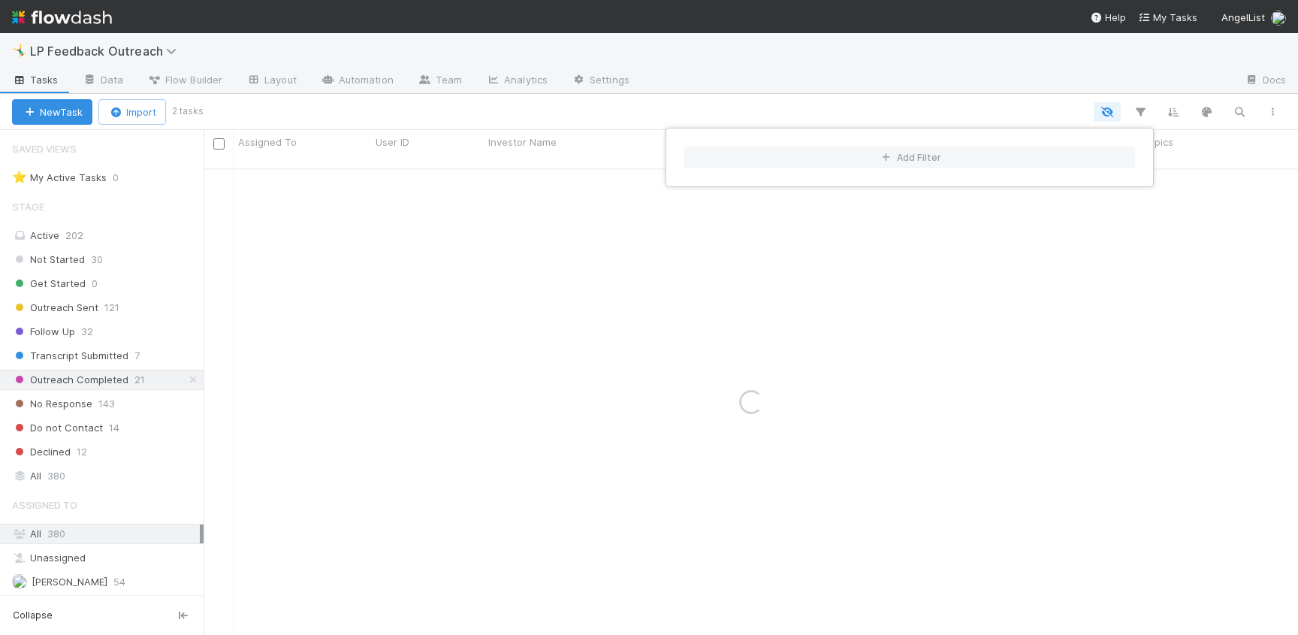
click at [904, 343] on div "Add Filter" at bounding box center [649, 317] width 1298 height 635
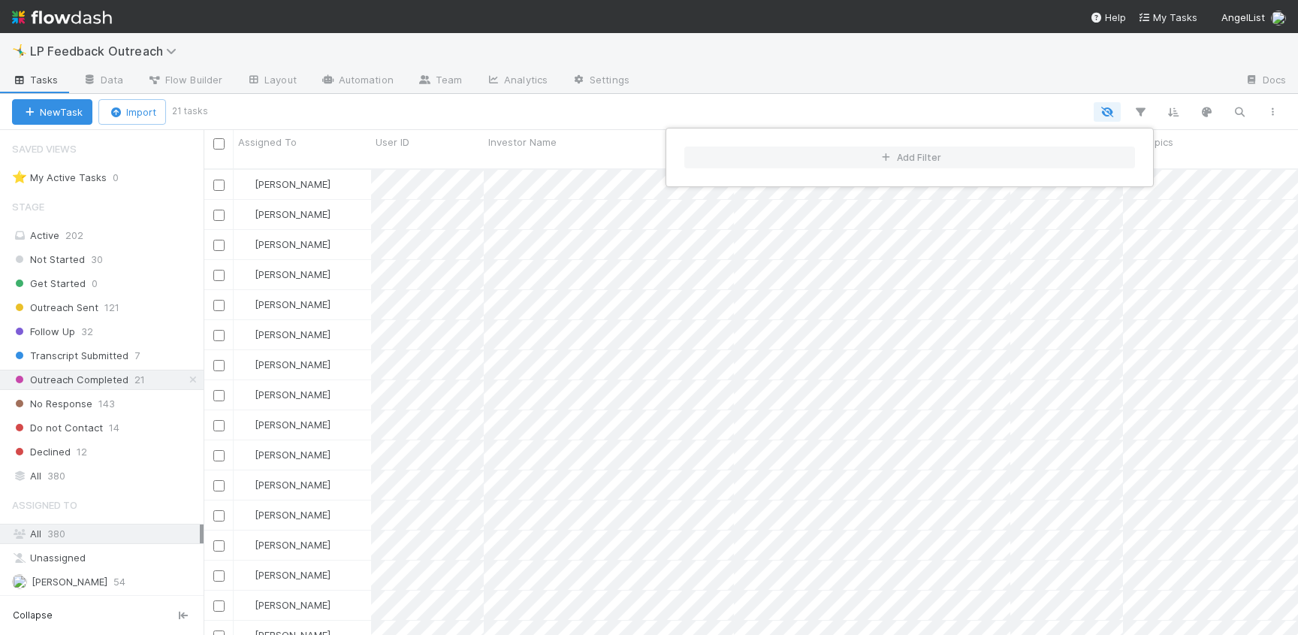
click at [638, 125] on div "Add Filter" at bounding box center [649, 317] width 1298 height 635
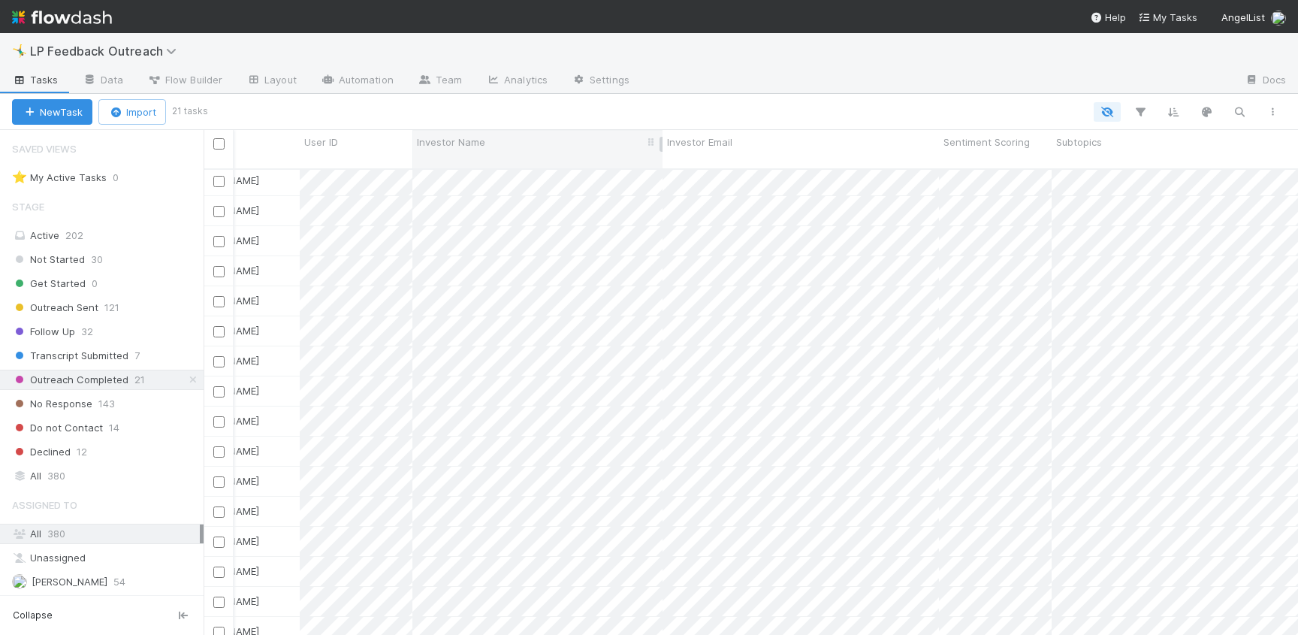
scroll to position [154, 0]
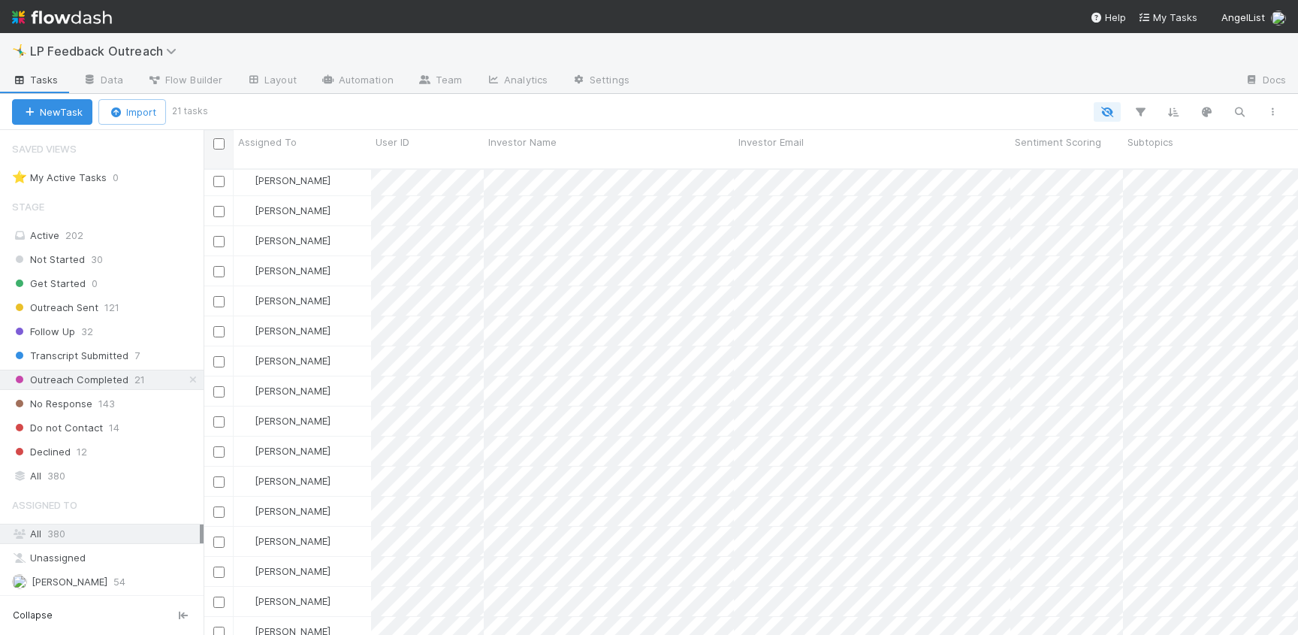
click at [217, 143] on input "checkbox" at bounding box center [218, 143] width 11 height 11
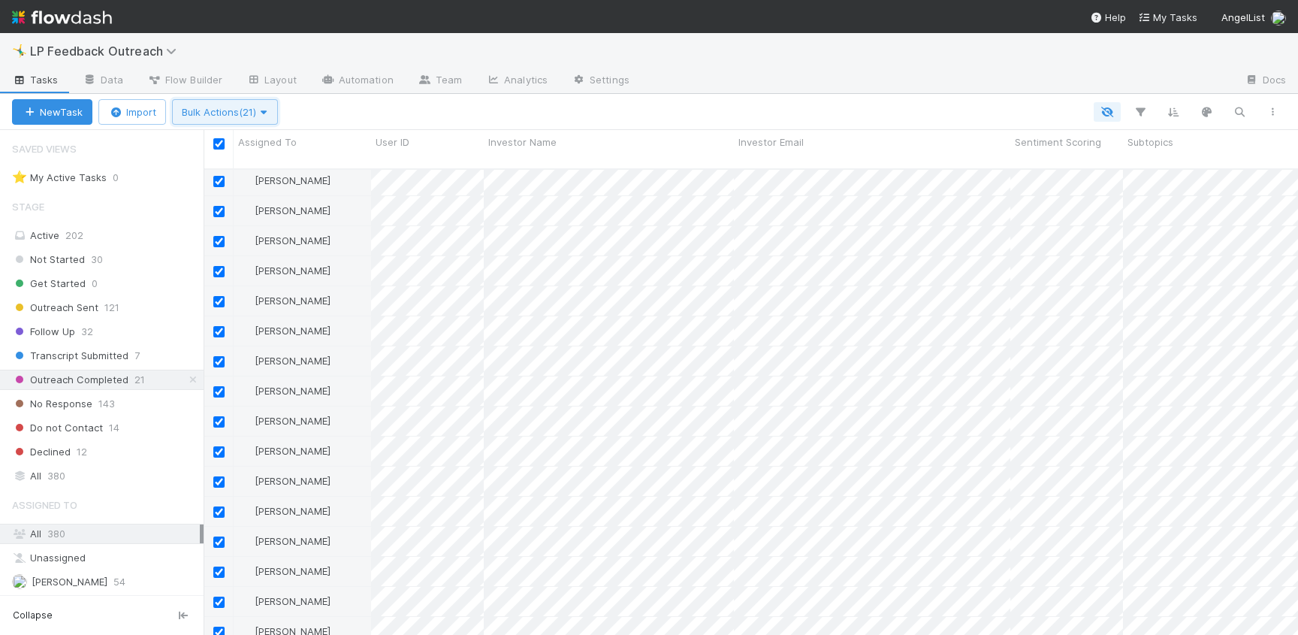
click at [225, 117] on button "Bulk Actions (21)" at bounding box center [225, 112] width 106 height 26
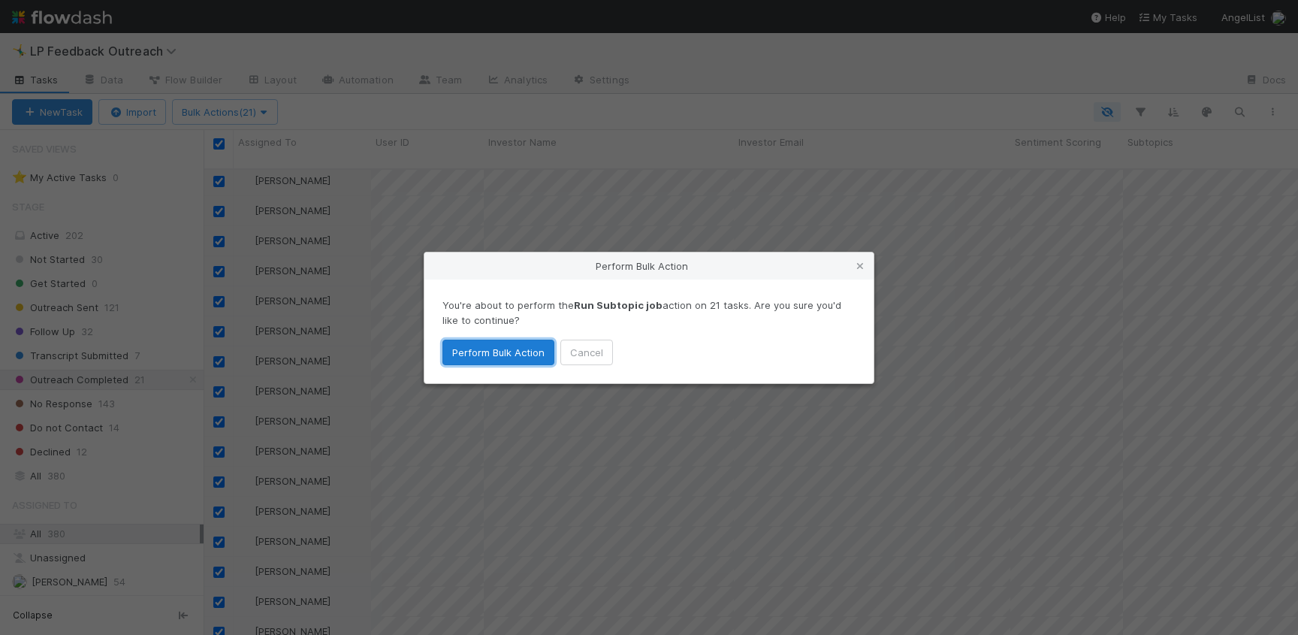
click at [478, 351] on button "Perform Bulk Action" at bounding box center [498, 352] width 112 height 26
checkbox input "false"
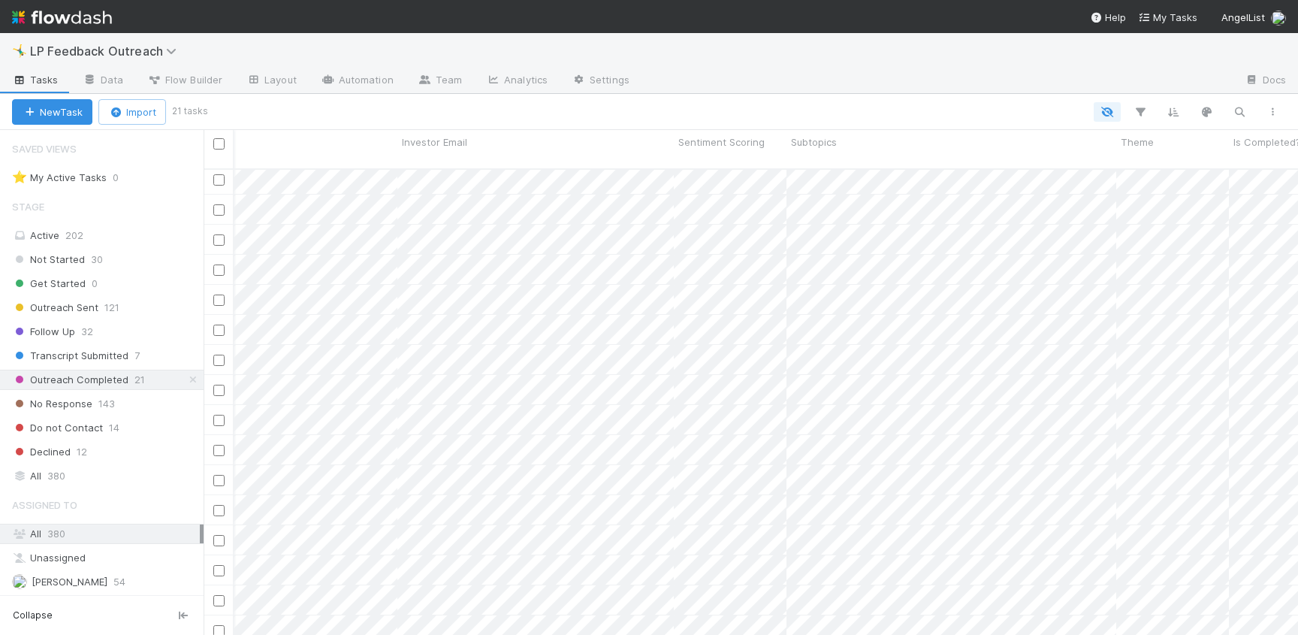
scroll to position [0, 336]
click at [349, 86] on link "Automation" at bounding box center [357, 81] width 97 height 24
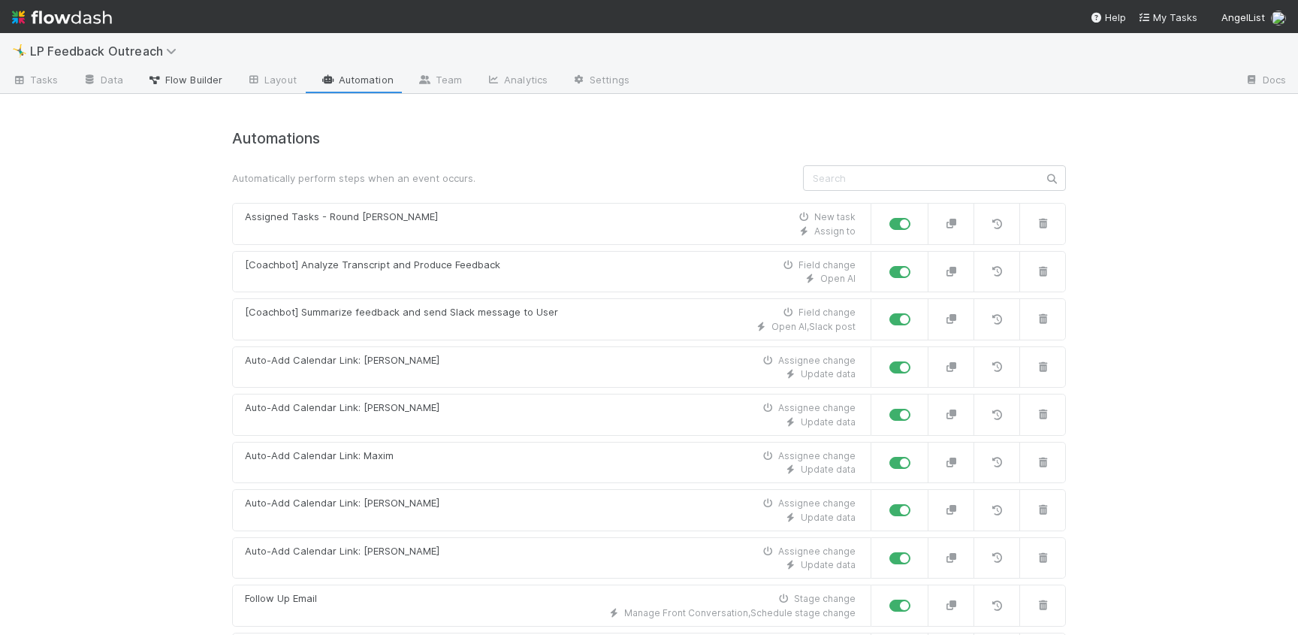
click at [190, 80] on span "Flow Builder" at bounding box center [184, 79] width 75 height 15
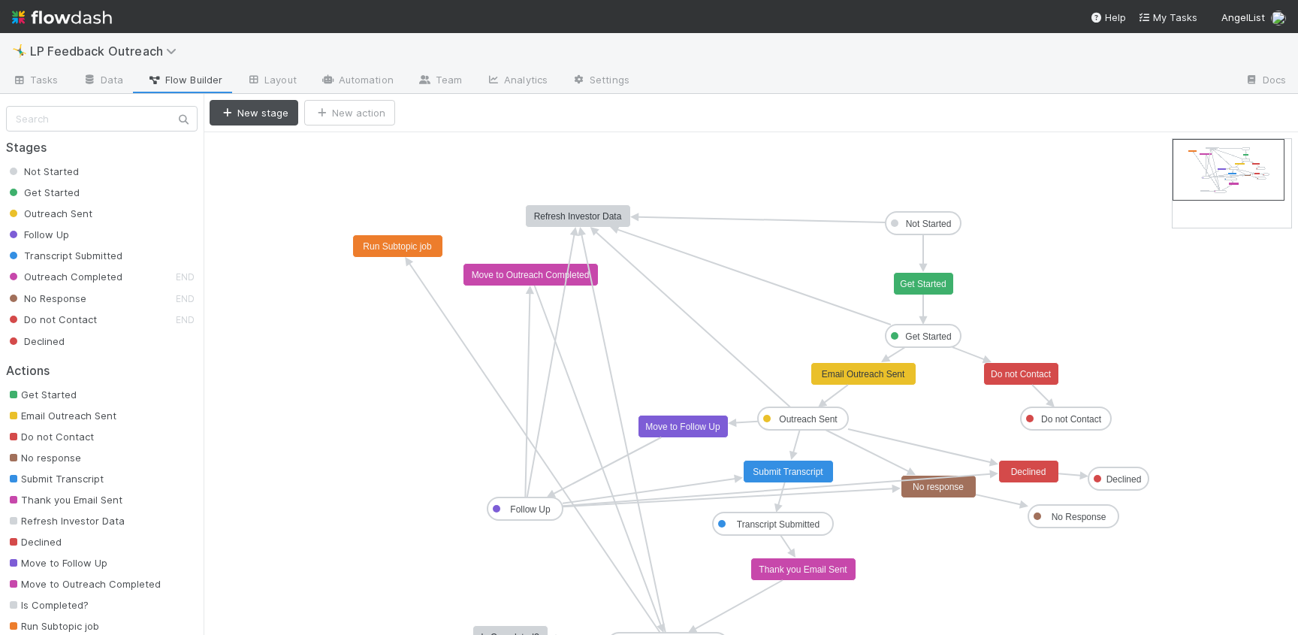
click at [413, 240] on rect at bounding box center [398, 246] width 90 height 23
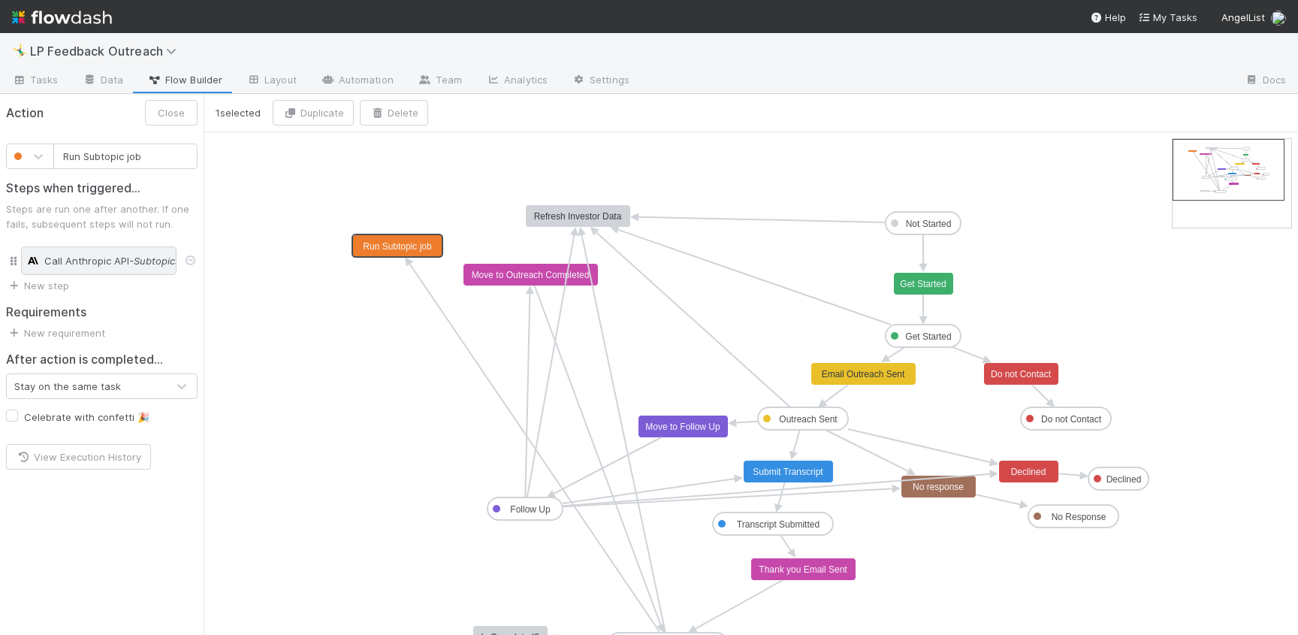
click at [101, 248] on div "Call Anthropic API - Subtopics:You are an assistant that classifies LP intervie…" at bounding box center [98, 260] width 155 height 29
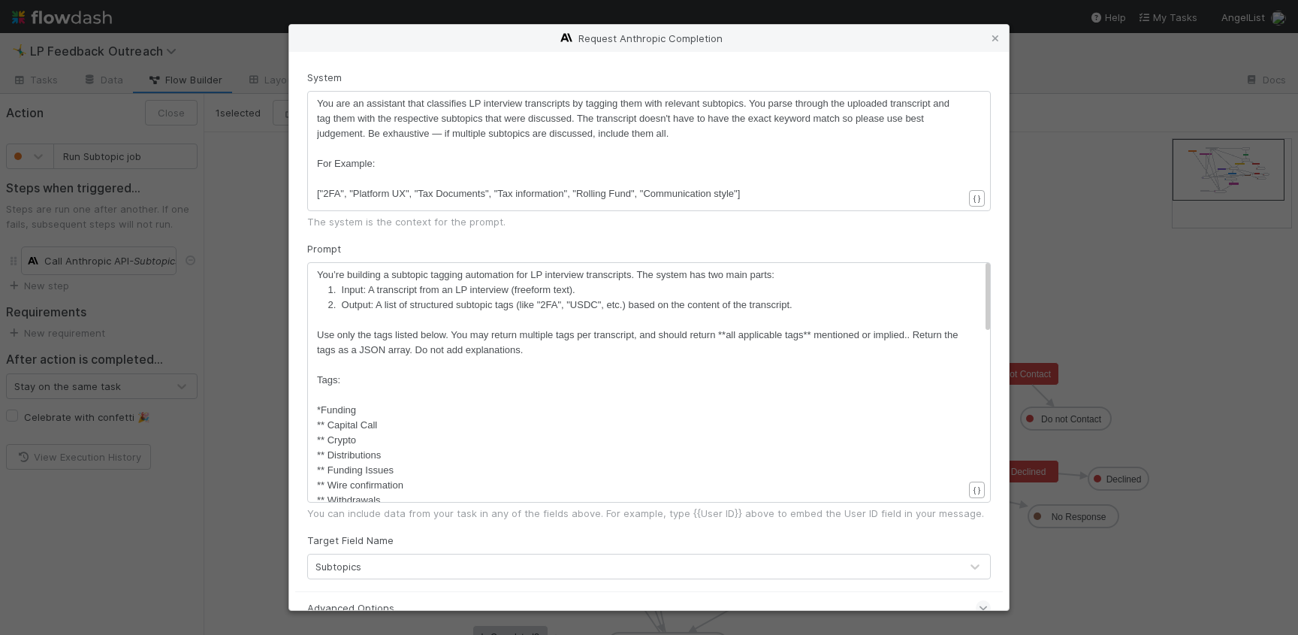
click at [762, 188] on pre "["2FA", "Platform UX", "Tax Documents", "Tax information", "Rolling Fund", "Com…" at bounding box center [640, 193] width 646 height 15
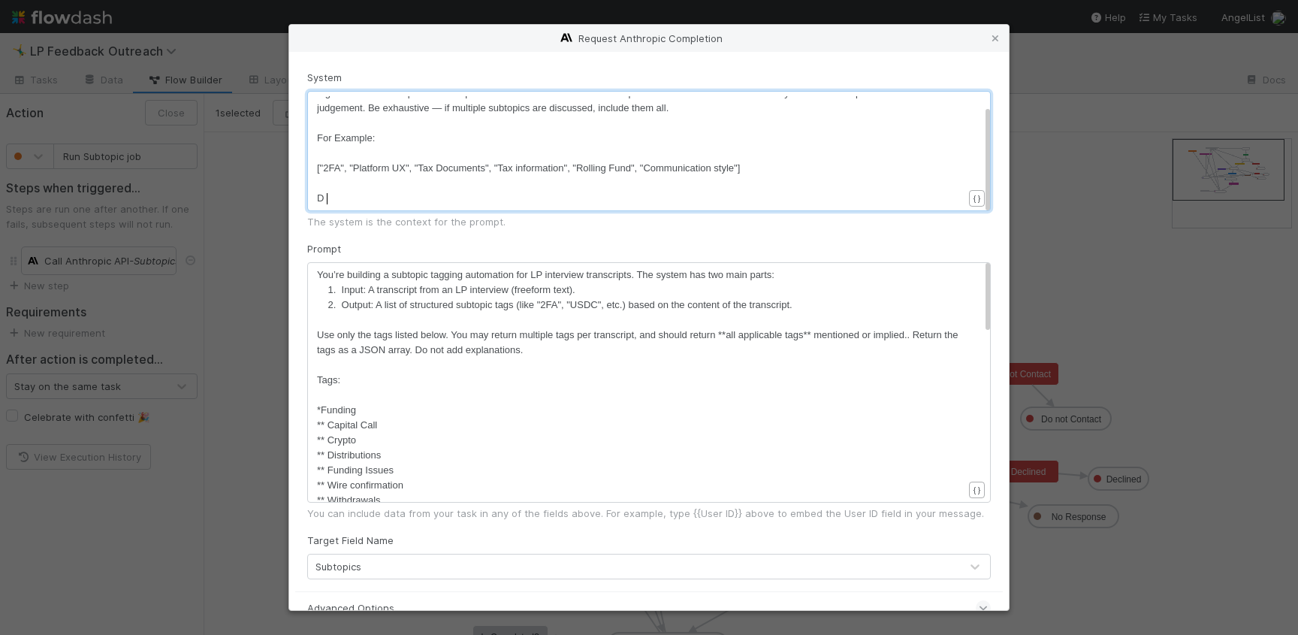
type textarea "D o"
type textarea "o N"
type textarea "O NOT INCLUDE ANYTHING ELSE OUTSIDE OF THE"
type textarea "IS"
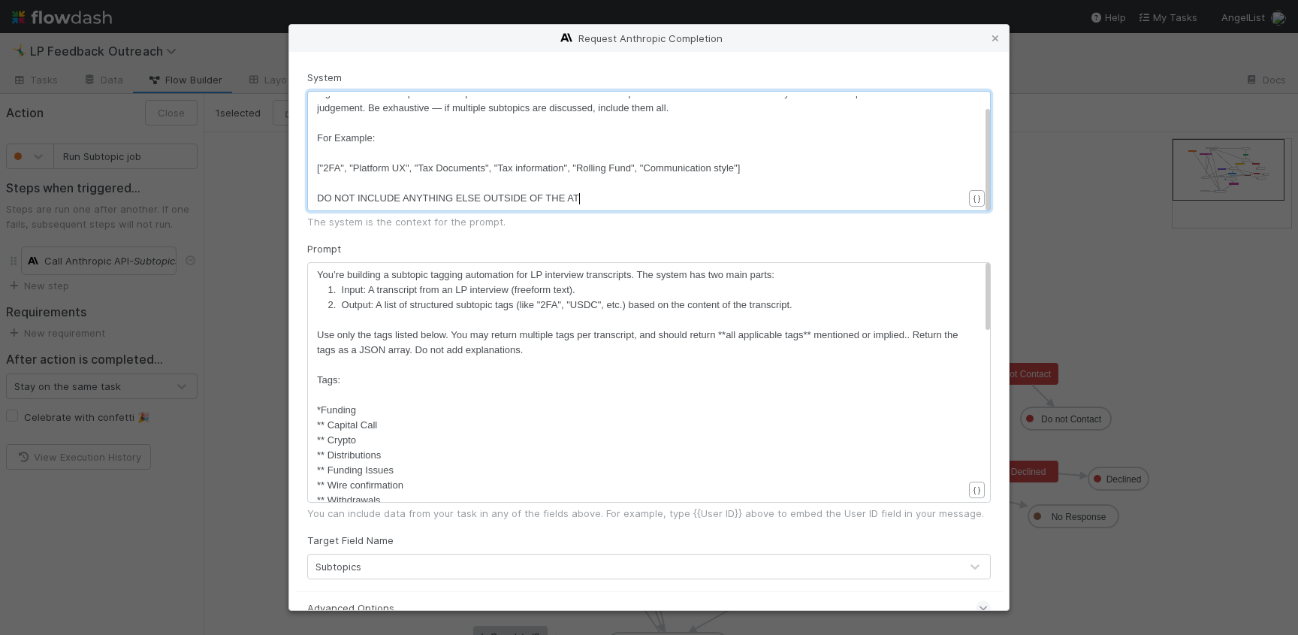
type textarea "E ATGS"
type textarea "TATG"
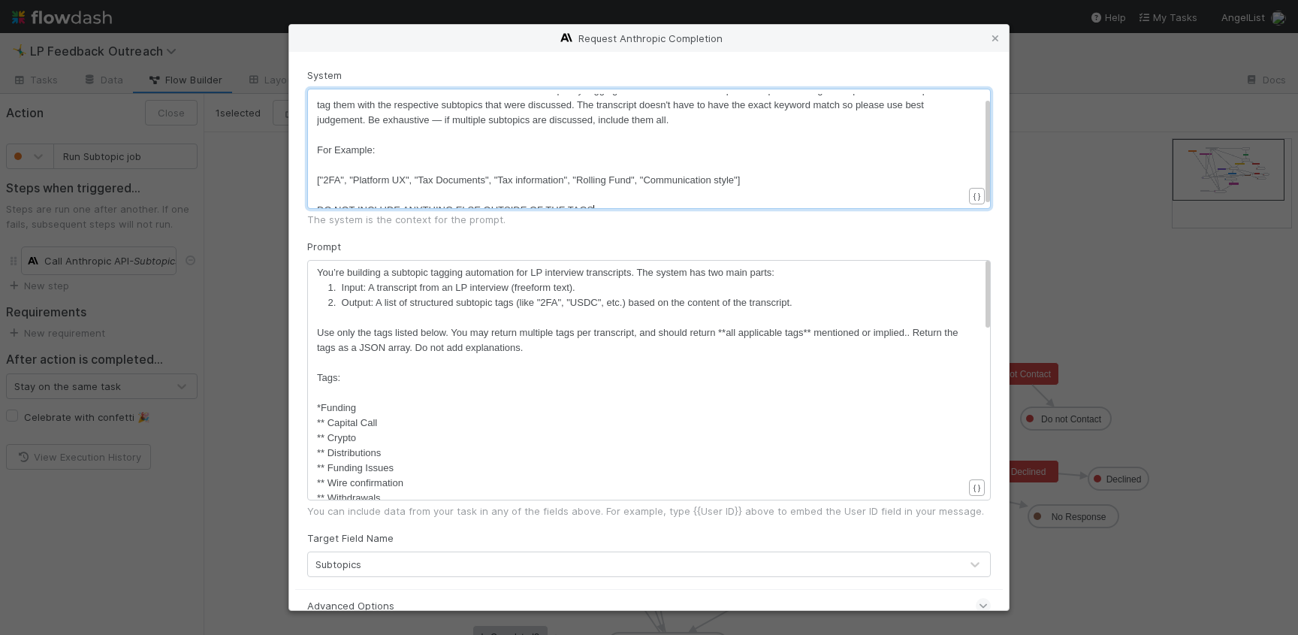
scroll to position [26, 0]
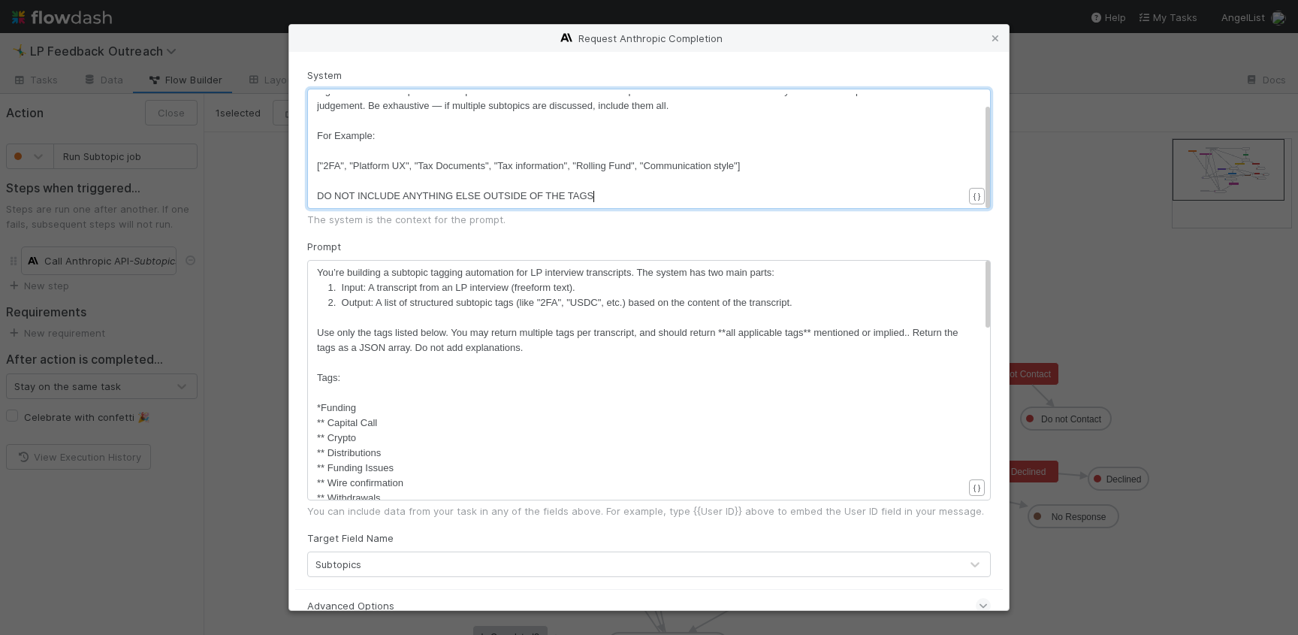
type textarea "GS"
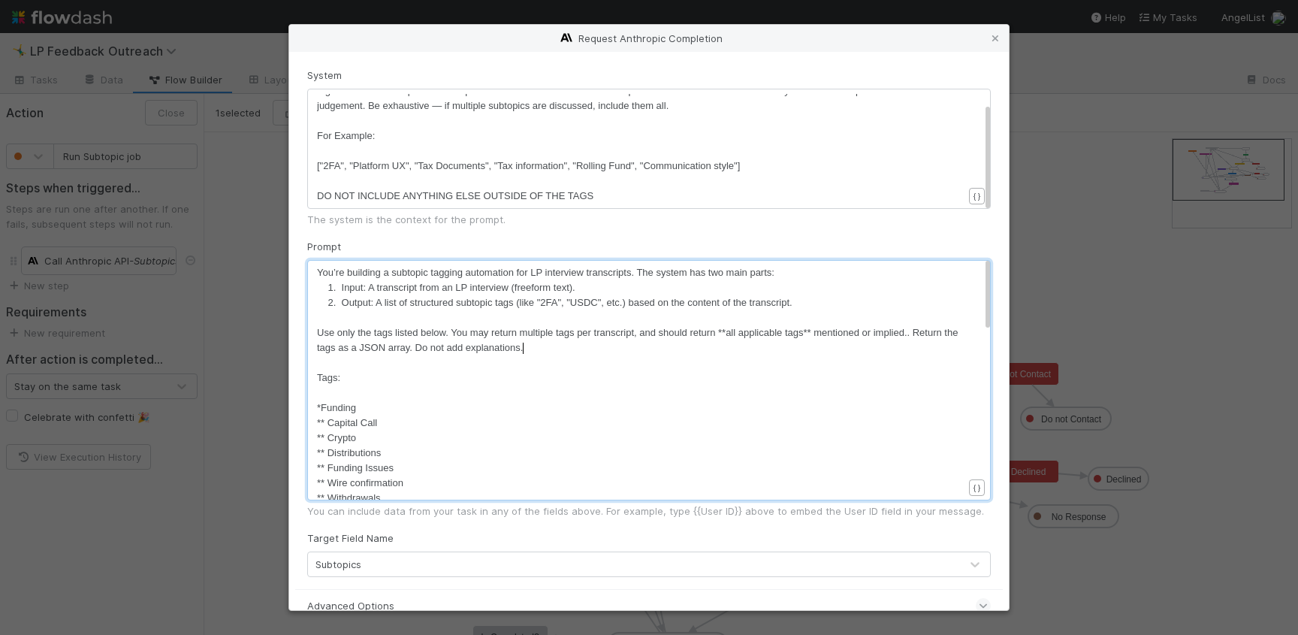
scroll to position [5, 0]
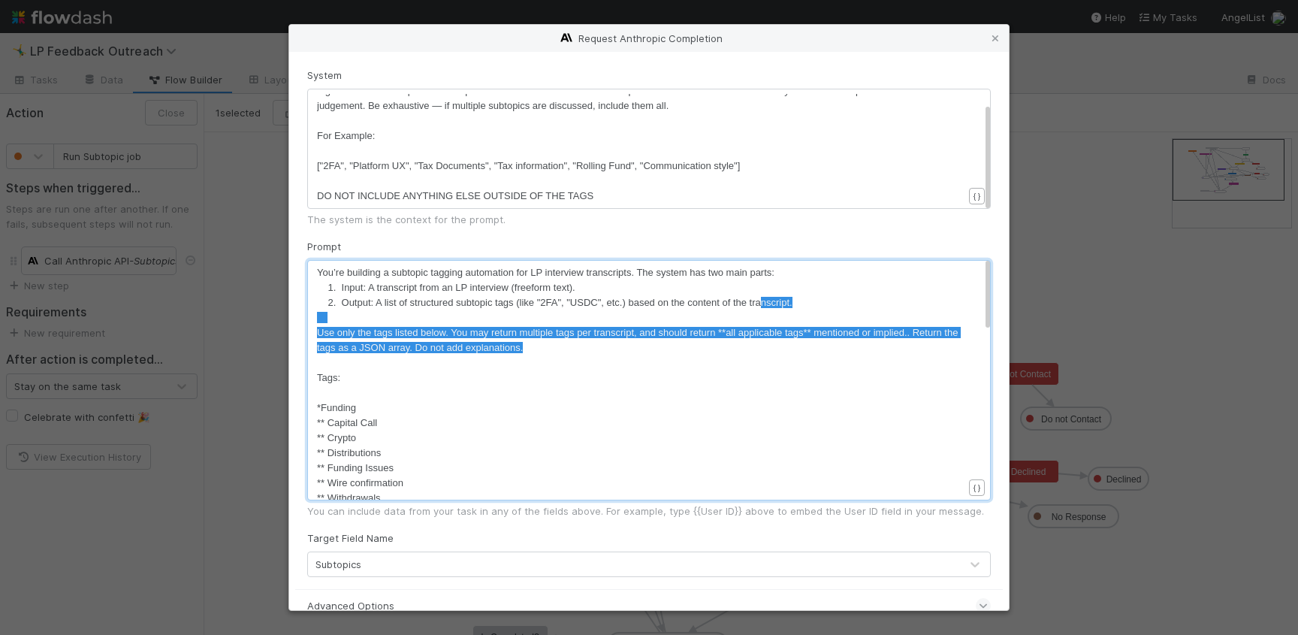
type textarea "oned or implied.. Return the tags as a JSON array. Do not add explanations."
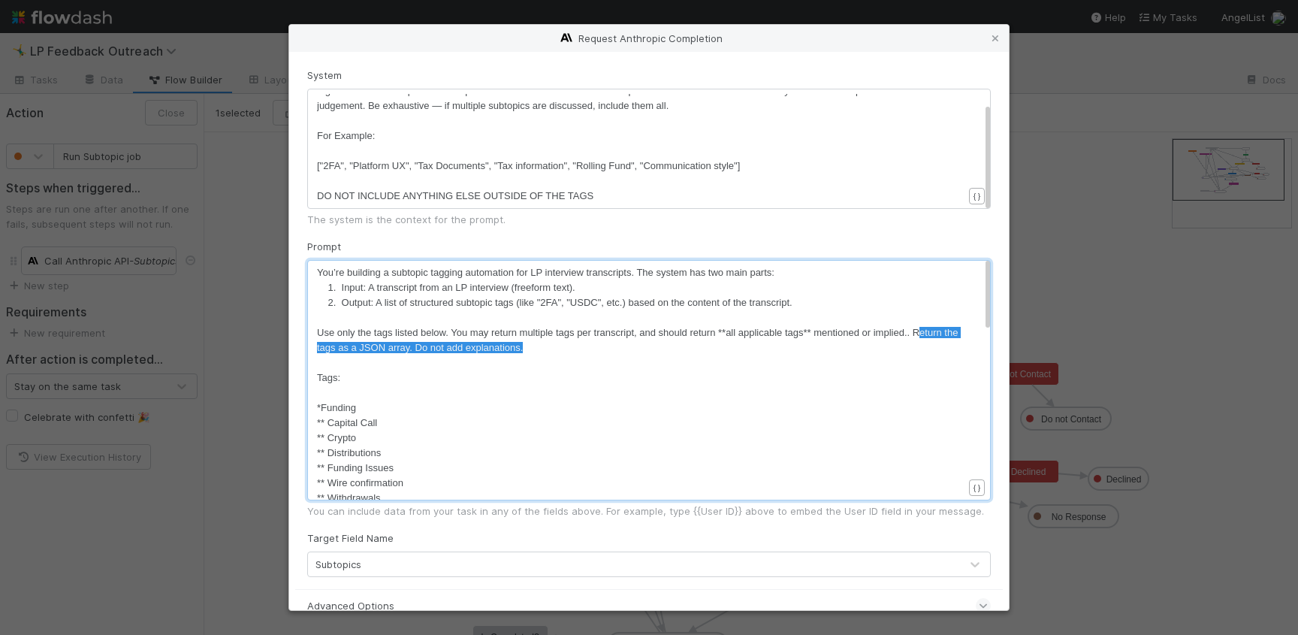
type textarea "Return the tags as a JSON array. Do not add explanations."
drag, startPoint x: 549, startPoint y: 348, endPoint x: 911, endPoint y: 331, distance: 362.4
type textarea "R"
type textarea "Return the tags as a JSON array."
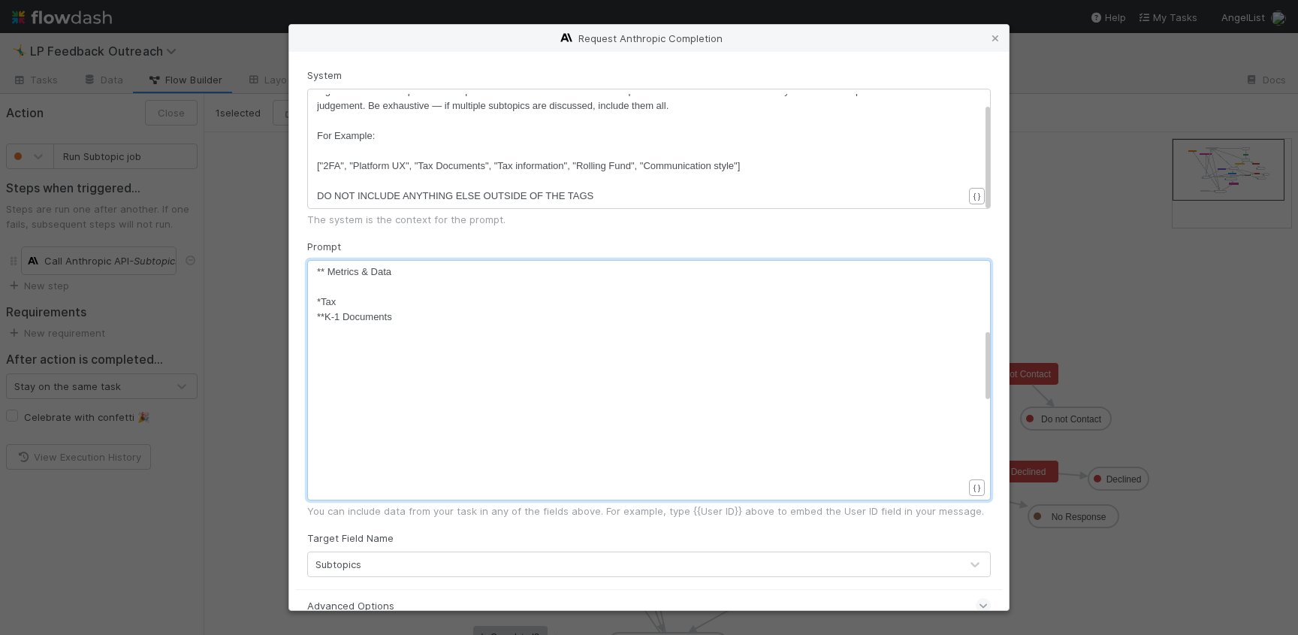
scroll to position [686, 0]
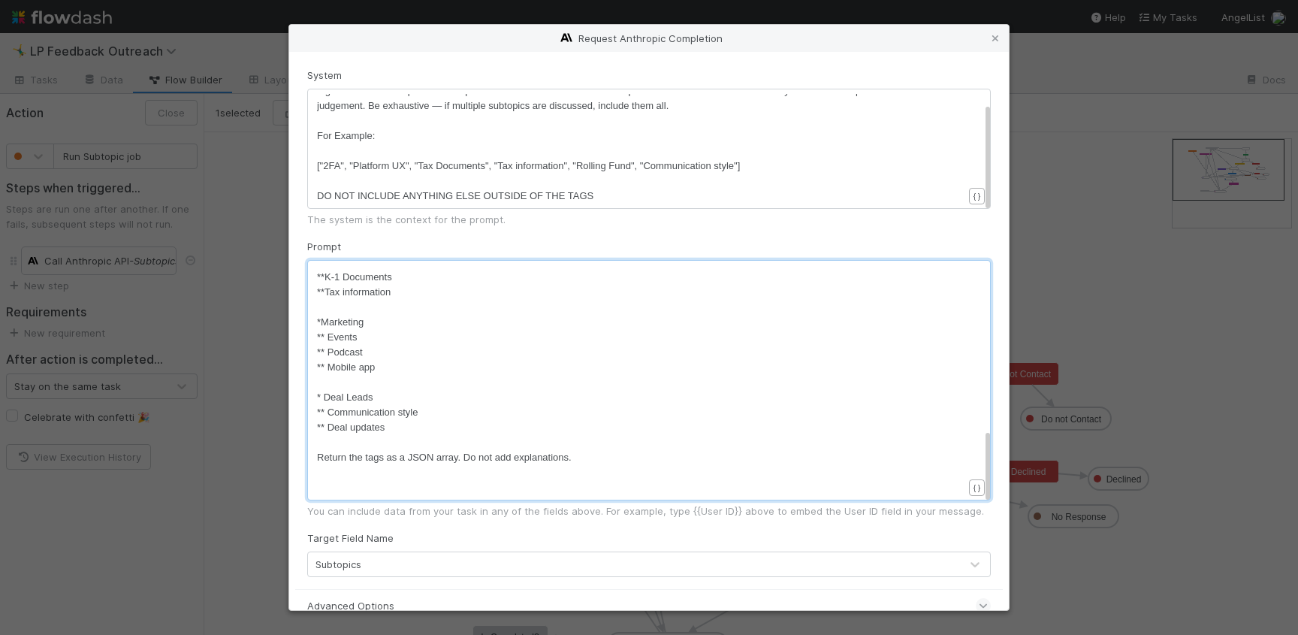
click at [515, 457] on span "Return the tags as a JSON array. Do not add explanations." at bounding box center [444, 456] width 255 height 11
type textarea "Return the tags as a JSON array. Do not add explanations."
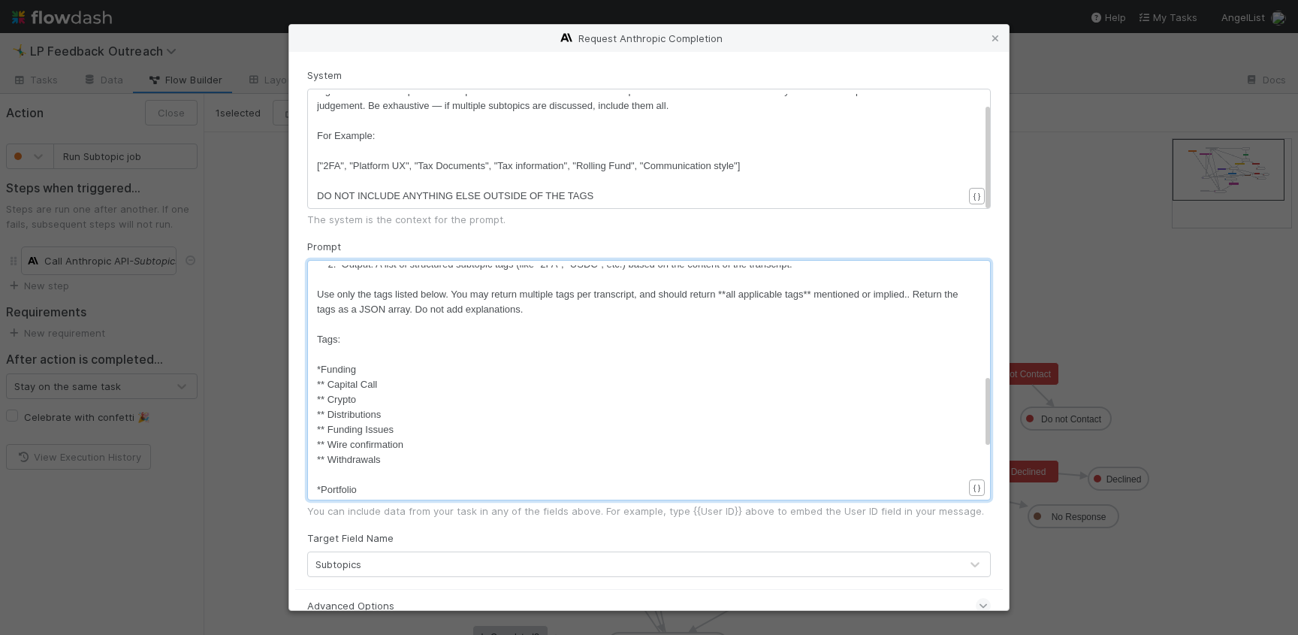
scroll to position [0, 0]
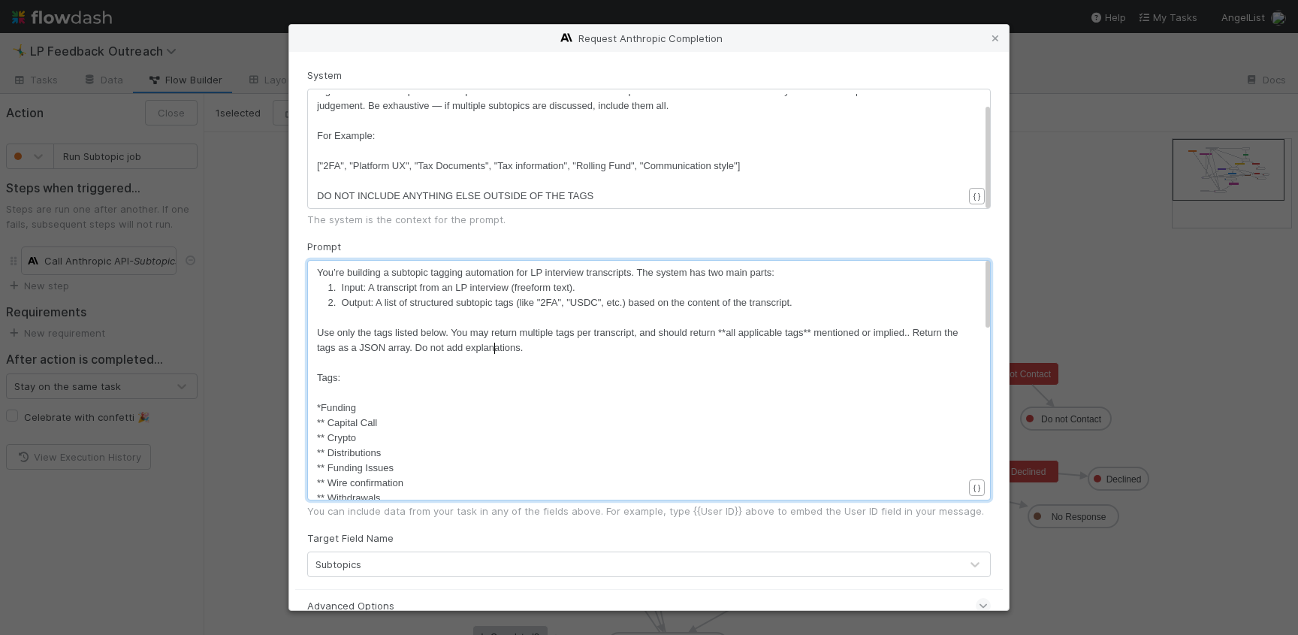
click at [496, 344] on span "Use only the tags listed below. You may return multiple tags per transcript, an…" at bounding box center [639, 340] width 644 height 26
type textarea "Use only the tags listed below. You may return multiple tags per transcript, an…"
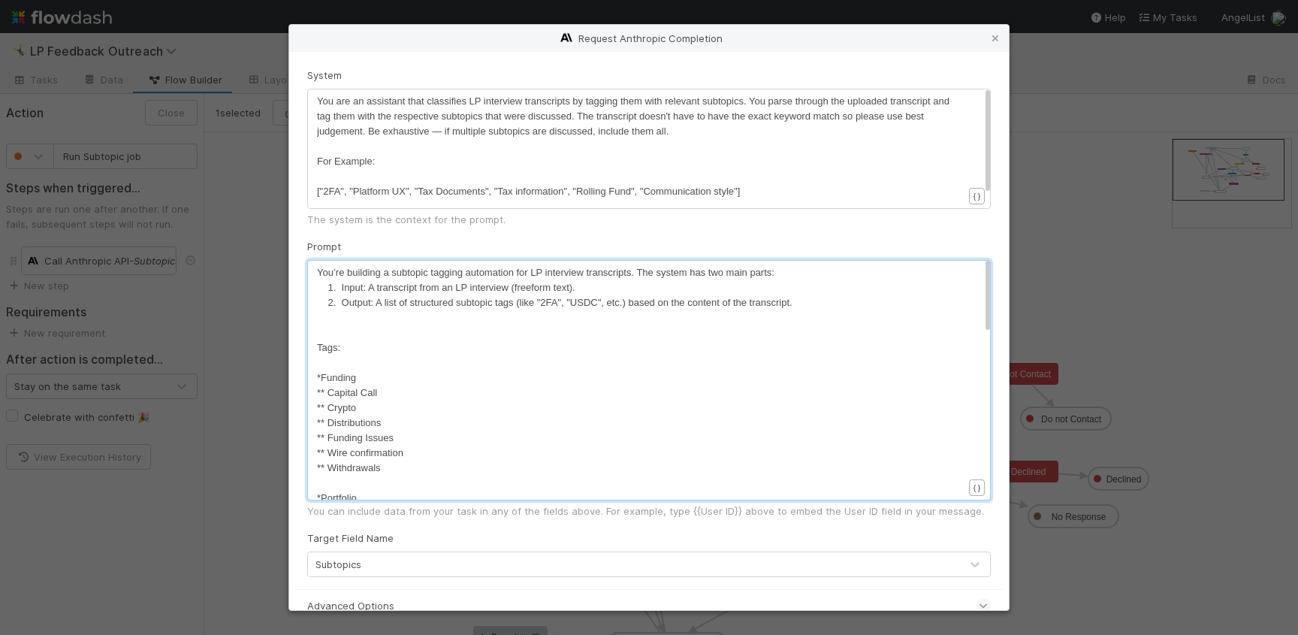
click at [665, 139] on pre "​" at bounding box center [640, 146] width 646 height 15
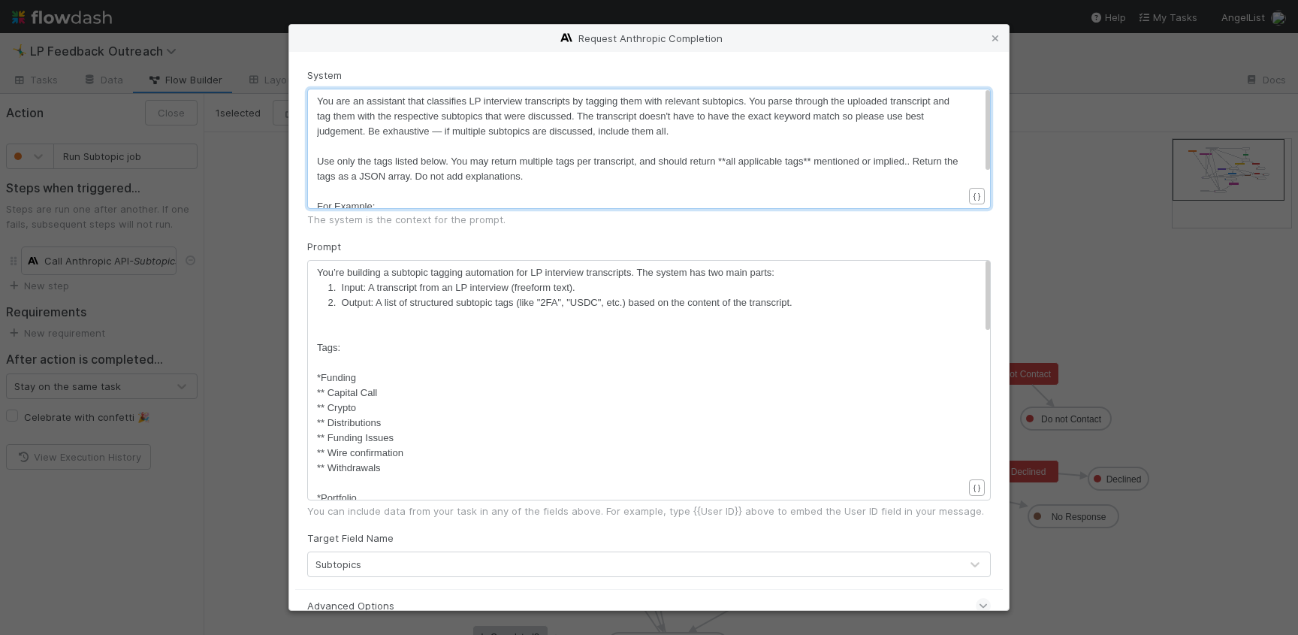
scroll to position [71, 0]
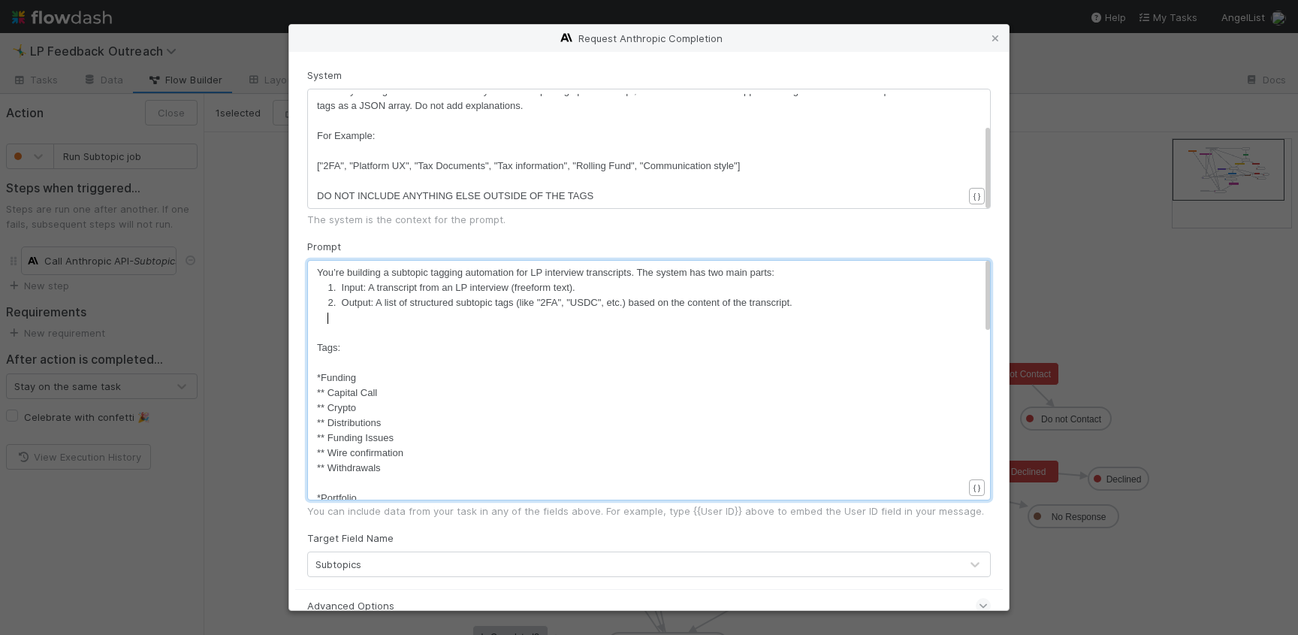
click at [616, 318] on pre at bounding box center [640, 317] width 646 height 15
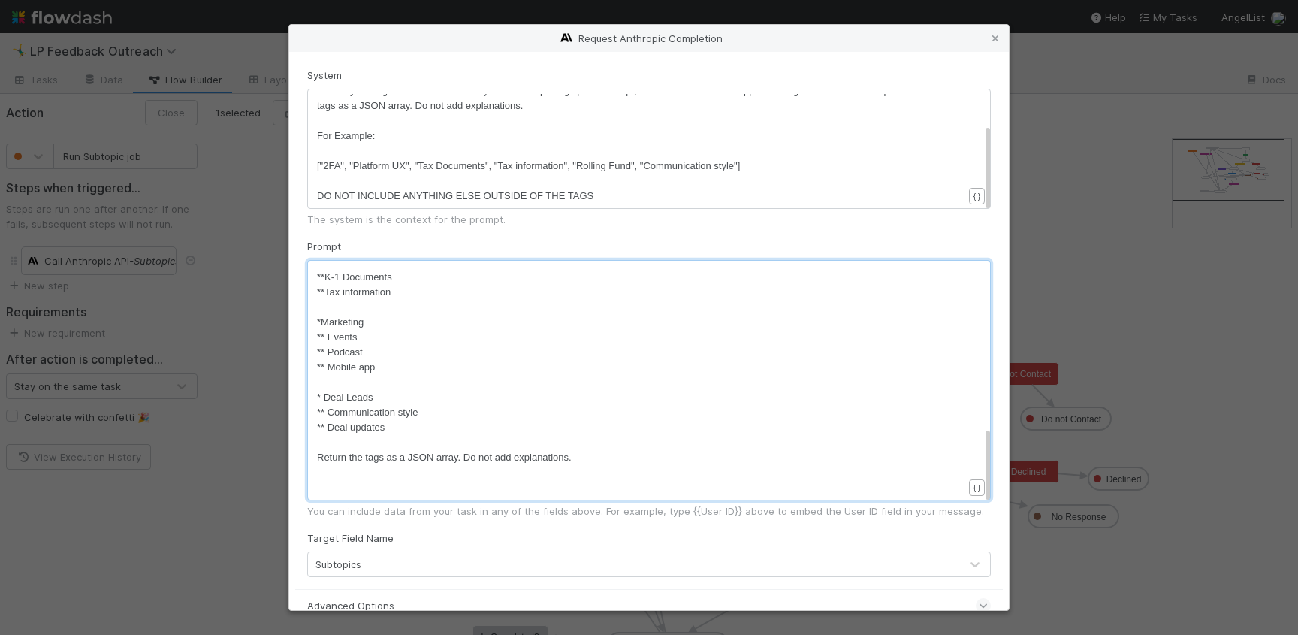
click at [449, 457] on span "Return the tags as a JSON array. Do not add explanations." at bounding box center [444, 456] width 255 height 11
type textarea "Return the tags as a JSON array."
drag, startPoint x: 464, startPoint y: 457, endPoint x: 158, endPoint y: 459, distance: 305.7
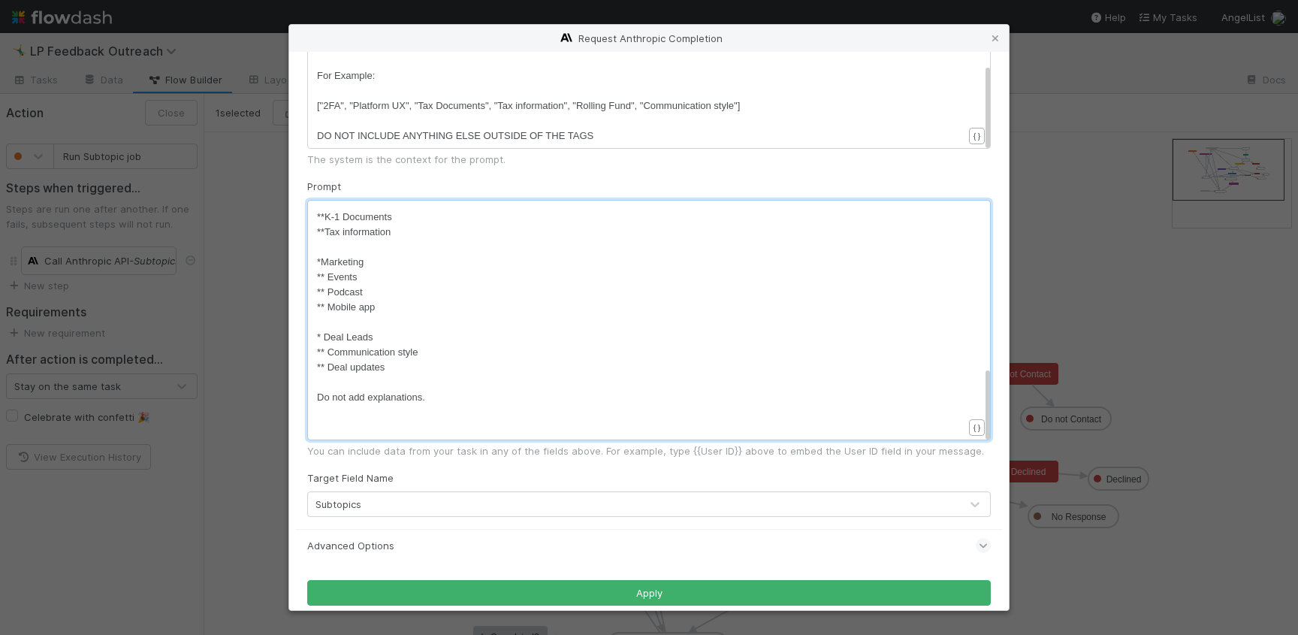
scroll to position [76, 0]
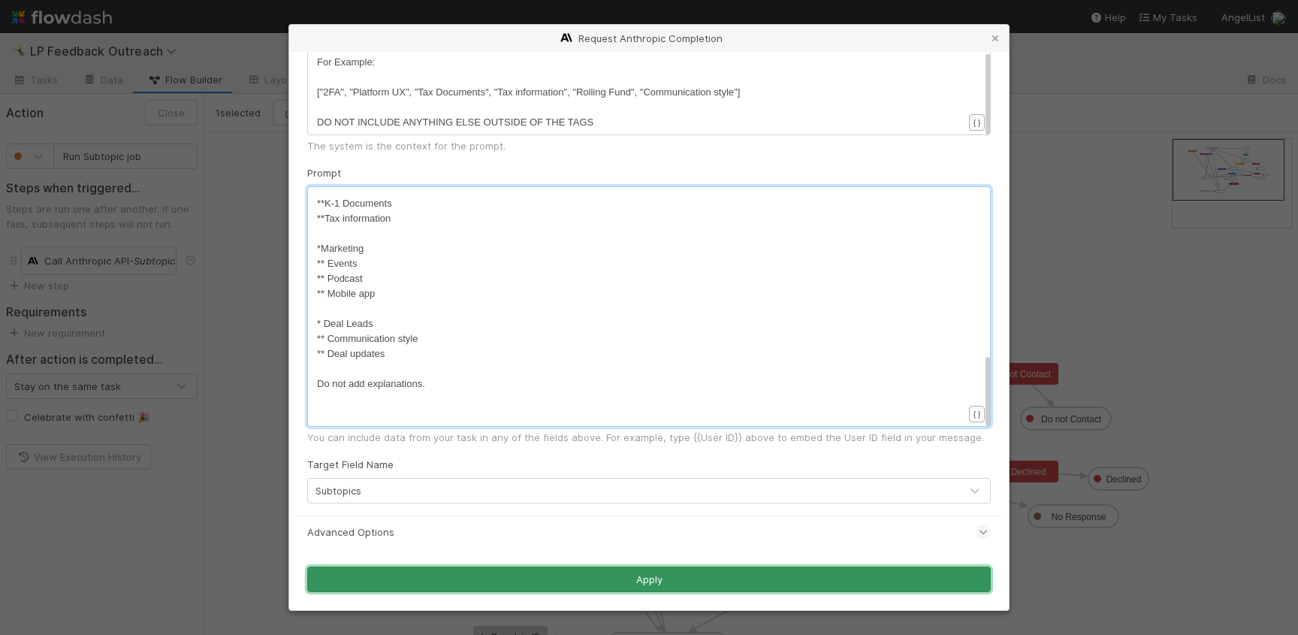
click at [580, 578] on button "Apply" at bounding box center [648, 579] width 683 height 26
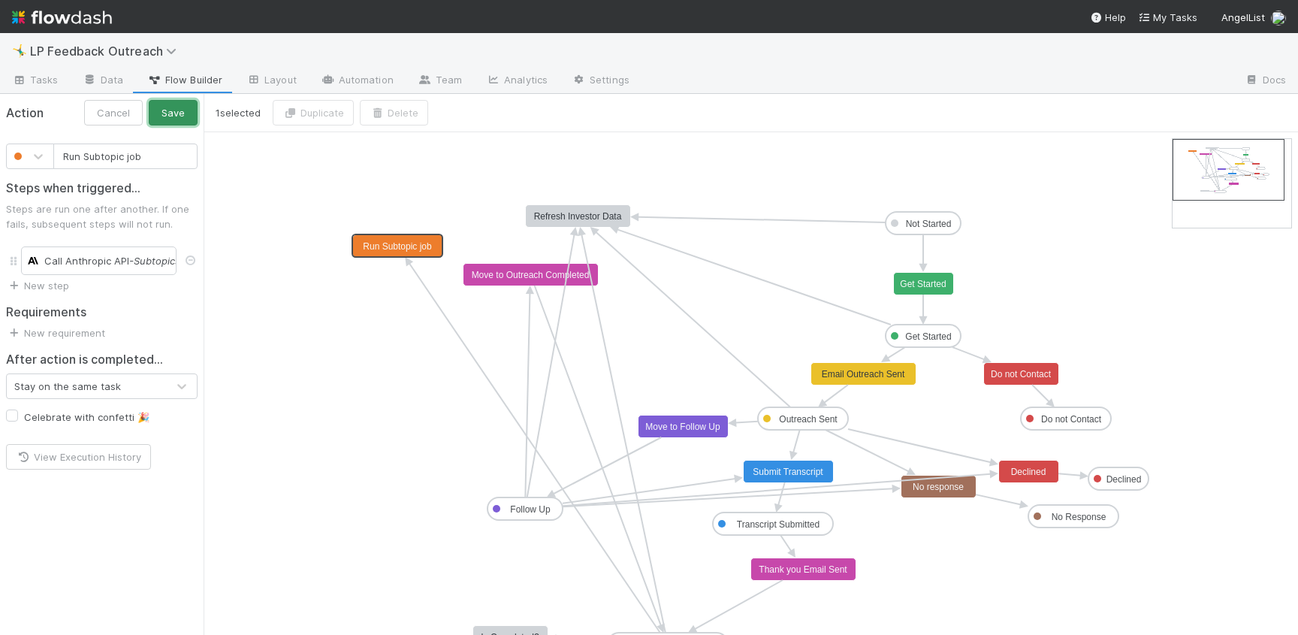
click at [173, 110] on button "Save" at bounding box center [173, 113] width 49 height 26
click at [48, 73] on span "Tasks" at bounding box center [35, 79] width 47 height 15
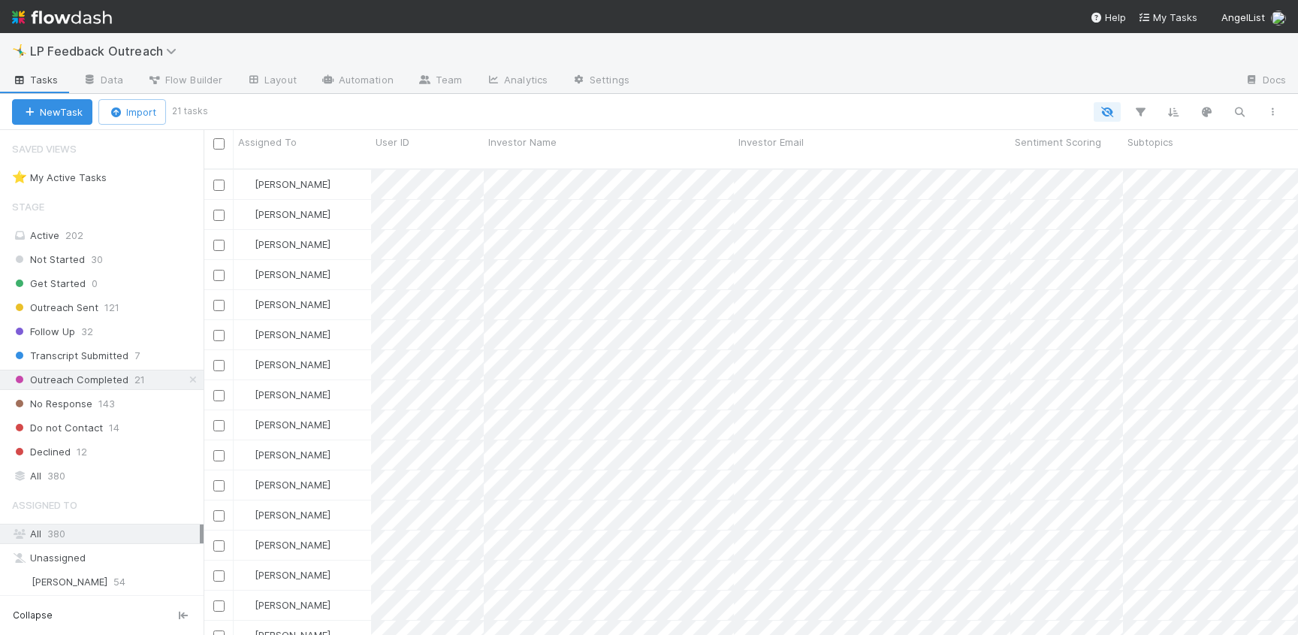
scroll to position [478, 1094]
click at [223, 143] on input "checkbox" at bounding box center [218, 143] width 11 height 11
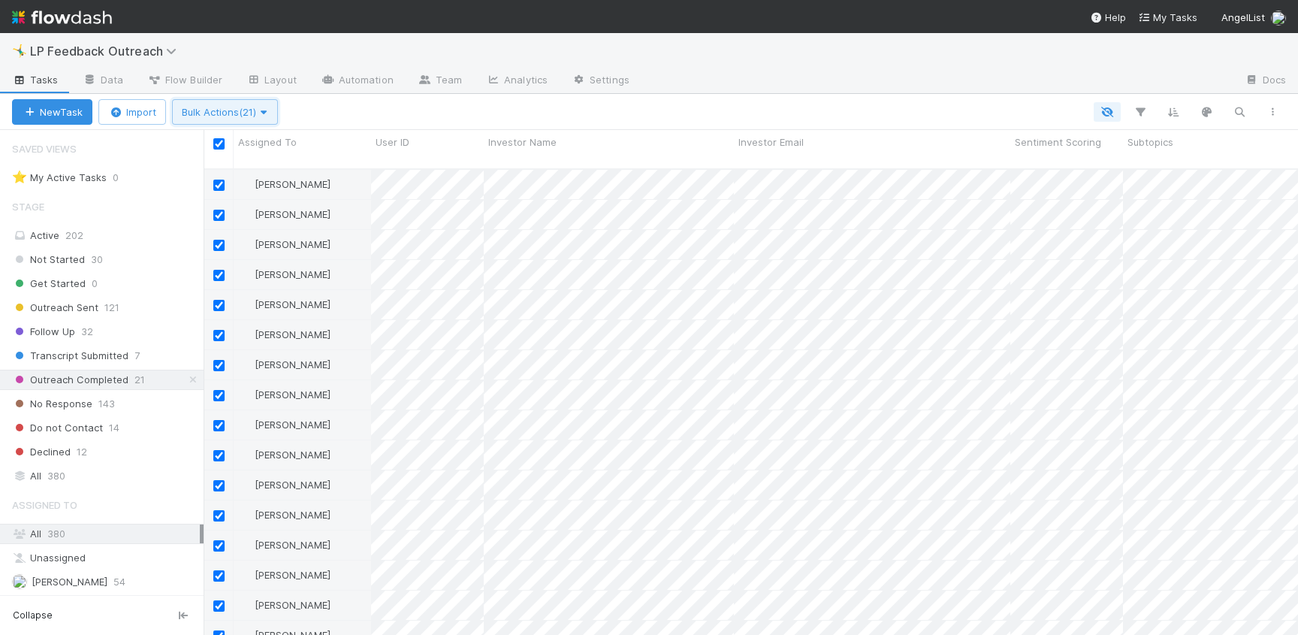
click at [207, 106] on span "Bulk Actions (21)" at bounding box center [225, 112] width 86 height 12
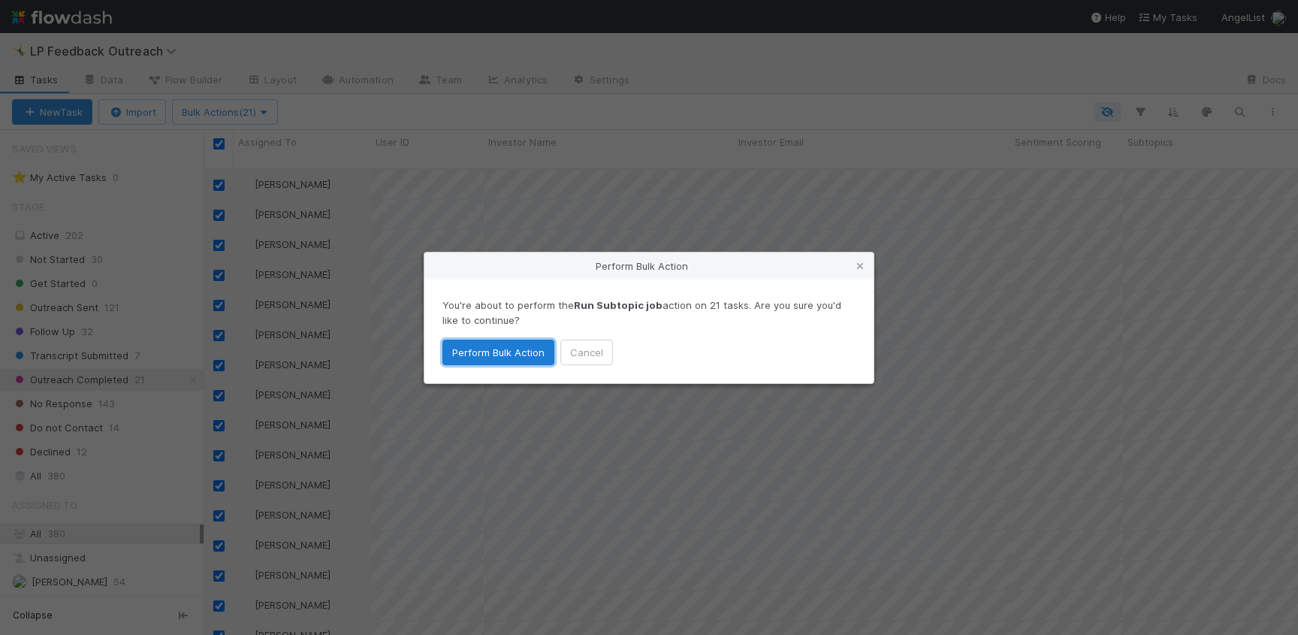
click at [496, 352] on button "Perform Bulk Action" at bounding box center [498, 352] width 112 height 26
checkbox input "false"
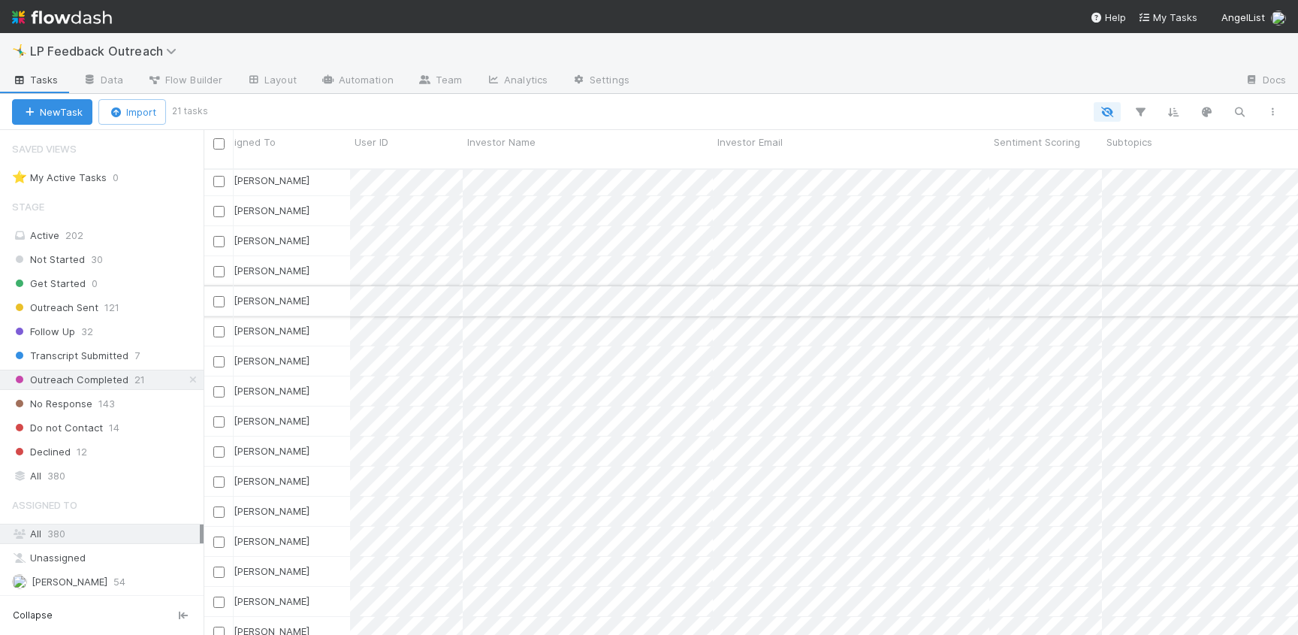
scroll to position [154, 0]
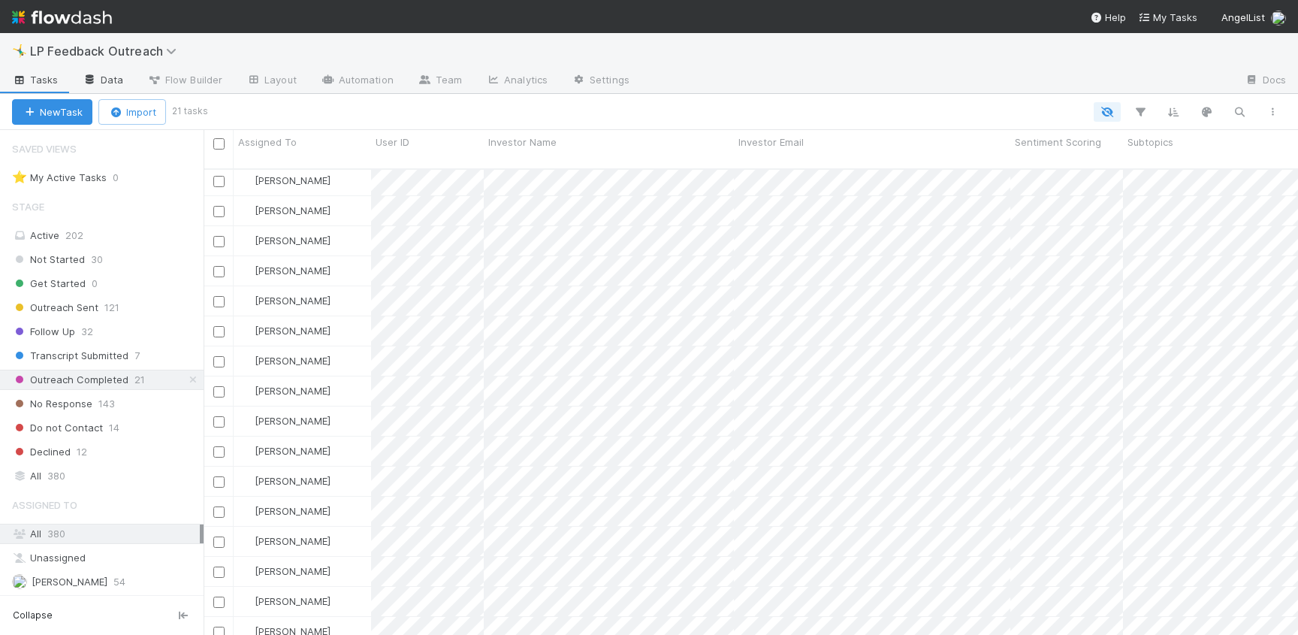
click at [125, 82] on link "Data" at bounding box center [103, 81] width 65 height 24
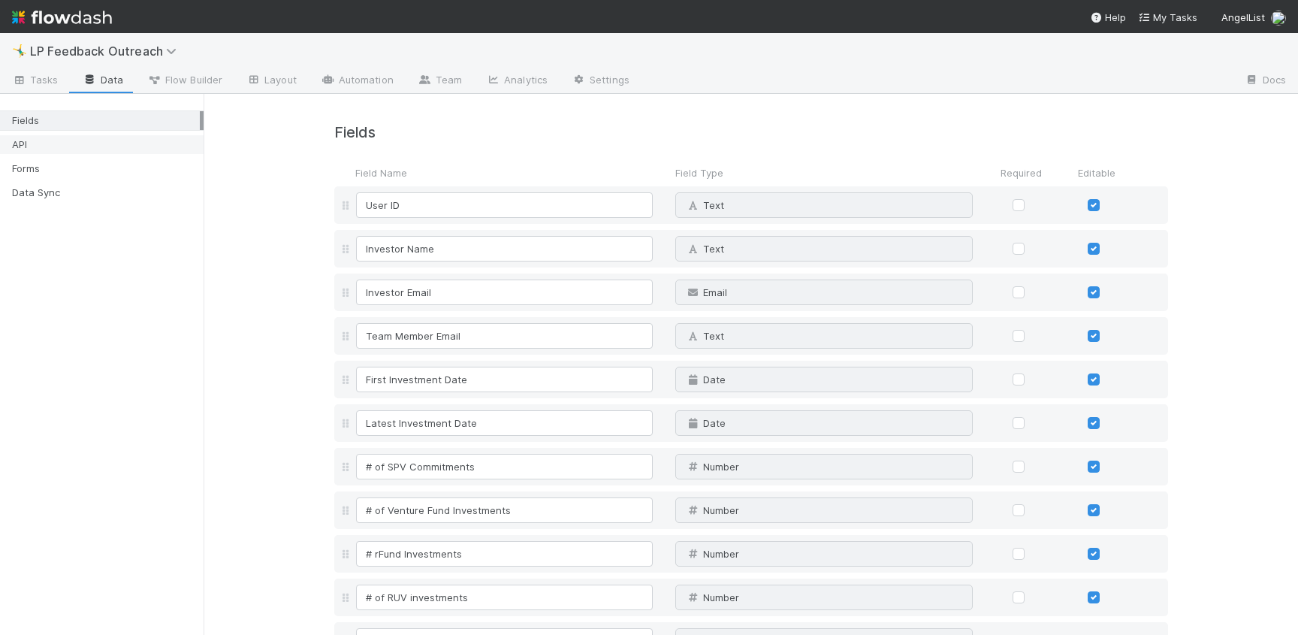
click at [93, 141] on div "API" at bounding box center [106, 144] width 188 height 19
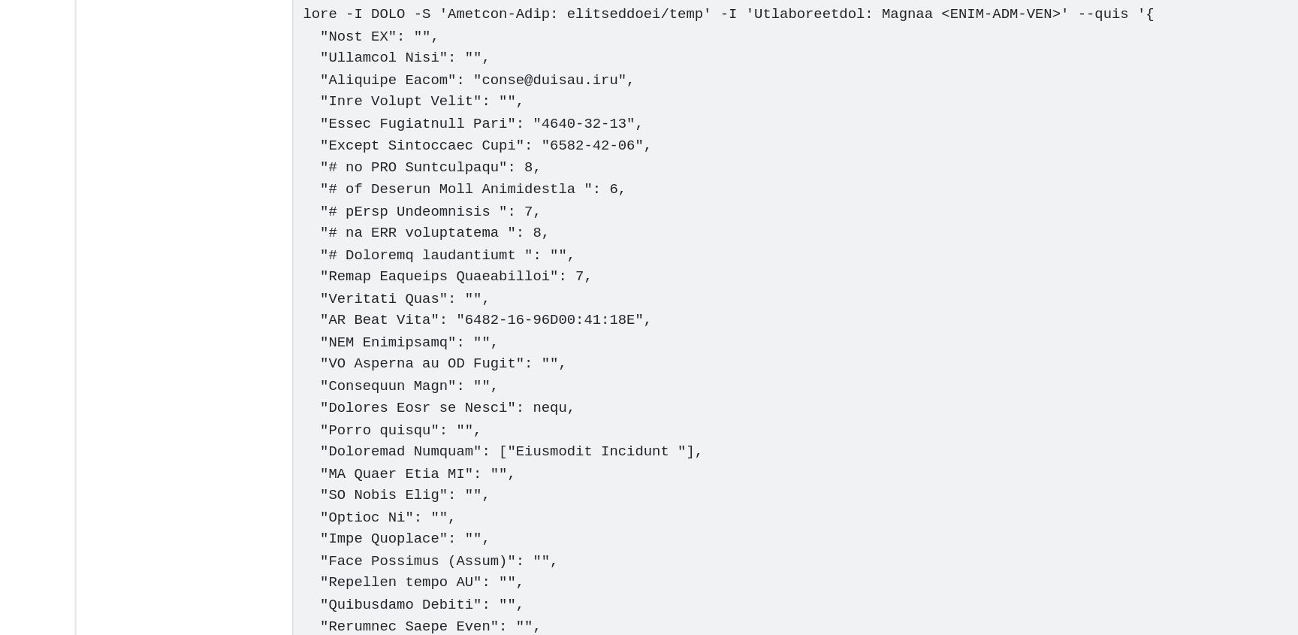
click at [367, 515] on pre at bounding box center [751, 457] width 834 height 513
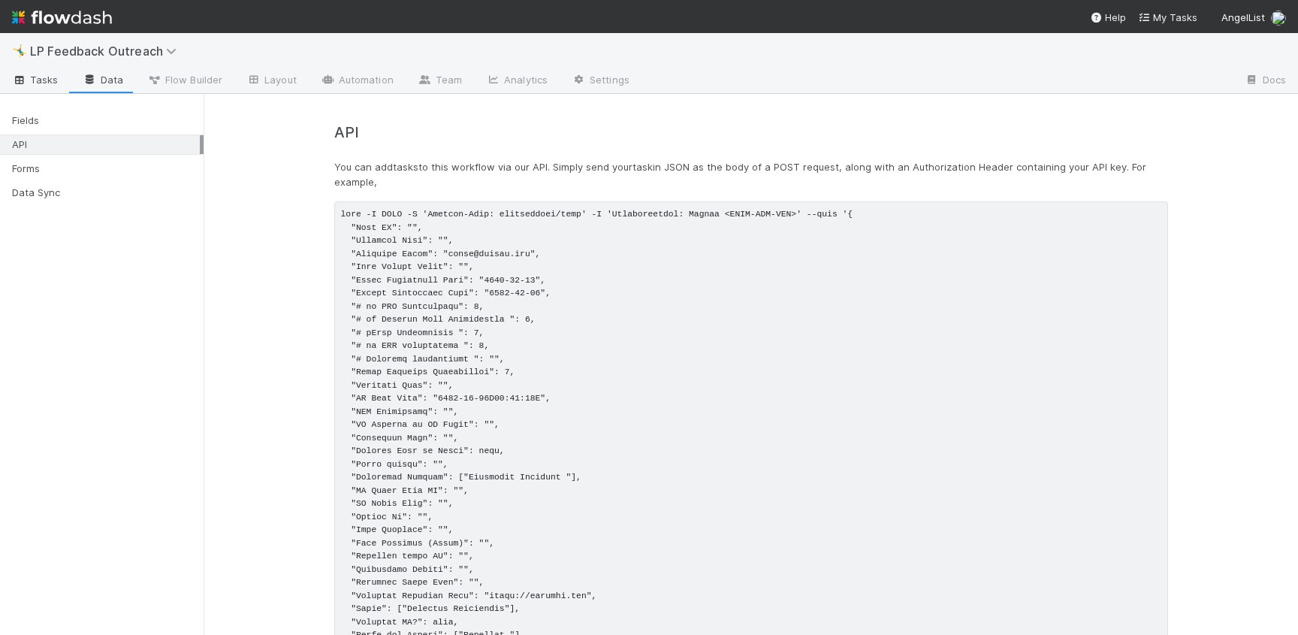
click at [54, 75] on span "Tasks" at bounding box center [35, 79] width 47 height 15
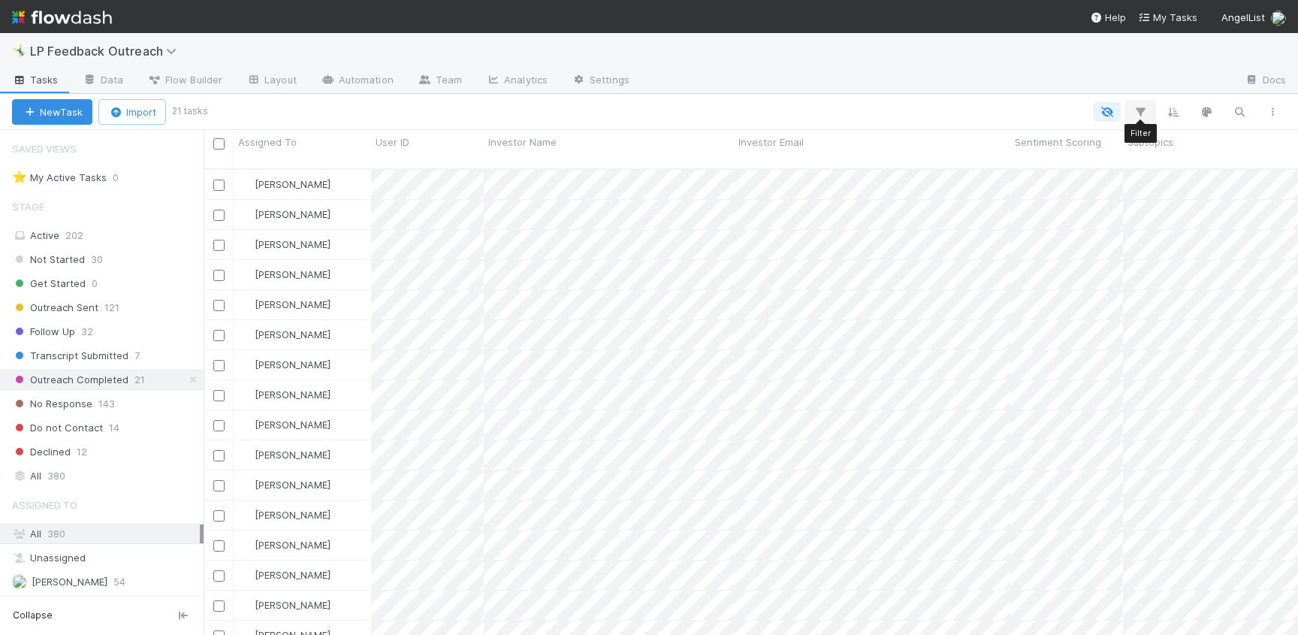
click at [1134, 115] on icon "button" at bounding box center [1140, 112] width 15 height 14
click at [1069, 152] on button "Add Filter" at bounding box center [909, 157] width 451 height 22
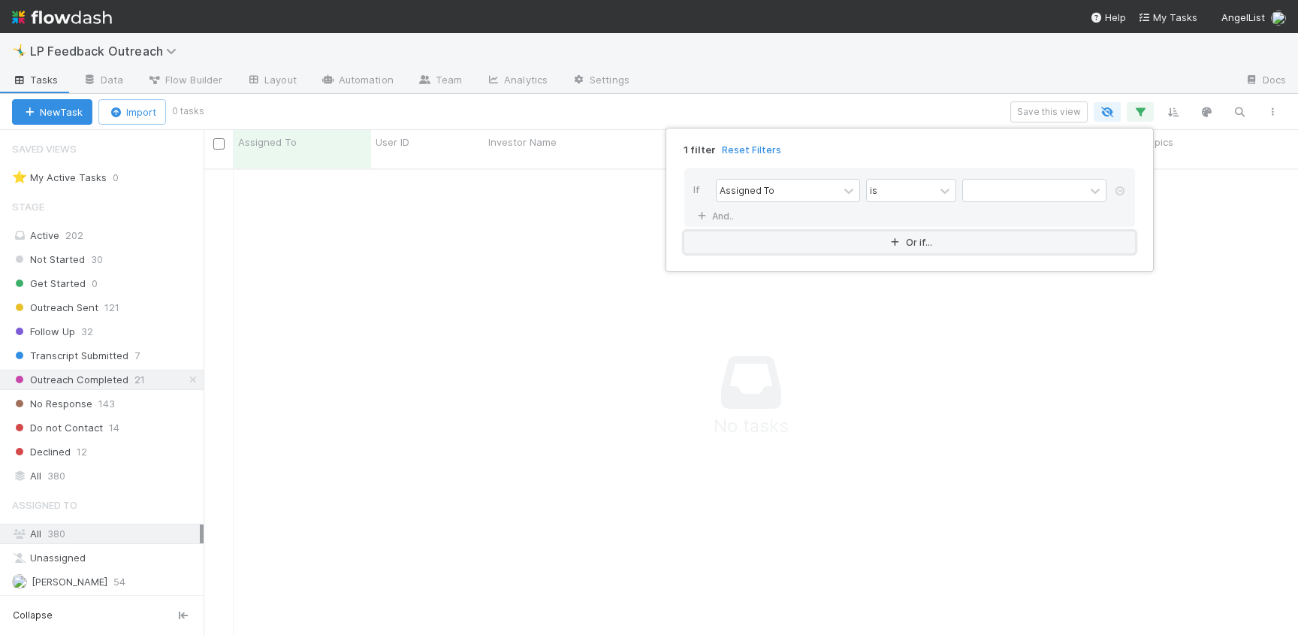
scroll to position [478, 1094]
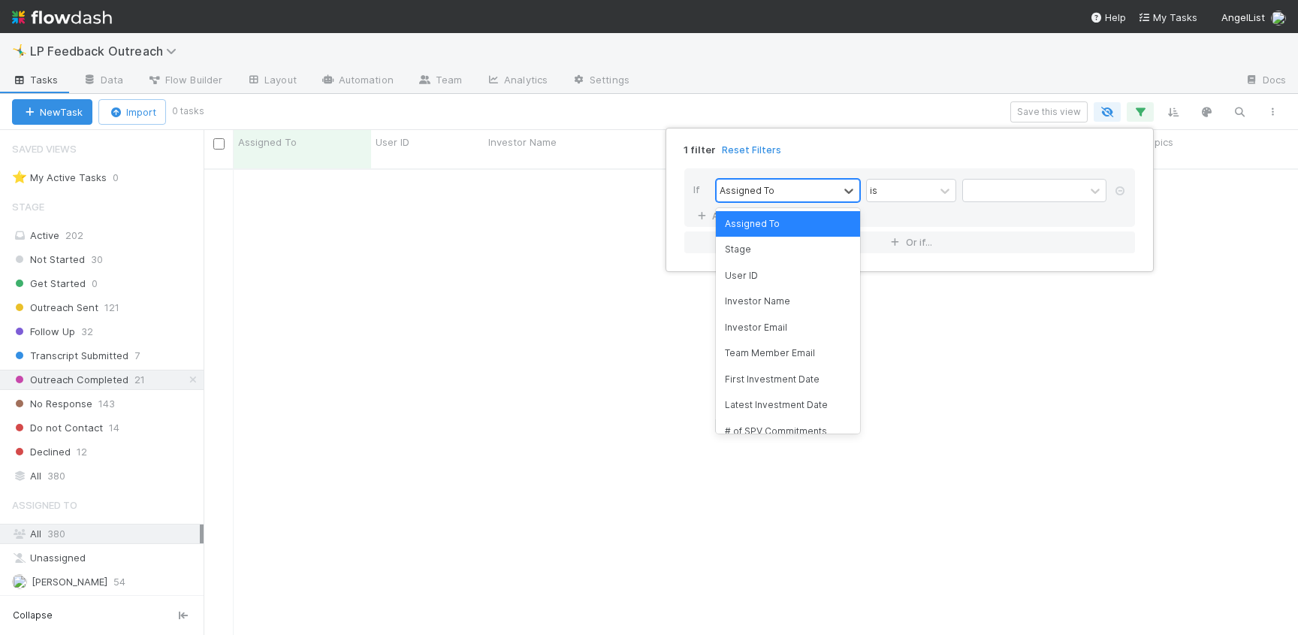
click at [778, 183] on div "Assigned To" at bounding box center [778, 191] width 122 height 22
type input "ass"
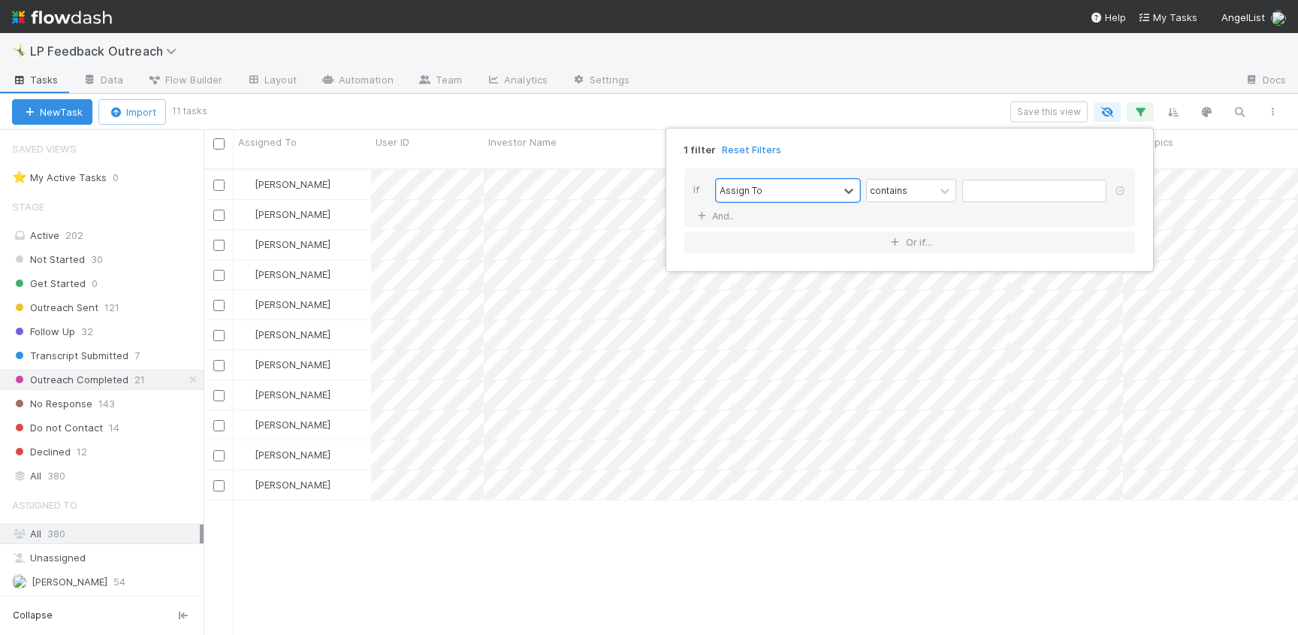
click at [894, 172] on div "If option Assign To, selected. 0 results available. Select is focused ,type to …" at bounding box center [909, 197] width 451 height 59
click at [894, 181] on div "contains" at bounding box center [901, 191] width 68 height 22
click at [898, 427] on div "is not empty" at bounding box center [911, 431] width 90 height 26
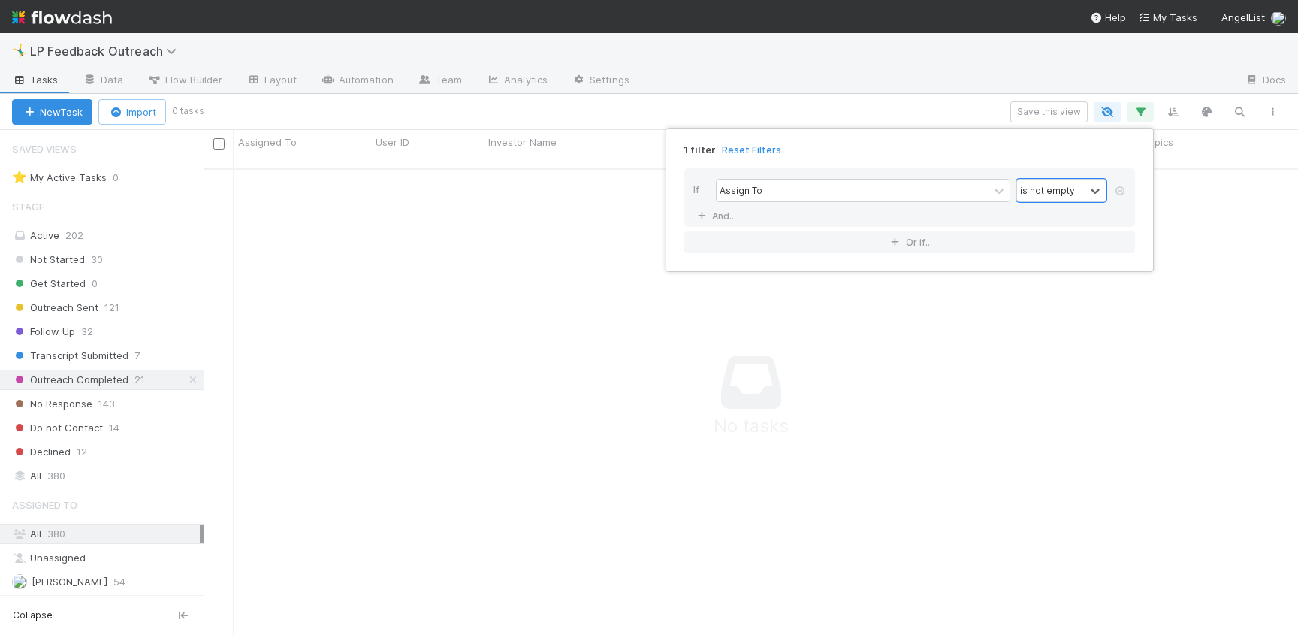
scroll to position [478, 1094]
click at [742, 400] on div at bounding box center [997, 403] width 1586 height 466
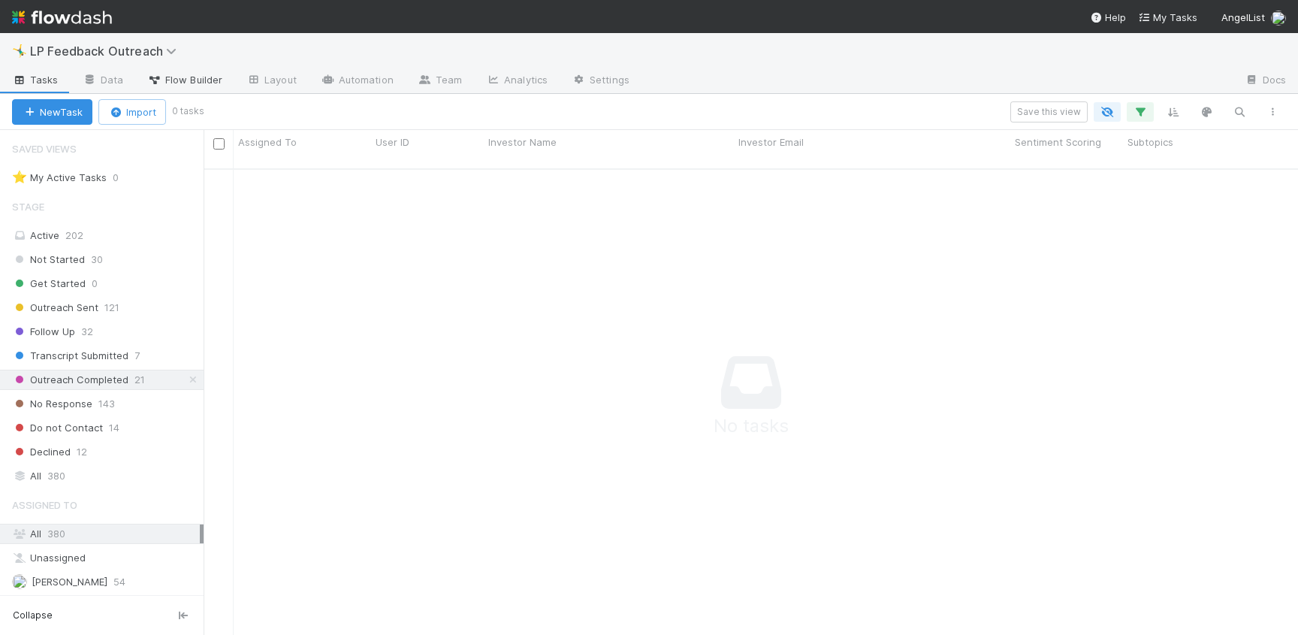
click at [178, 76] on span "Flow Builder" at bounding box center [184, 79] width 75 height 15
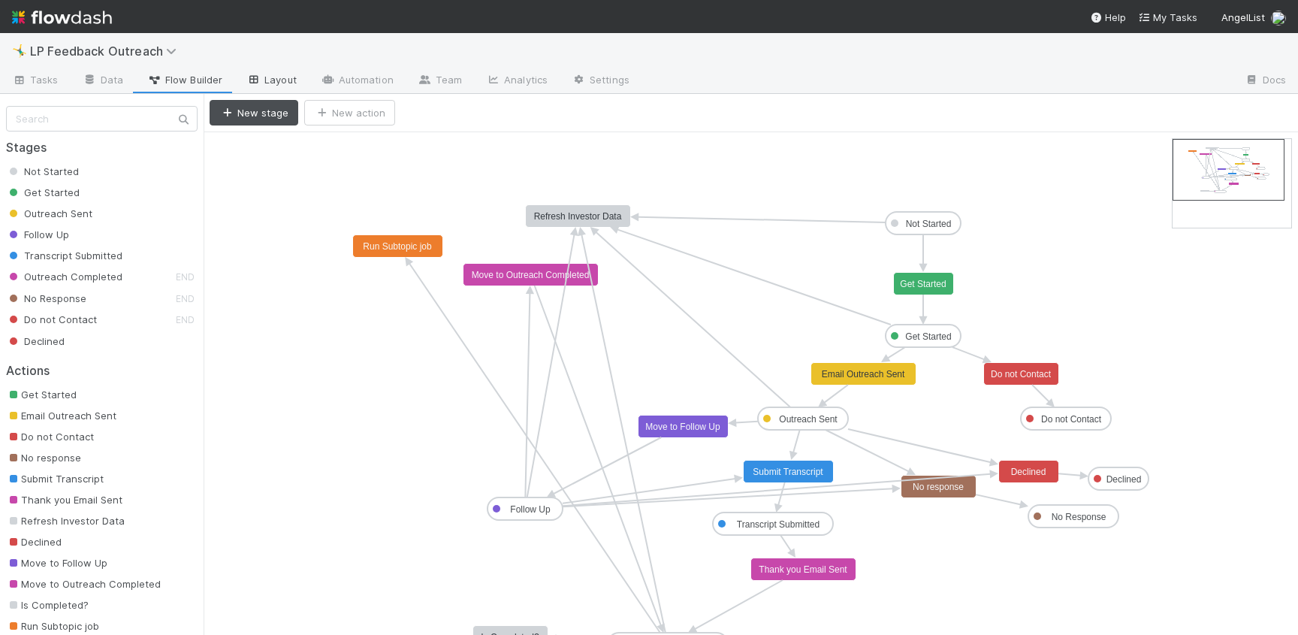
click at [270, 81] on link "Layout" at bounding box center [271, 81] width 74 height 24
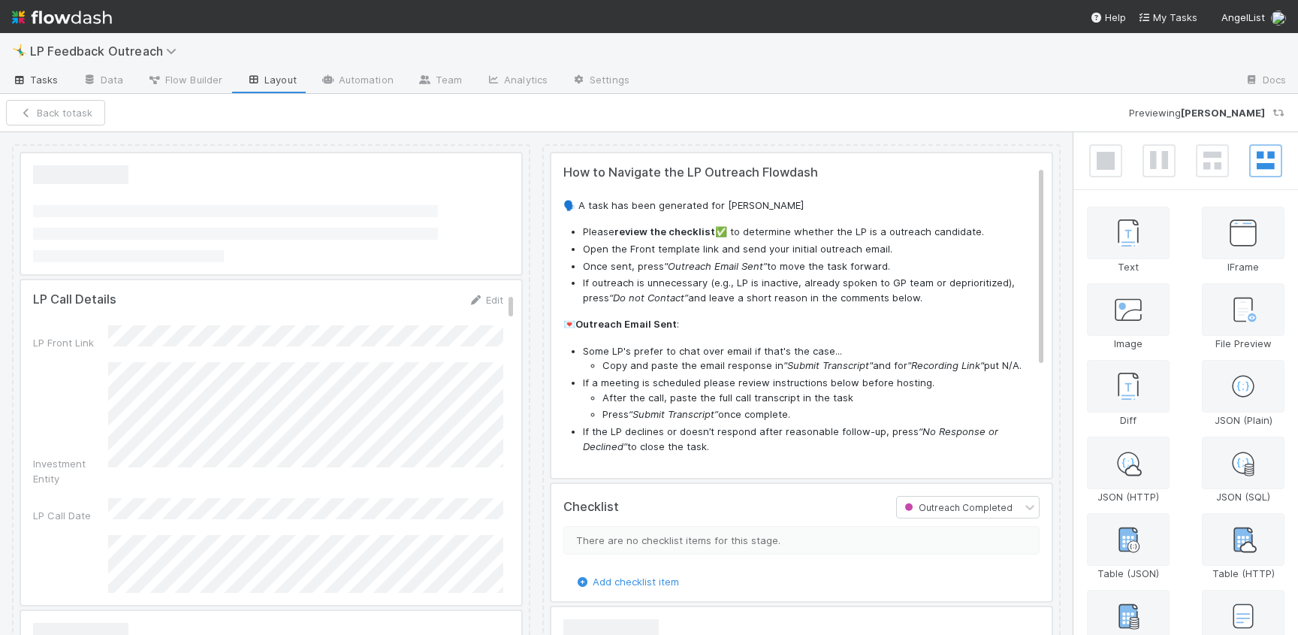
click at [43, 83] on span "Tasks" at bounding box center [35, 79] width 47 height 15
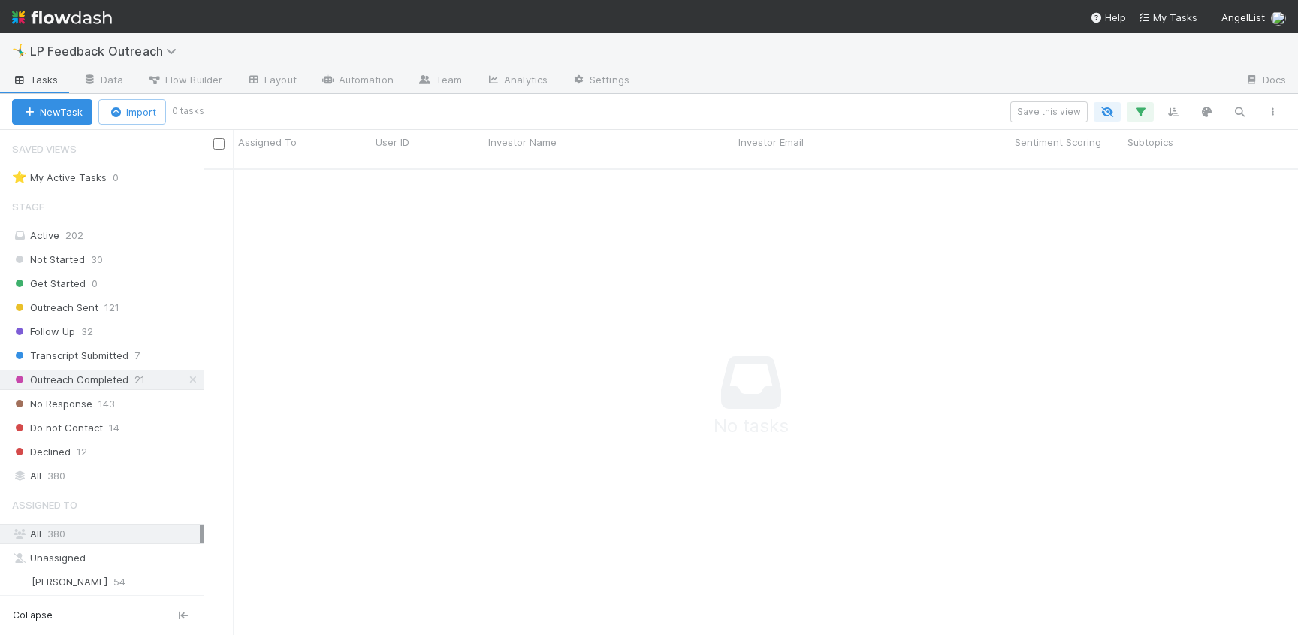
scroll to position [478, 1094]
click at [110, 74] on link "Data" at bounding box center [103, 81] width 65 height 24
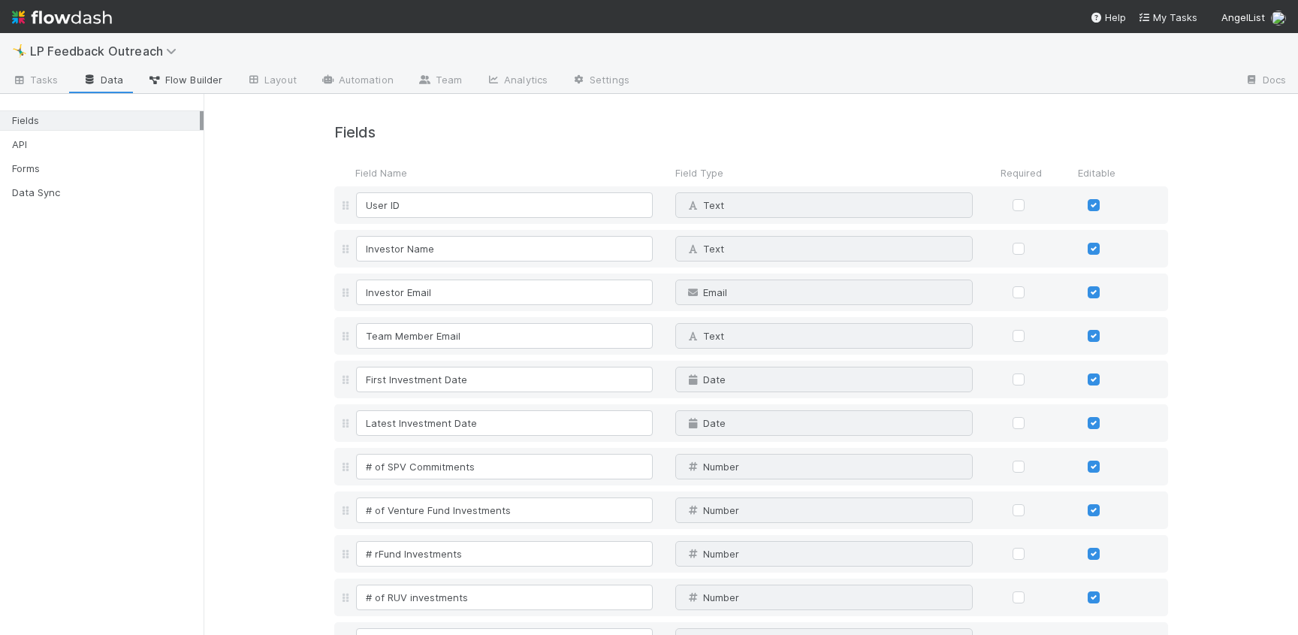
click at [186, 77] on span "Flow Builder" at bounding box center [184, 79] width 75 height 15
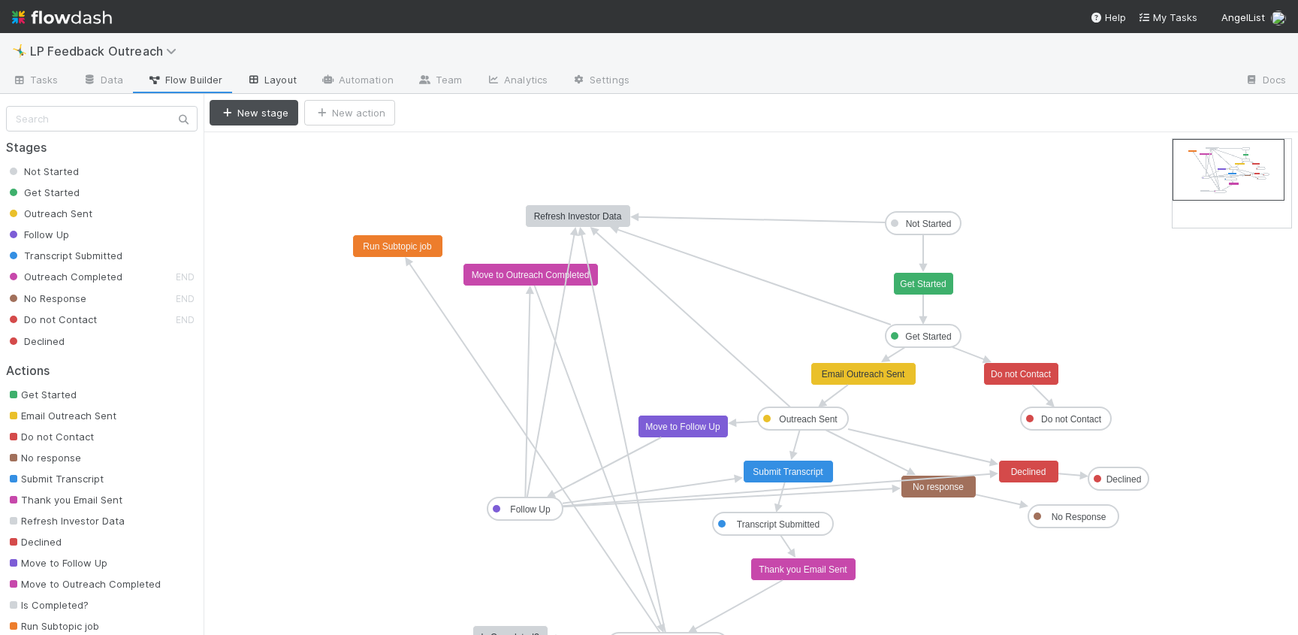
click at [276, 78] on link "Layout" at bounding box center [271, 81] width 74 height 24
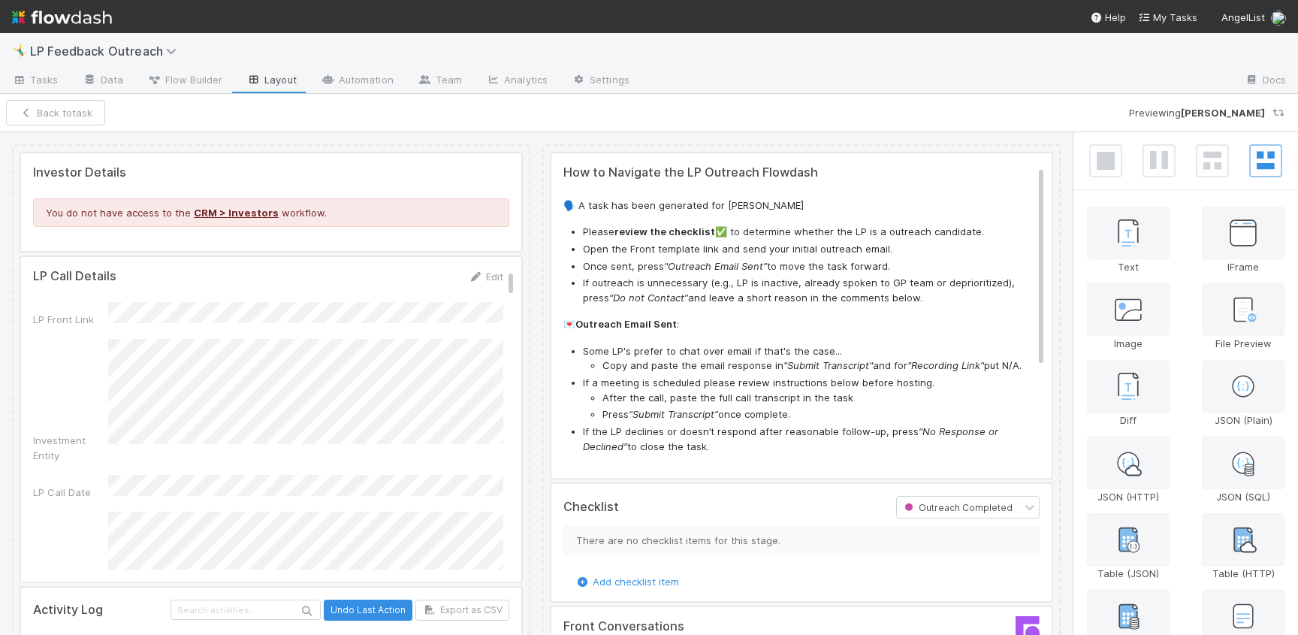
scroll to position [84, 0]
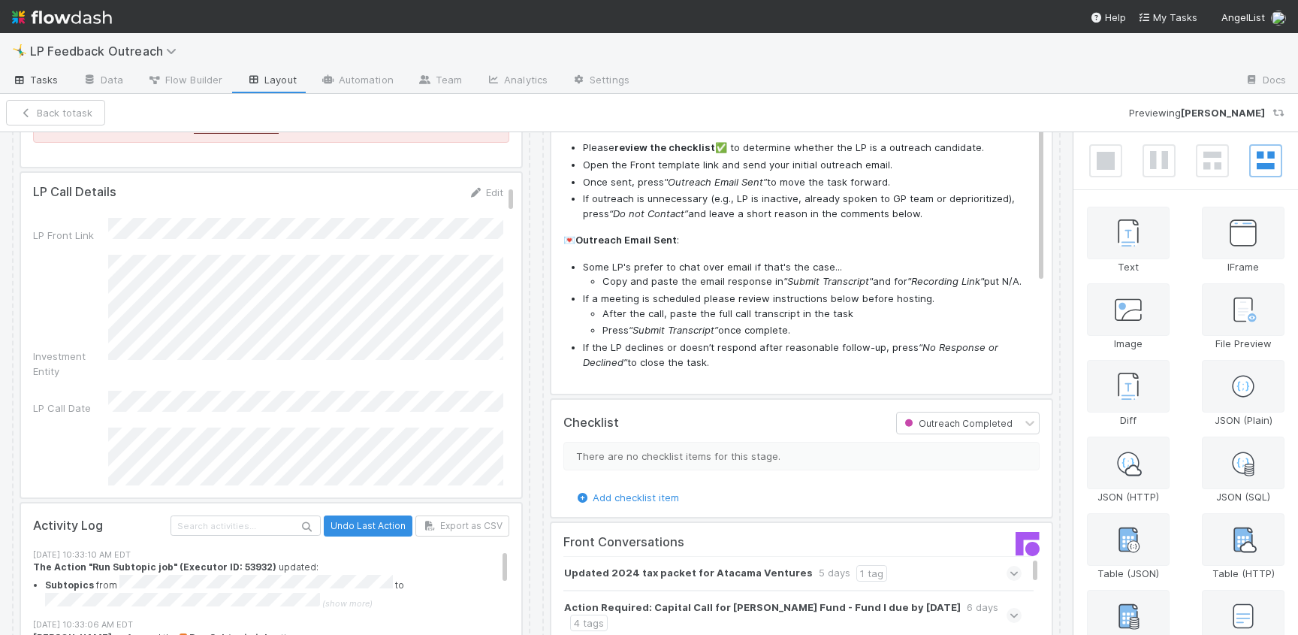
click at [43, 72] on span "Tasks" at bounding box center [35, 79] width 47 height 15
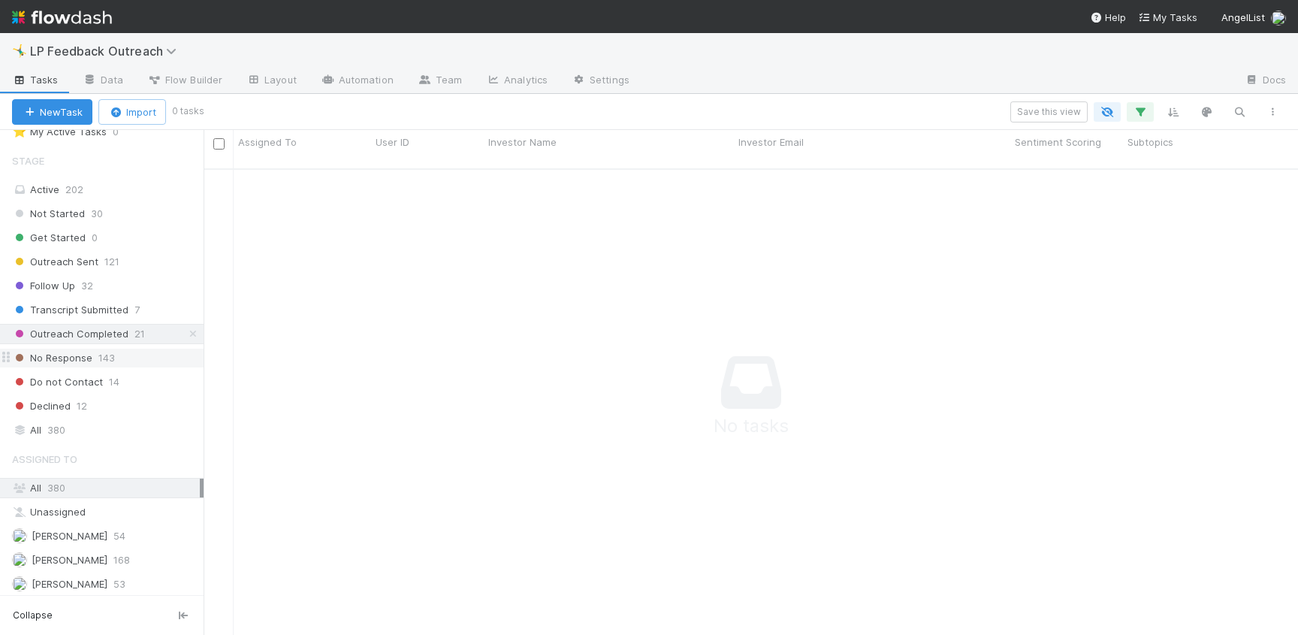
scroll to position [97, 0]
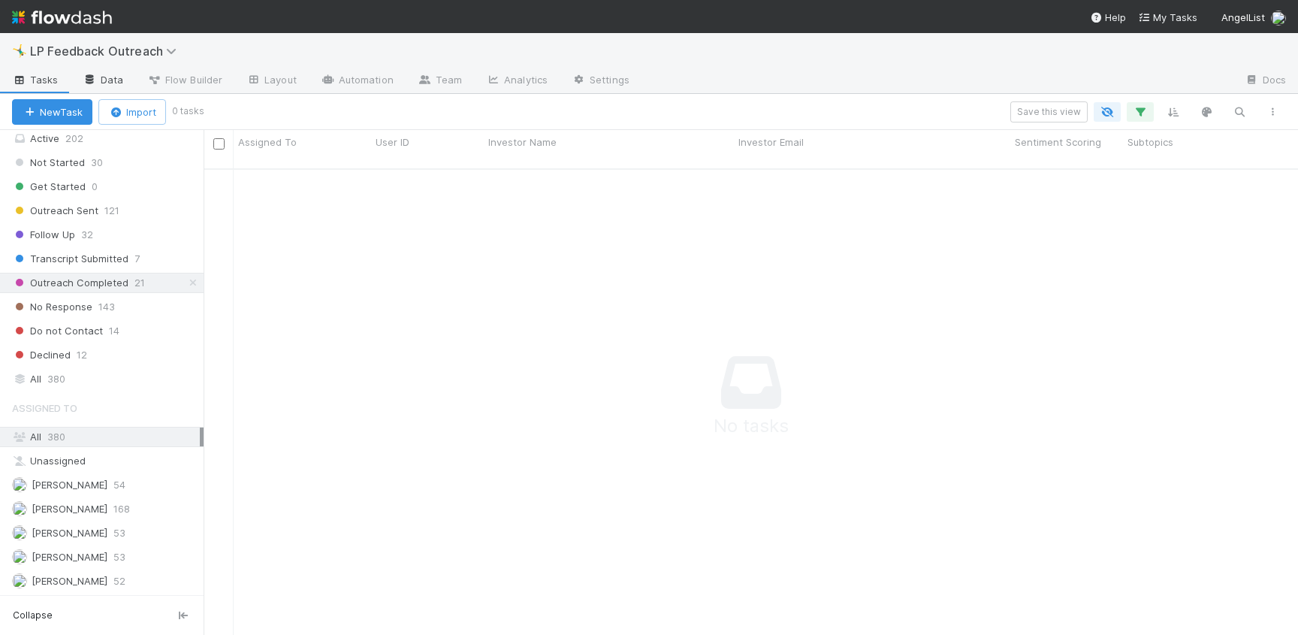
click at [102, 74] on link "Data" at bounding box center [103, 81] width 65 height 24
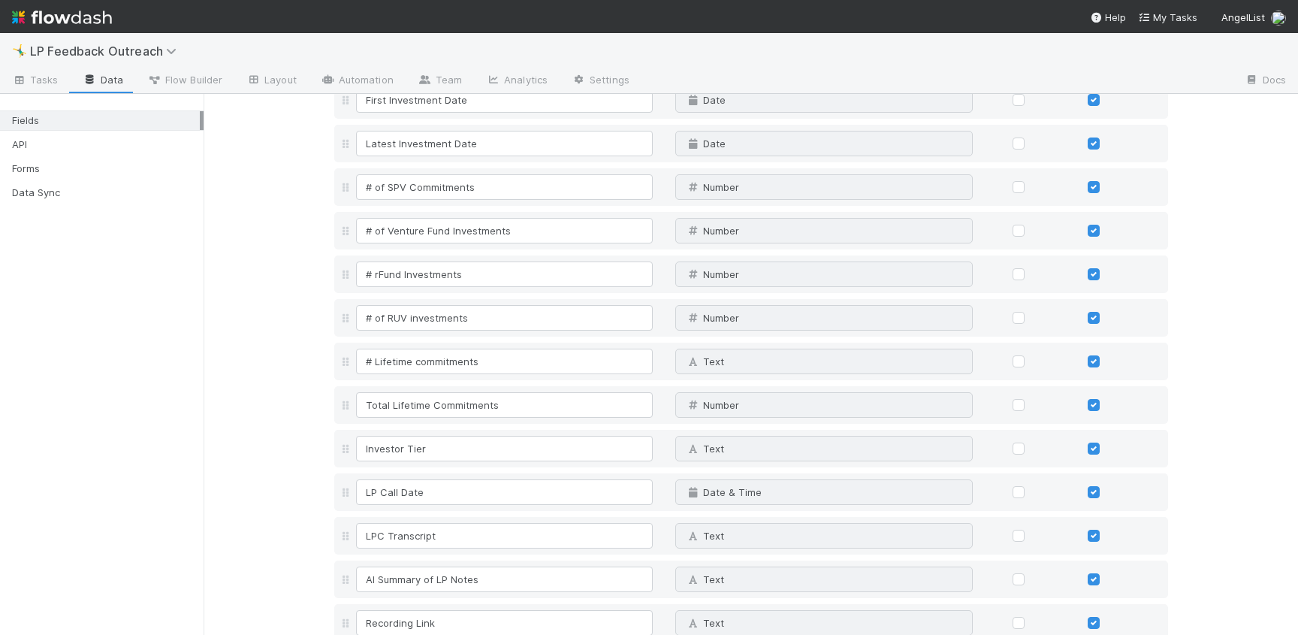
scroll to position [361, 0]
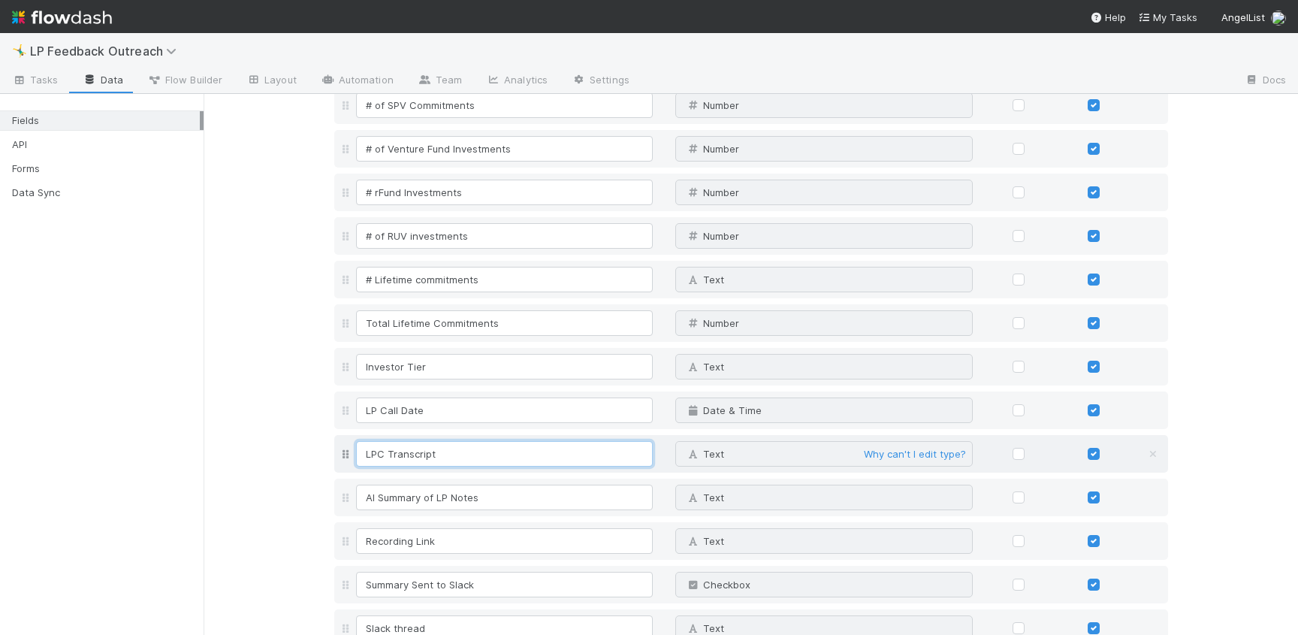
click at [450, 454] on input "LPC Transcript" at bounding box center [504, 454] width 297 height 26
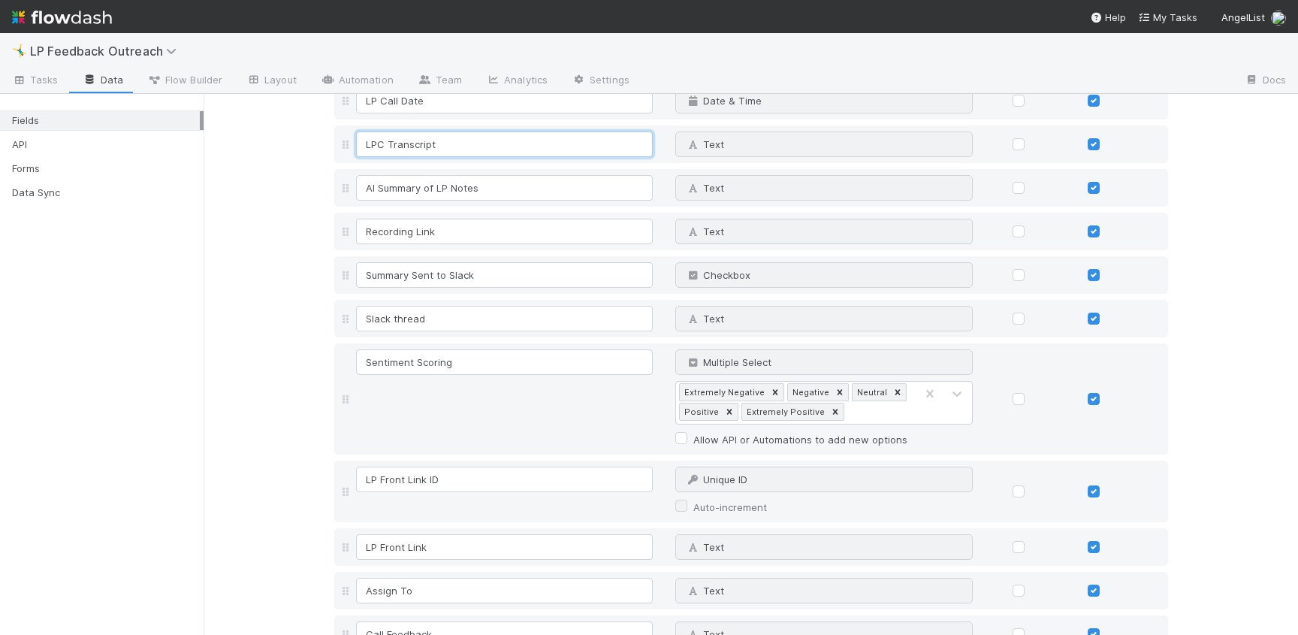
scroll to position [0, 0]
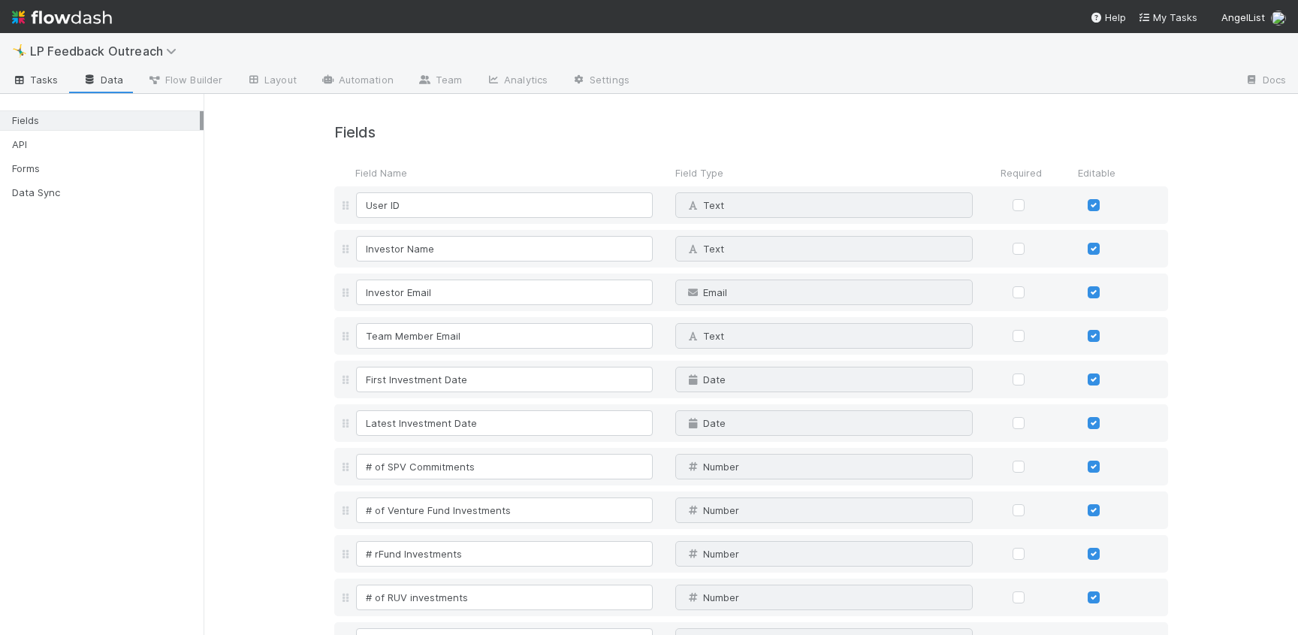
click at [51, 77] on span "Tasks" at bounding box center [35, 79] width 47 height 15
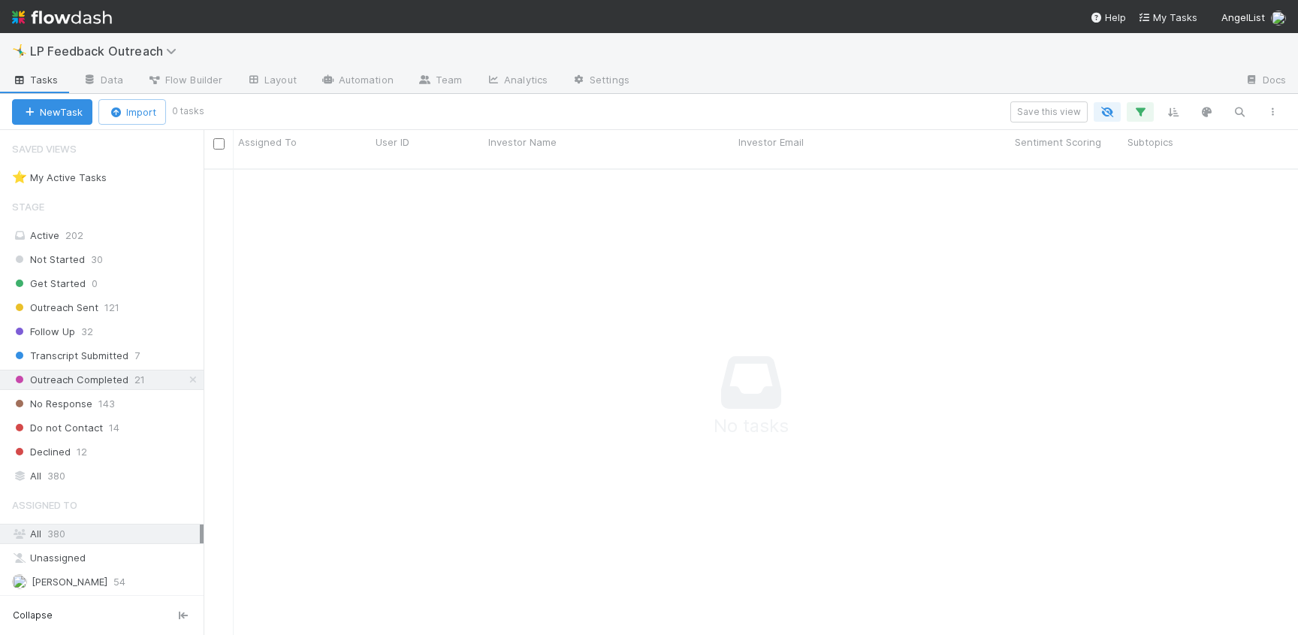
scroll to position [478, 1094]
click at [119, 78] on link "Data" at bounding box center [103, 81] width 65 height 24
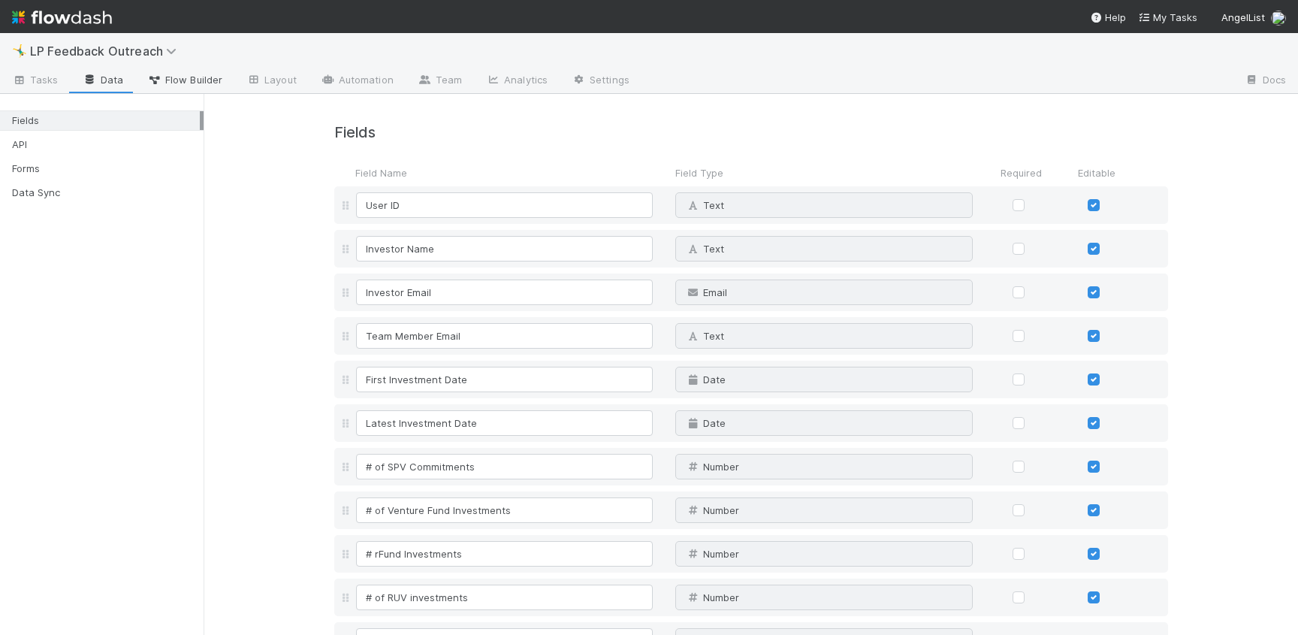
click at [225, 76] on link "Flow Builder" at bounding box center [184, 81] width 99 height 24
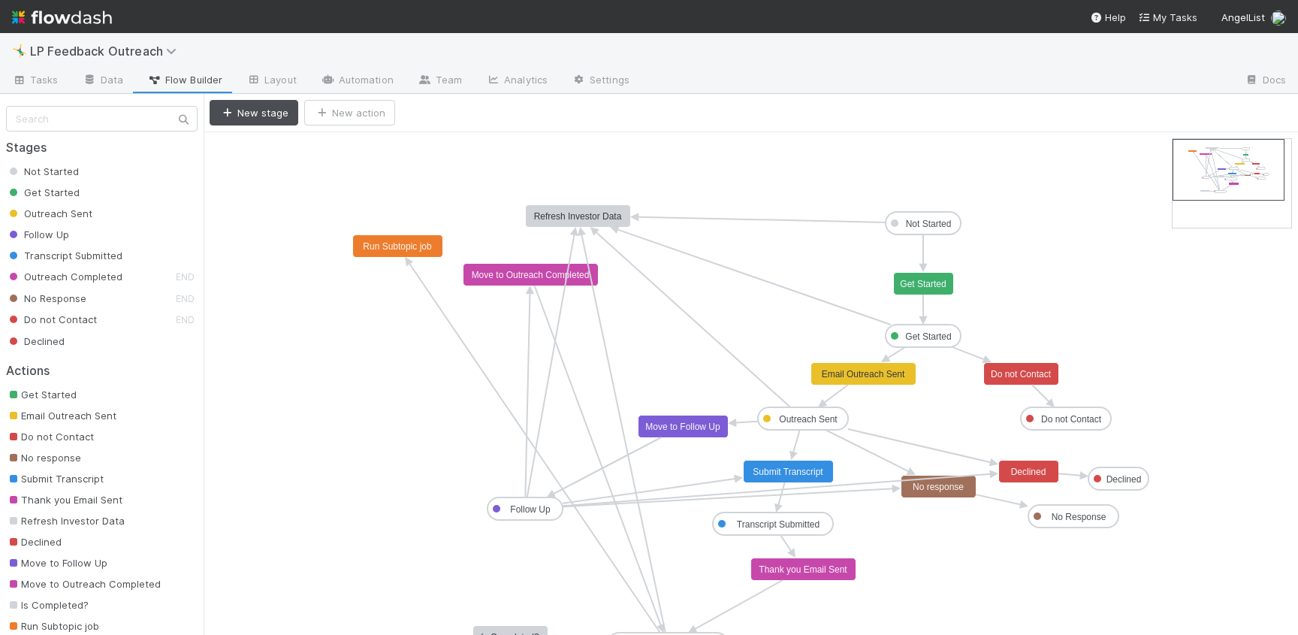
click at [374, 257] on rect at bounding box center [398, 246] width 90 height 23
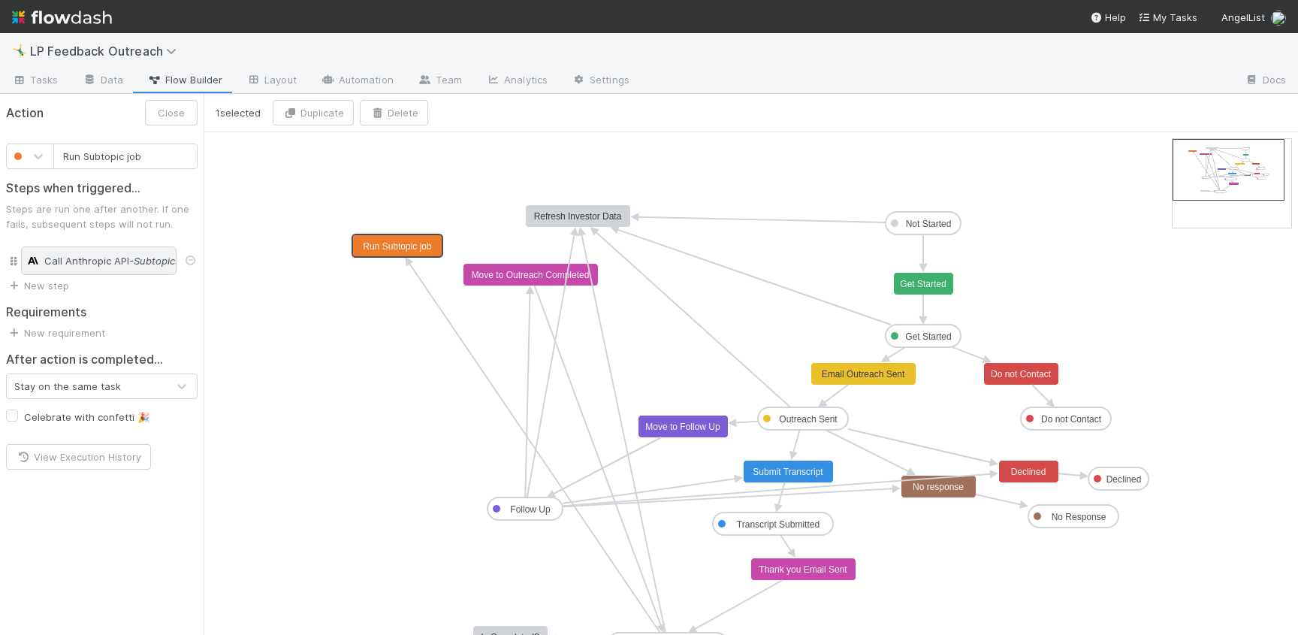
click at [56, 257] on span "Call Anthropic API" at bounding box center [86, 260] width 85 height 15
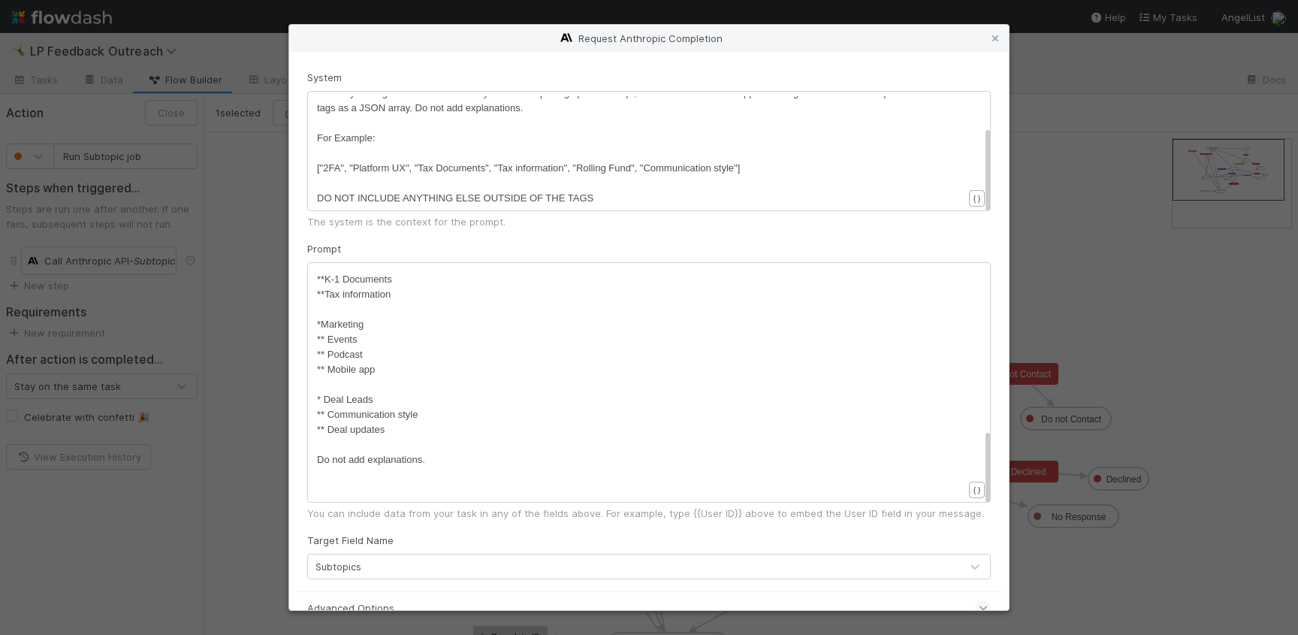
scroll to position [5, 0]
click at [416, 494] on pre "​" at bounding box center [640, 489] width 646 height 15
type textarea "{{LPC"
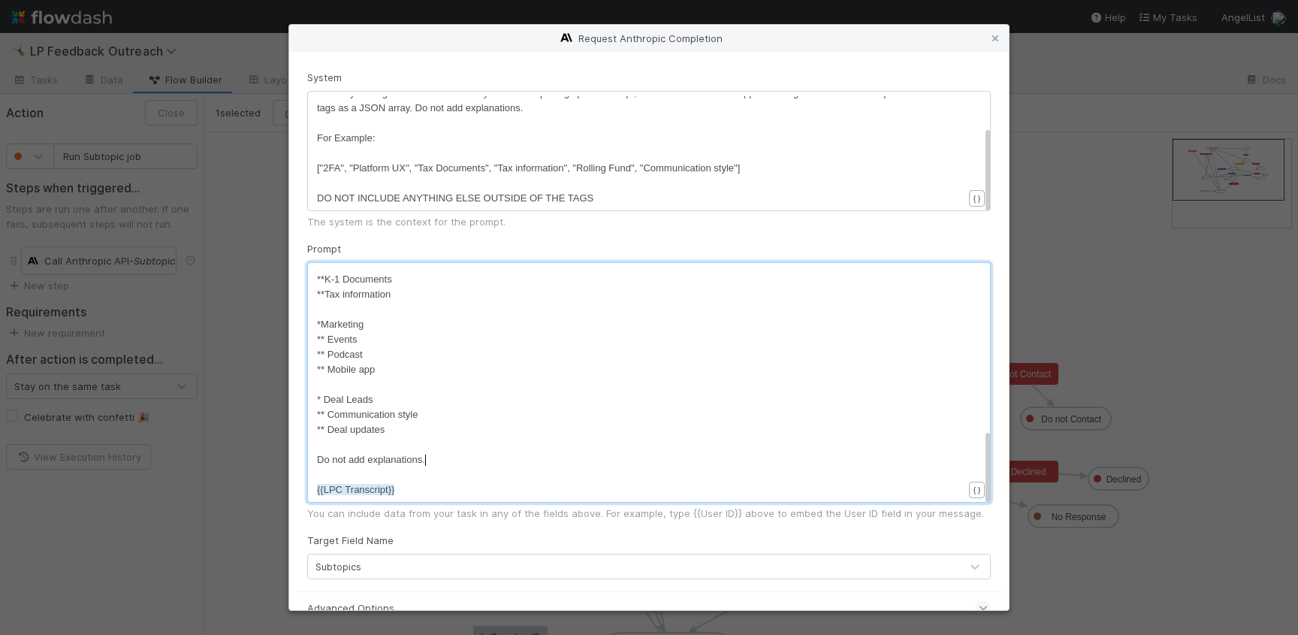
click at [583, 466] on div "** Team member ** UX/UI issues ** Message center ** Wishlist ​ *Finance ** Audi…" at bounding box center [640, 302] width 646 height 391
type textarea "Here is the text:"
click at [499, 453] on pre "Do not add explanations." at bounding box center [640, 459] width 646 height 15
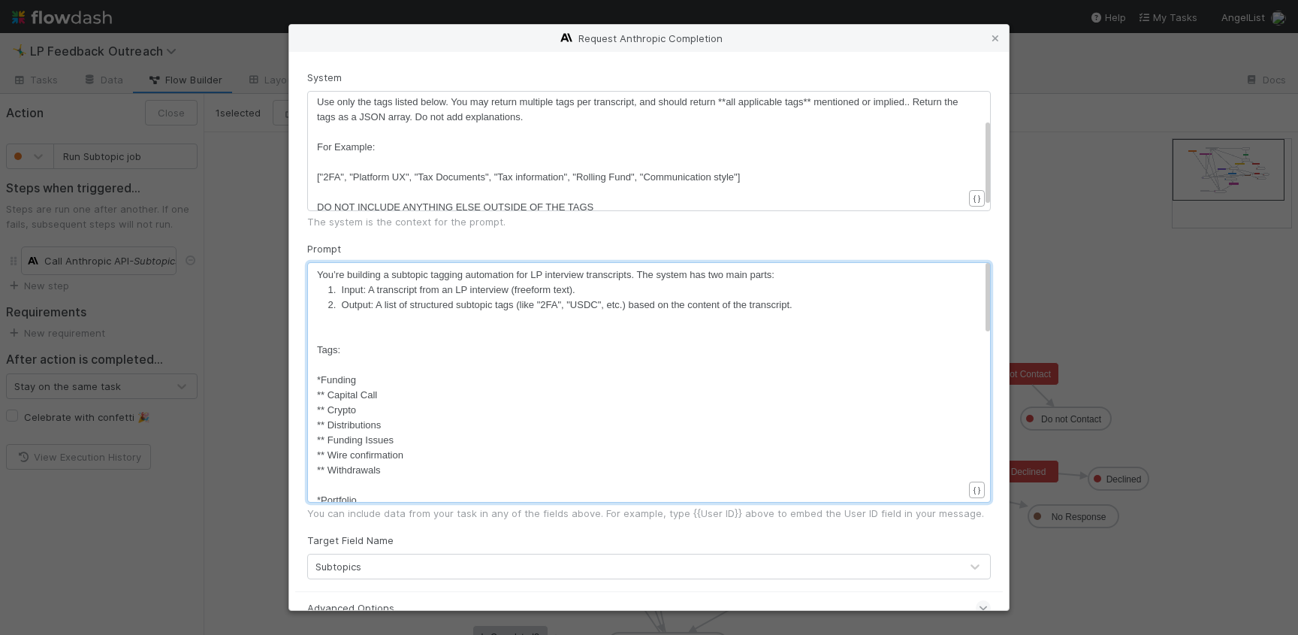
scroll to position [71, 0]
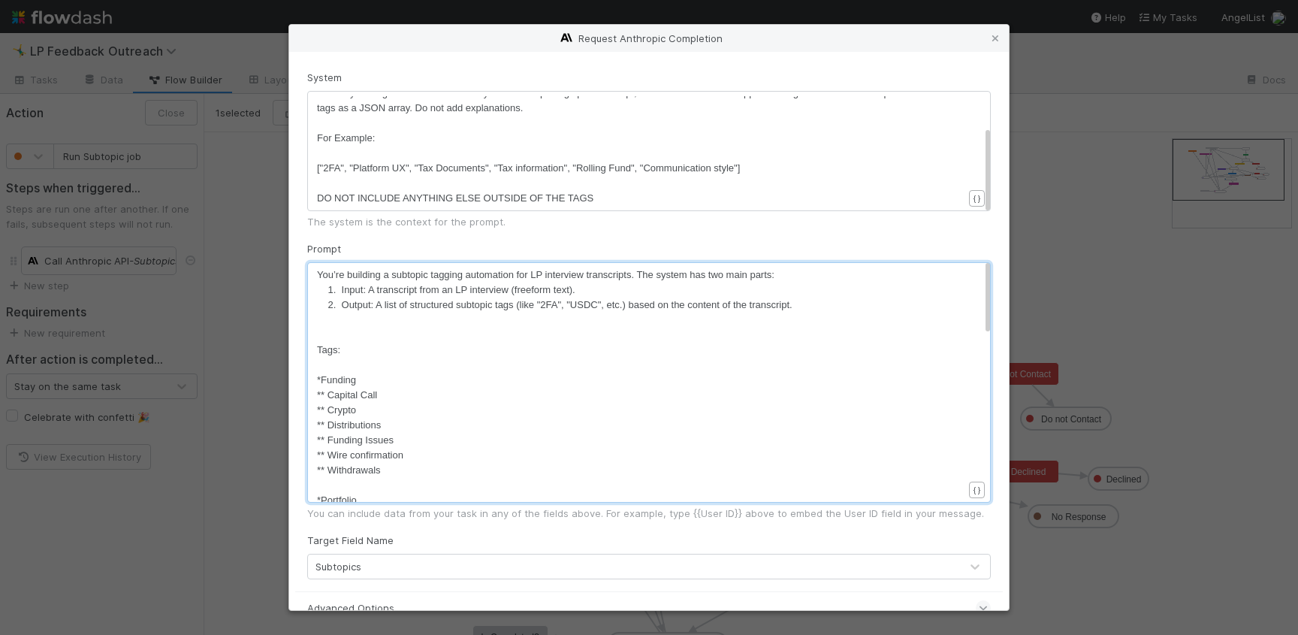
click at [587, 324] on pre at bounding box center [640, 319] width 646 height 15
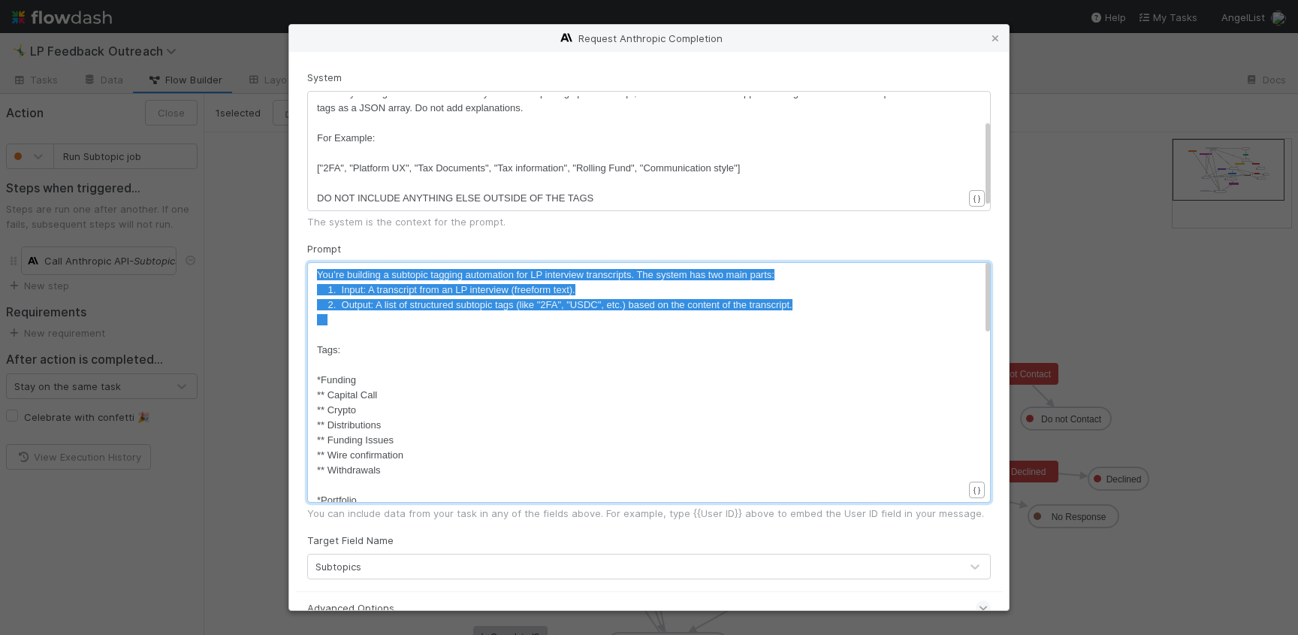
scroll to position [0, 0]
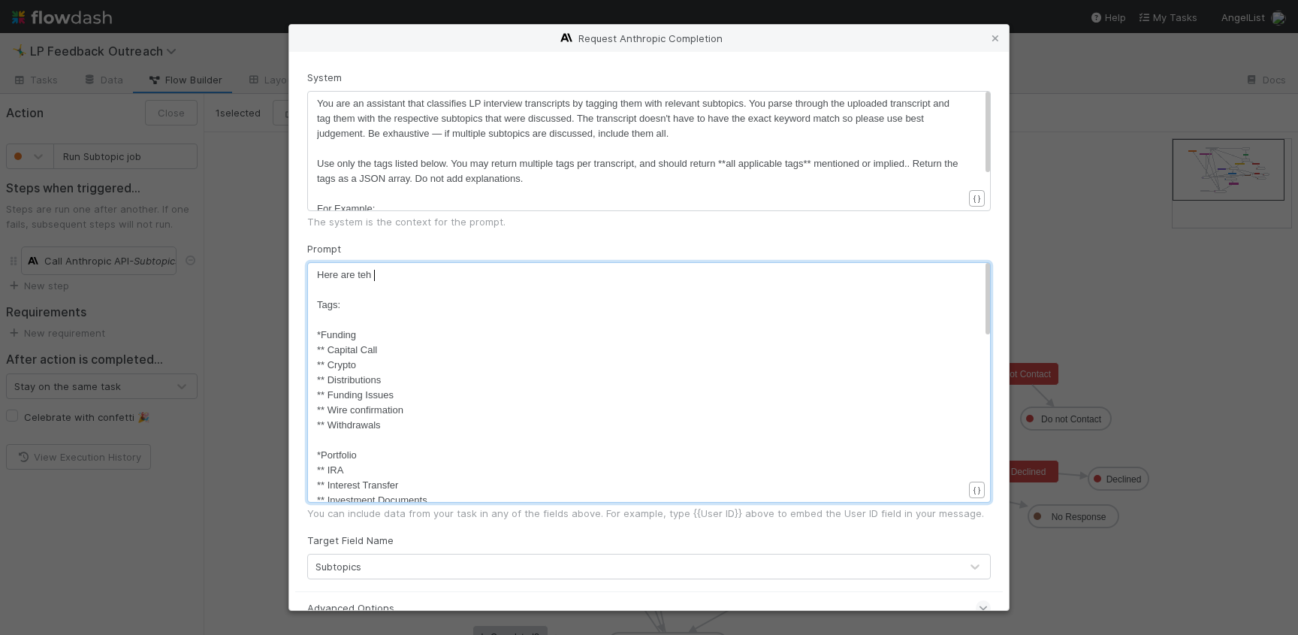
type textarea "Here are teh ta"
type textarea "eh"
type textarea "he tags yo"
type textarea "u have to wrok"
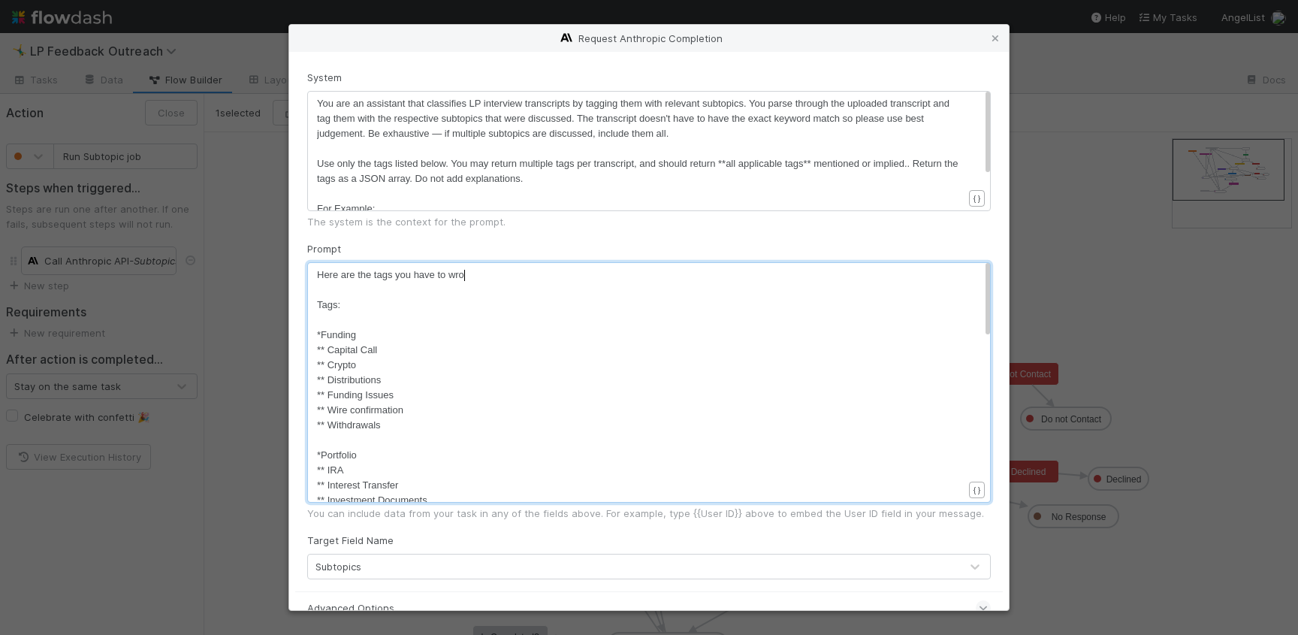
scroll to position [5, 62]
type textarea "classify the transcript into:"
click at [374, 475] on span "Here is the text:" at bounding box center [351, 474] width 68 height 11
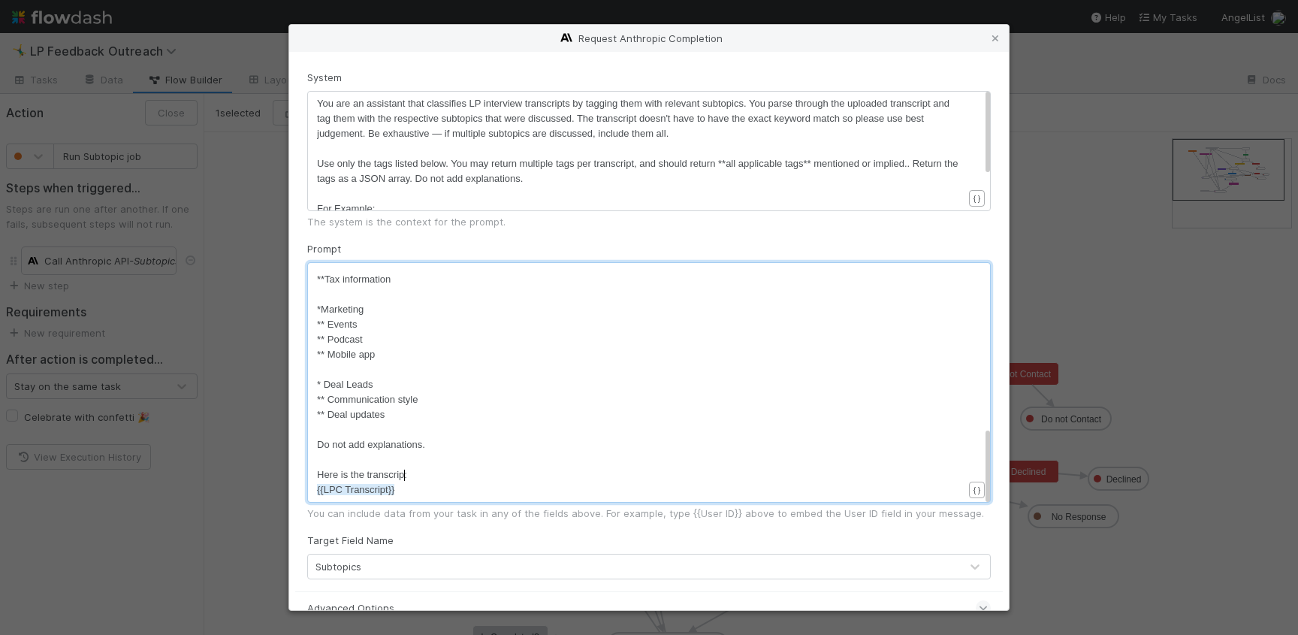
type textarea "transcript"
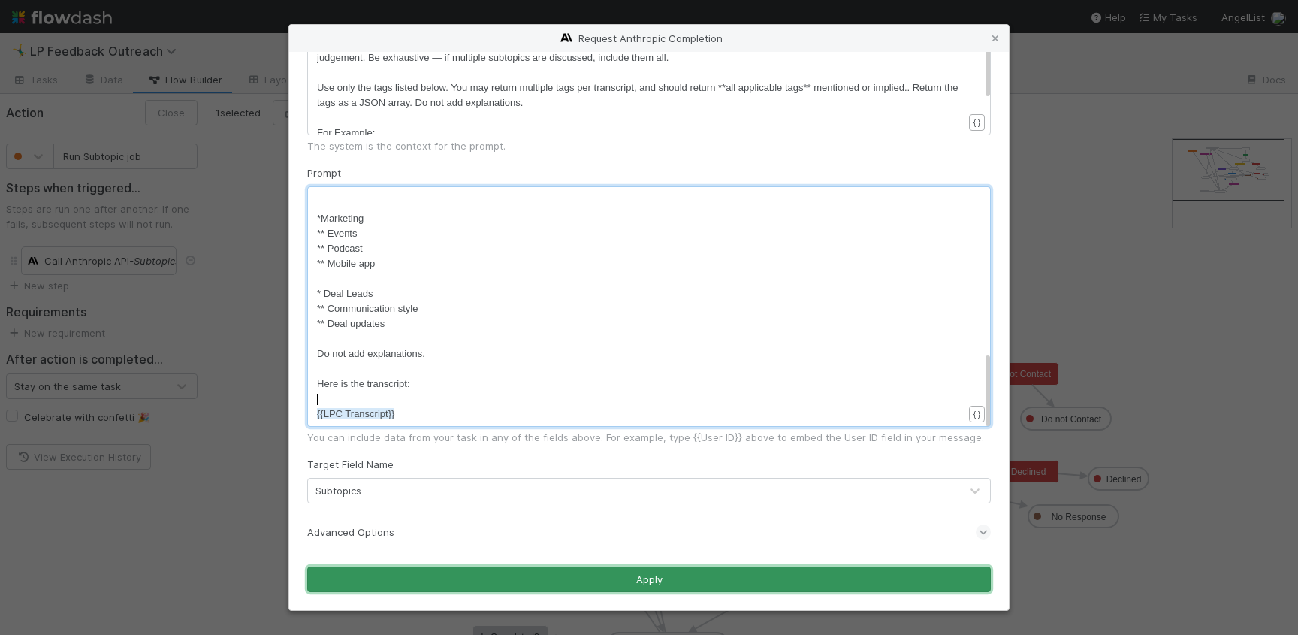
click at [662, 574] on button "Apply" at bounding box center [648, 579] width 683 height 26
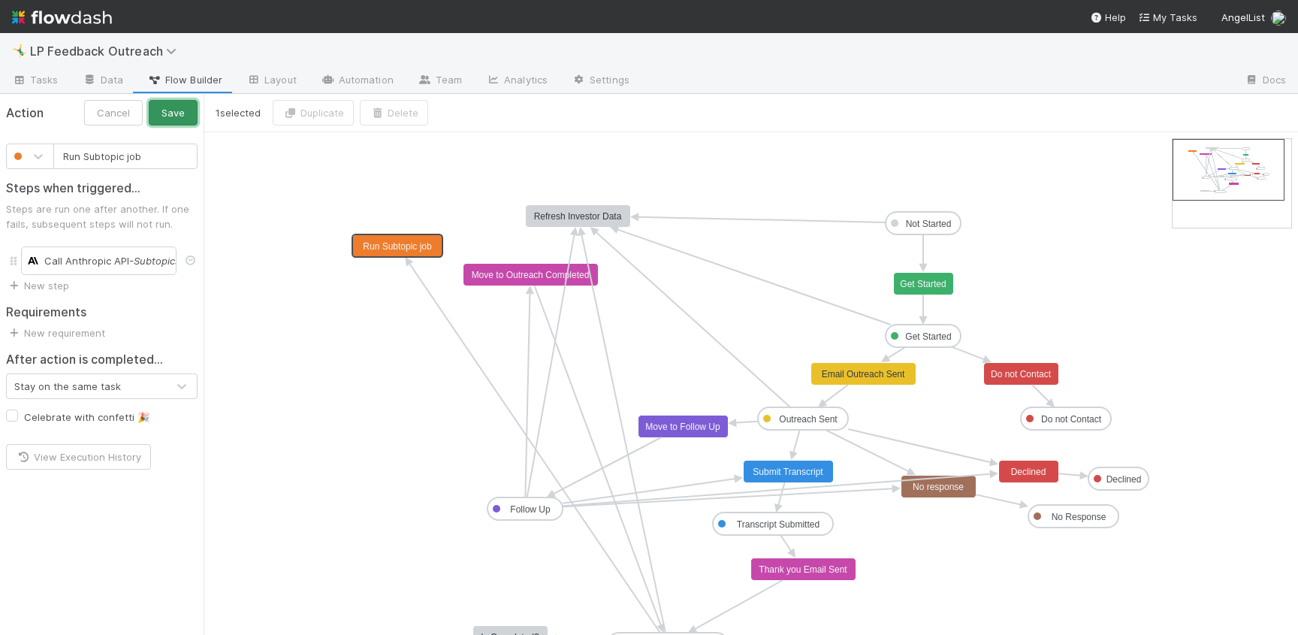
click at [178, 110] on button "Save" at bounding box center [173, 113] width 49 height 26
click at [37, 73] on span "Tasks" at bounding box center [35, 79] width 47 height 15
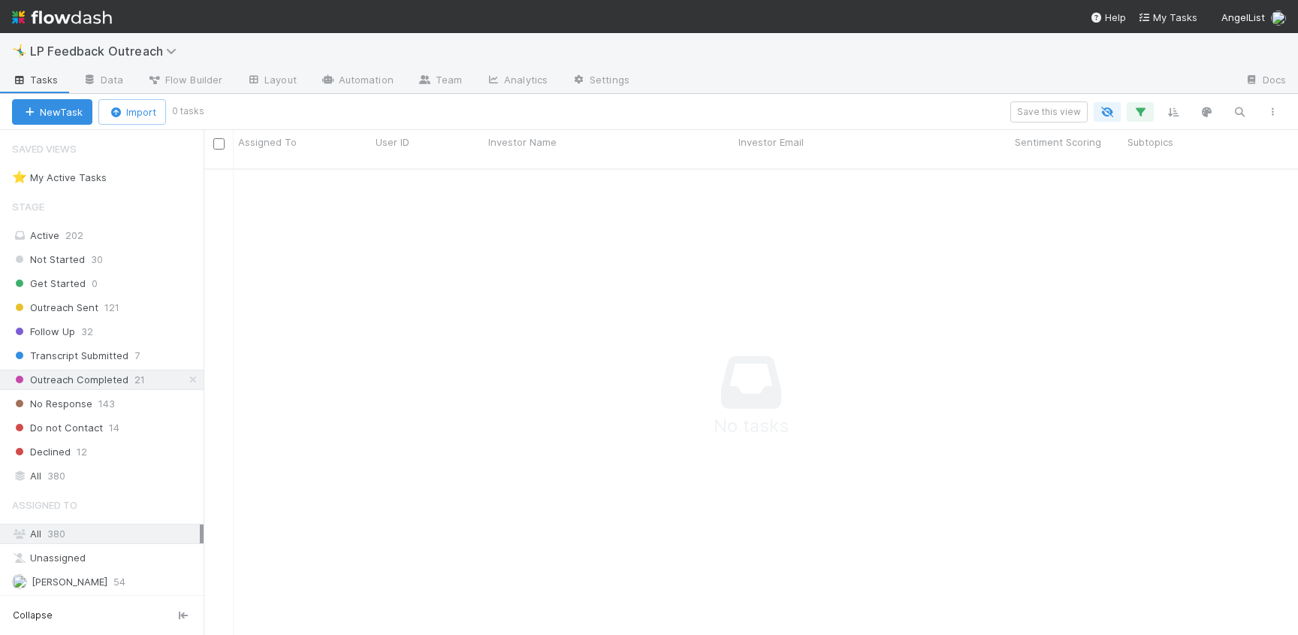
scroll to position [478, 1094]
click at [80, 83] on link "Data" at bounding box center [103, 81] width 65 height 24
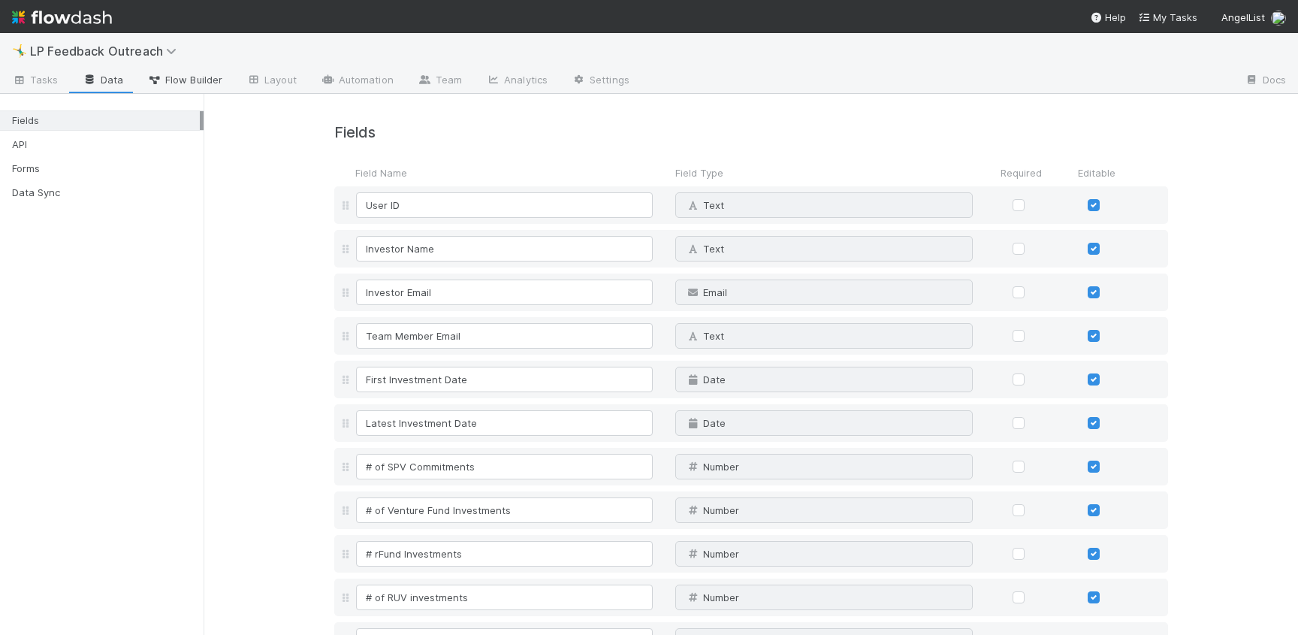
click at [152, 80] on icon at bounding box center [154, 80] width 15 height 9
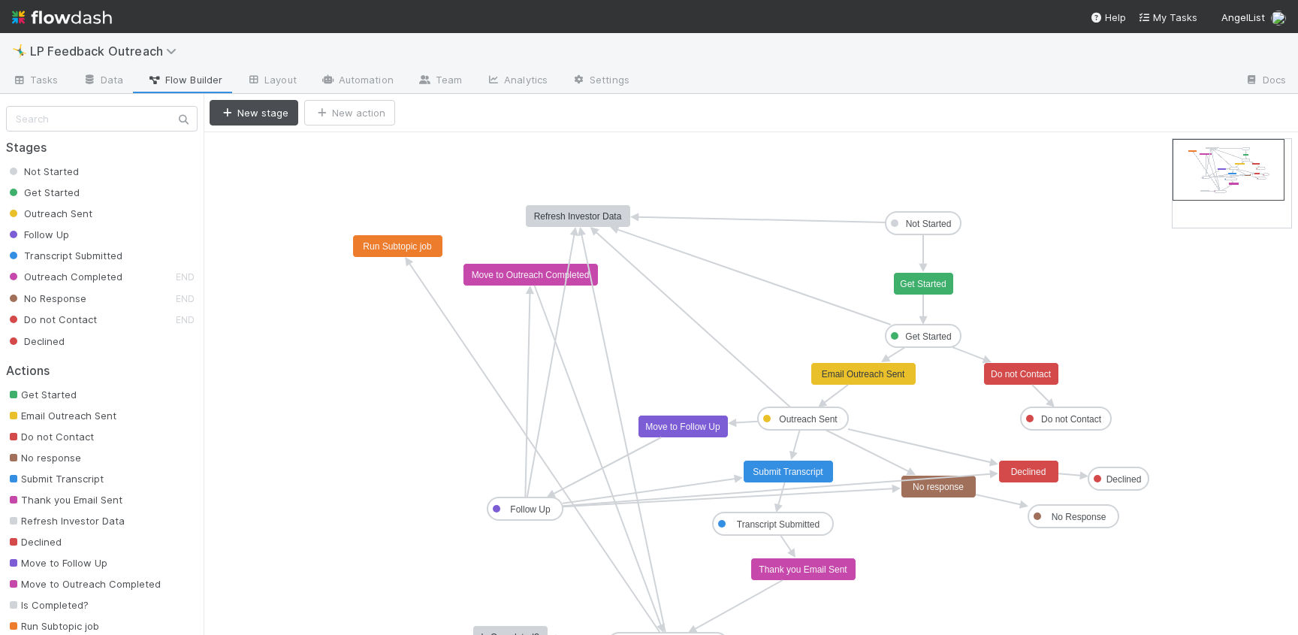
click at [53, 97] on div "Stages Not Started Get Started Outreach Sent Follow Up Transcript Submitted Out…" at bounding box center [102, 365] width 204 height 542
click at [53, 89] on link "Tasks" at bounding box center [35, 81] width 71 height 24
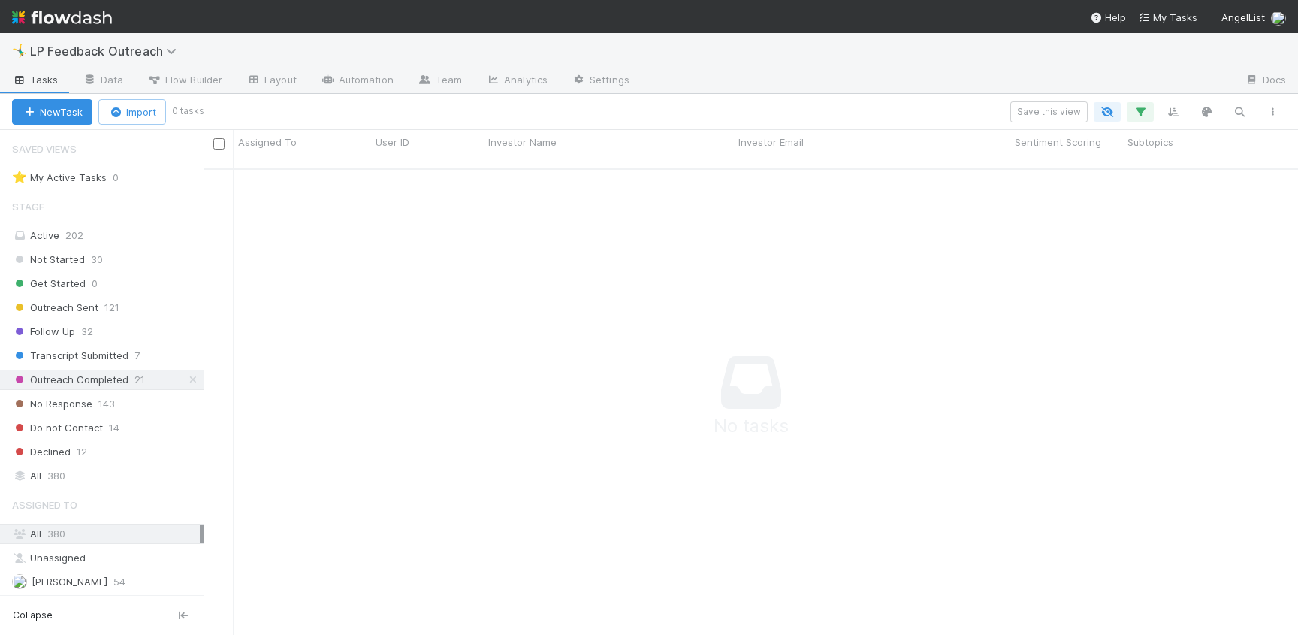
scroll to position [478, 1094]
click at [1131, 108] on button "button" at bounding box center [1140, 112] width 27 height 20
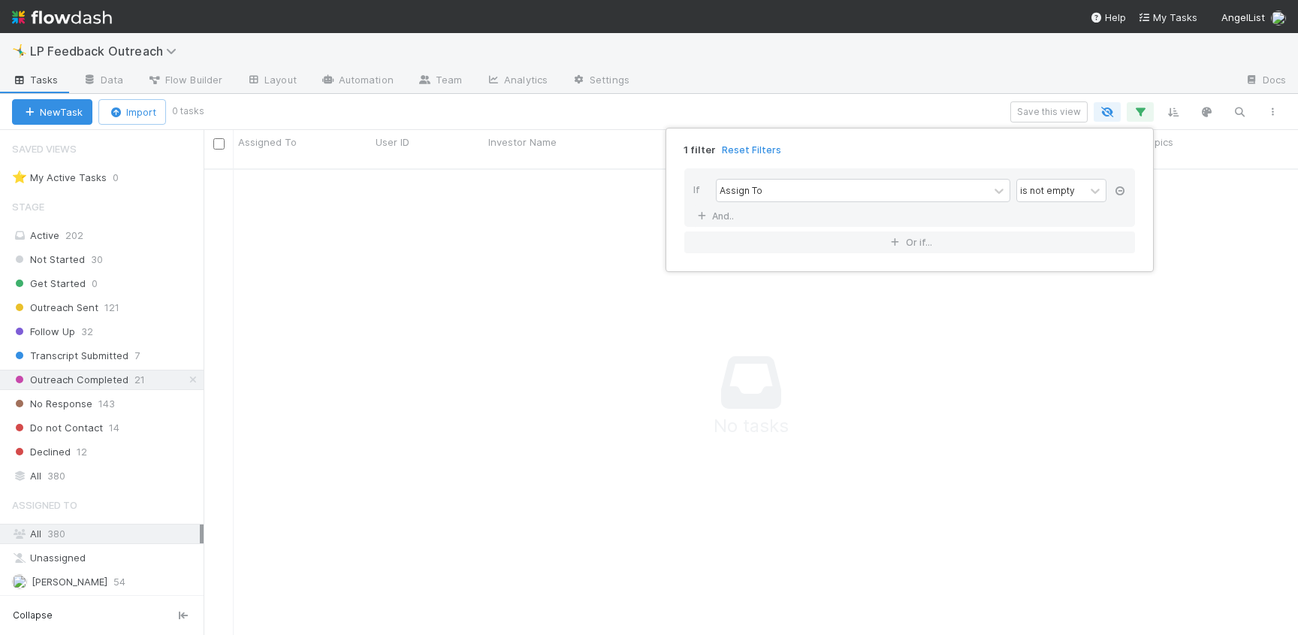
click at [1123, 192] on icon at bounding box center [1119, 190] width 15 height 9
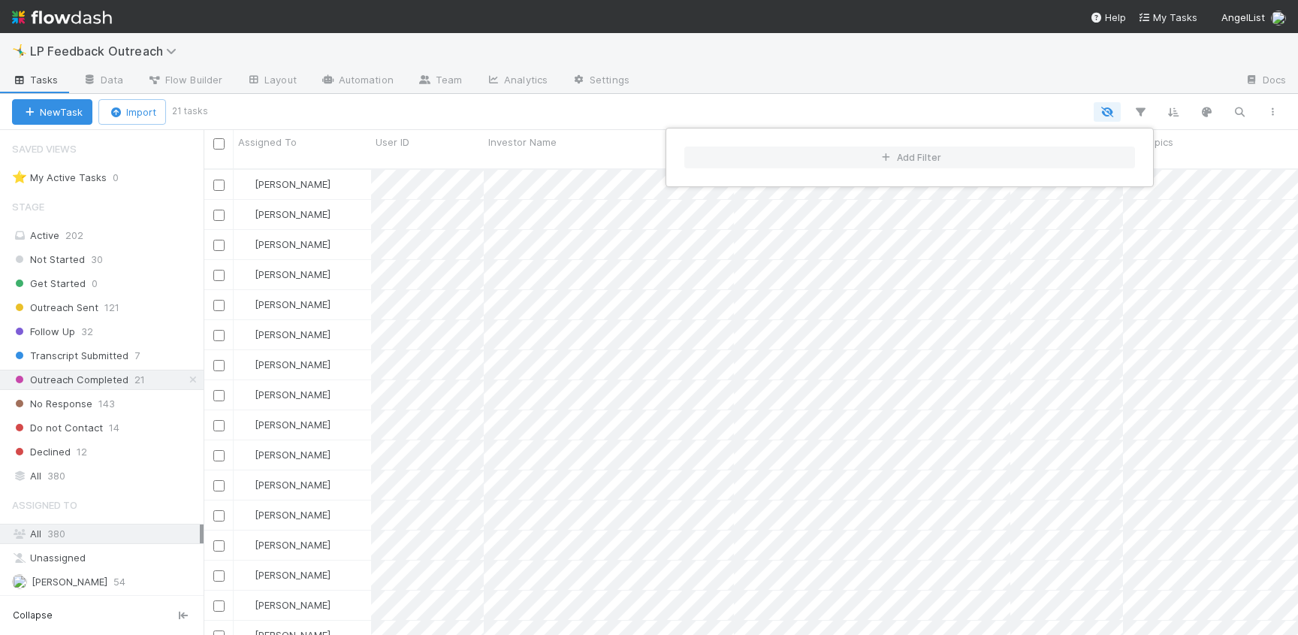
click at [913, 98] on div "Add Filter" at bounding box center [649, 317] width 1298 height 635
click at [216, 145] on div "Add Filter" at bounding box center [649, 317] width 1298 height 635
click at [216, 145] on input "checkbox" at bounding box center [218, 143] width 11 height 11
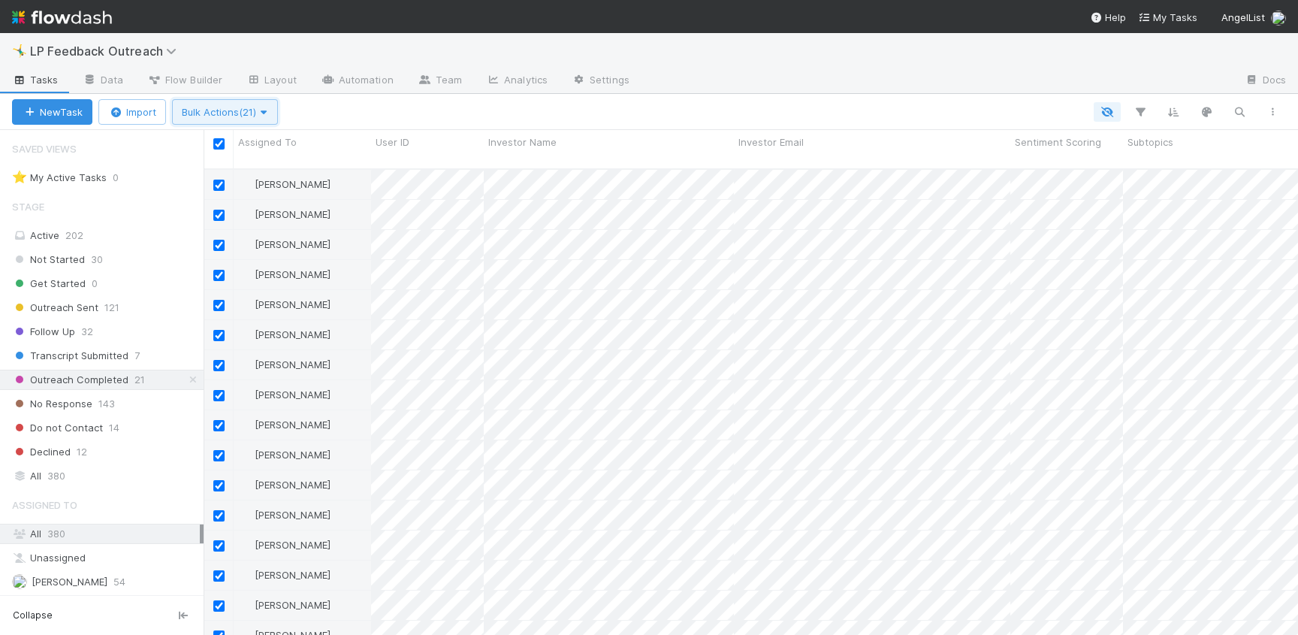
click at [237, 110] on span "Bulk Actions (21)" at bounding box center [225, 112] width 86 height 12
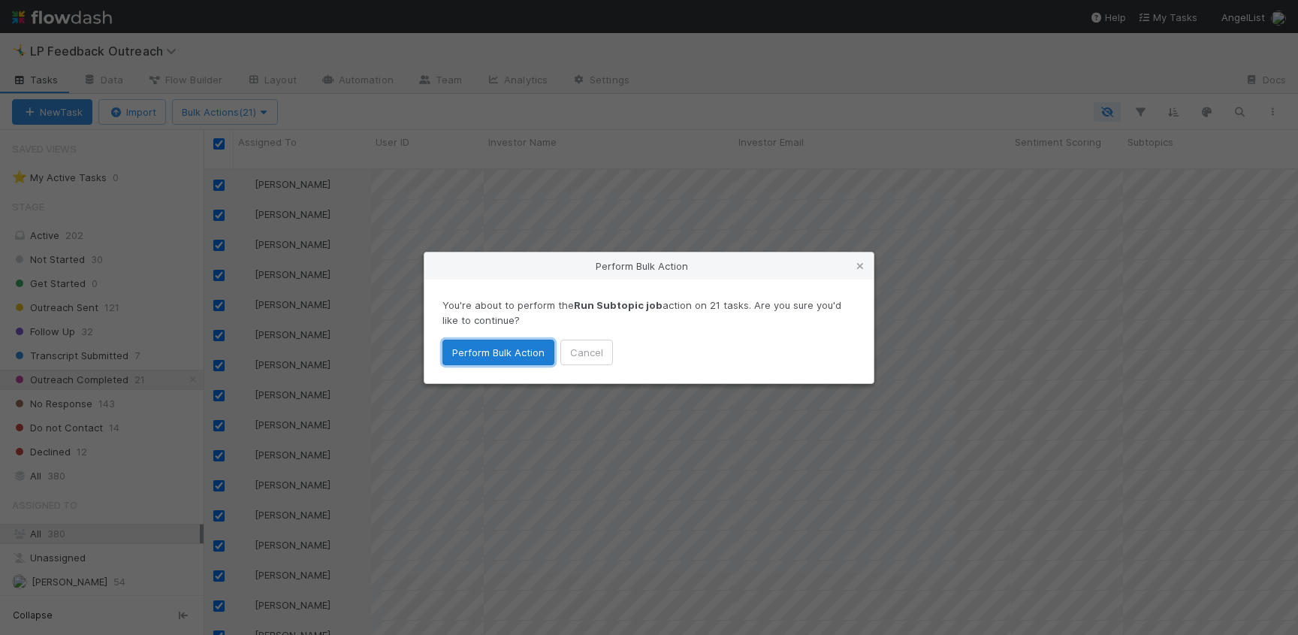
click at [508, 352] on button "Perform Bulk Action" at bounding box center [498, 352] width 112 height 26
checkbox input "false"
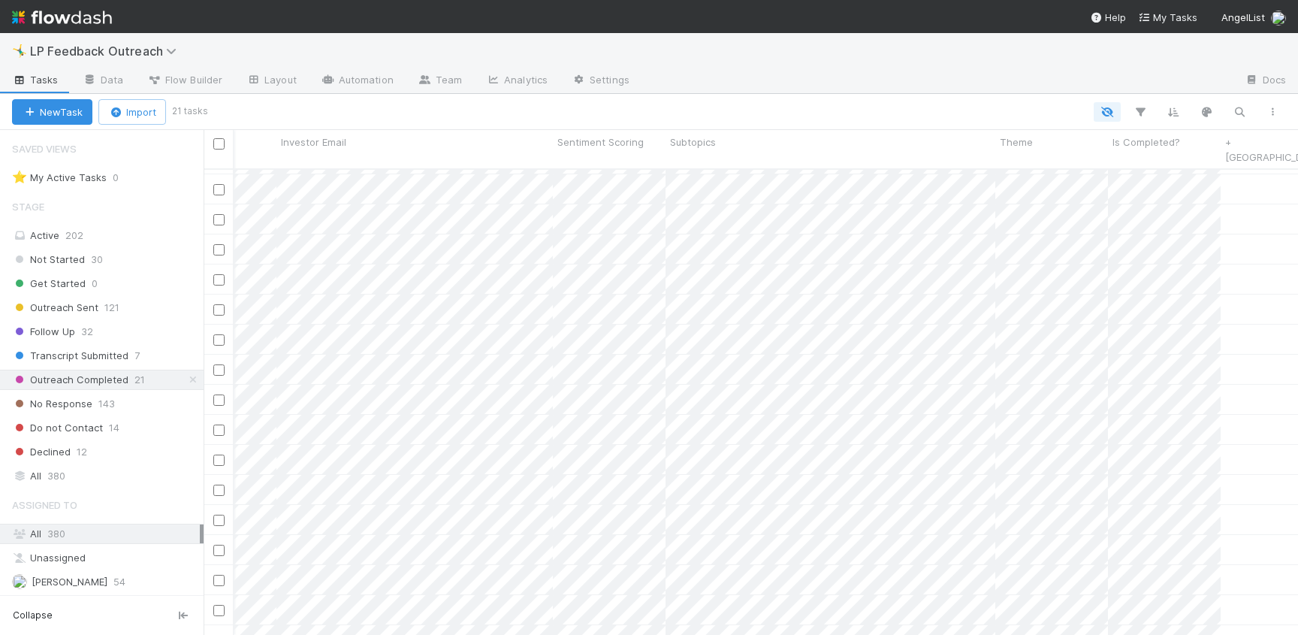
scroll to position [56, 490]
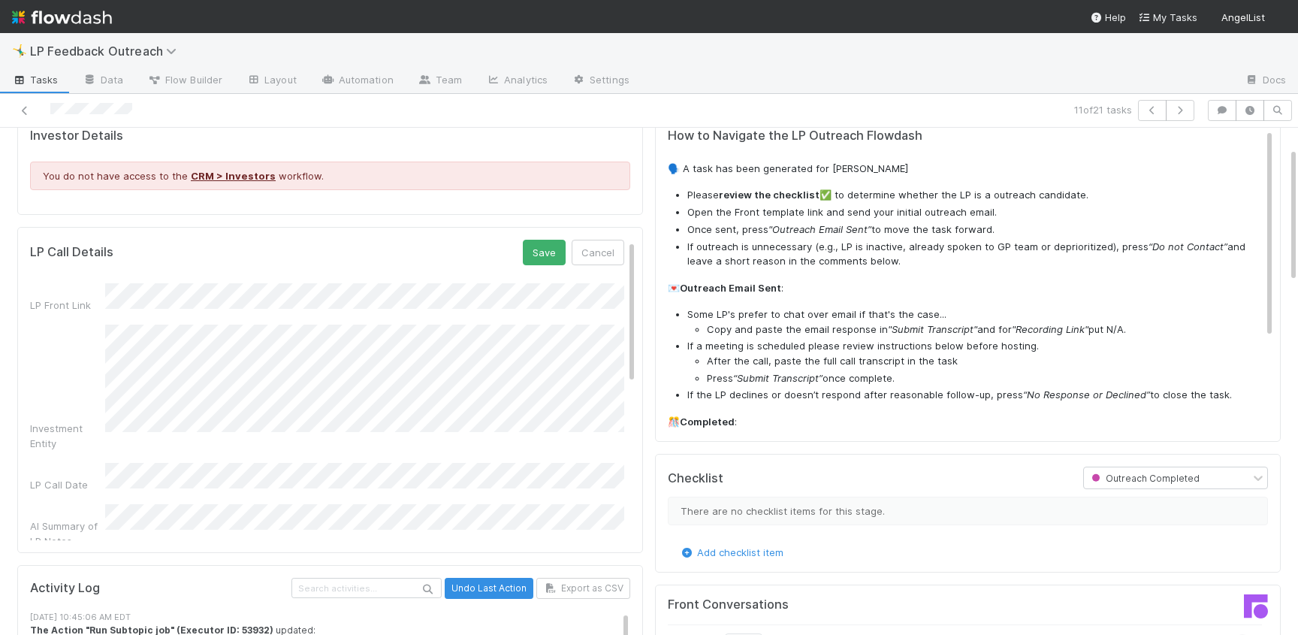
scroll to position [25, 0]
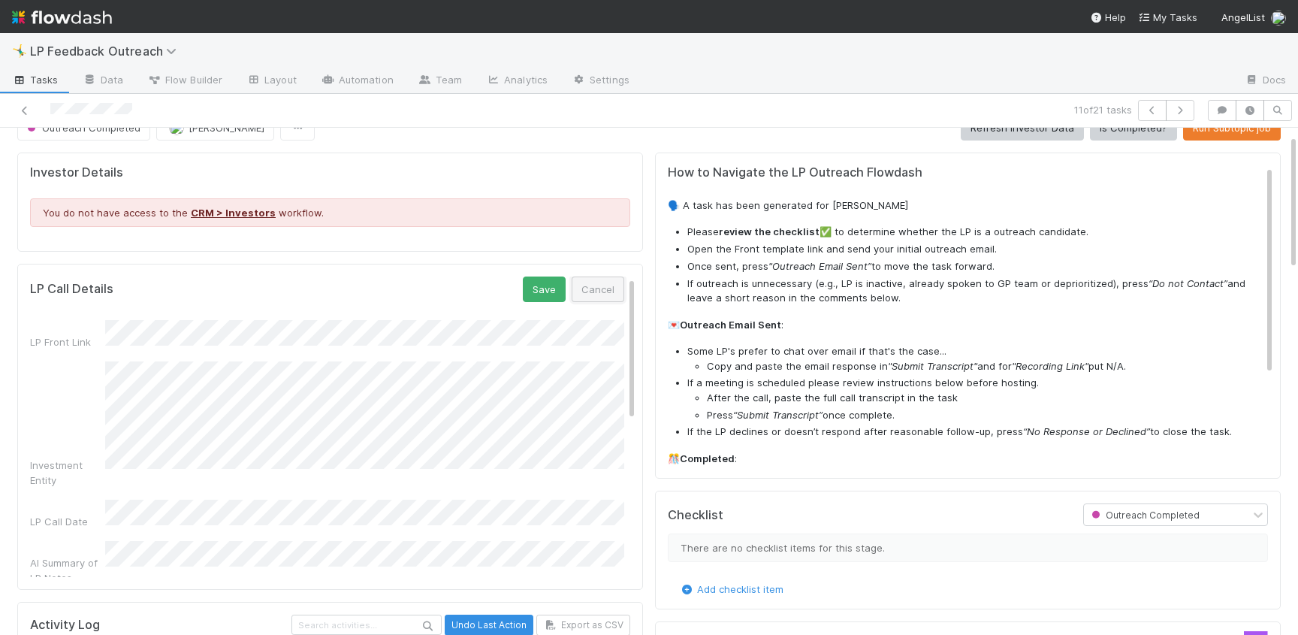
click at [605, 281] on button "Cancel" at bounding box center [598, 289] width 53 height 26
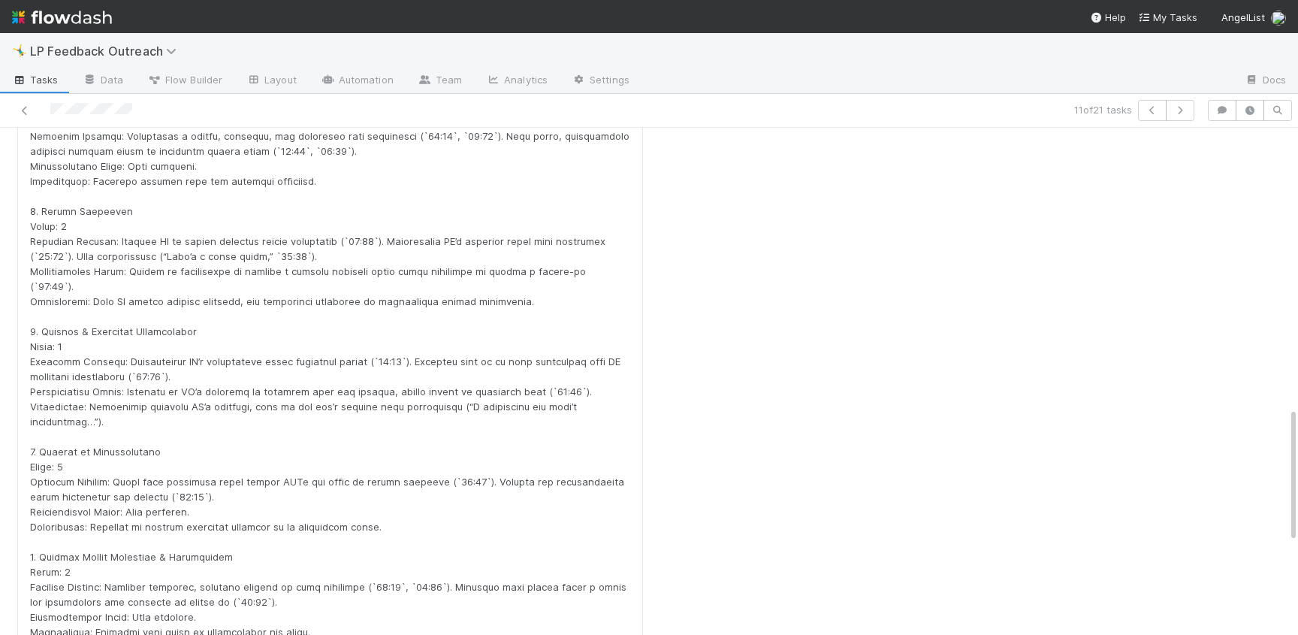
scroll to position [1397, 0]
